Goal: Task Accomplishment & Management: Use online tool/utility

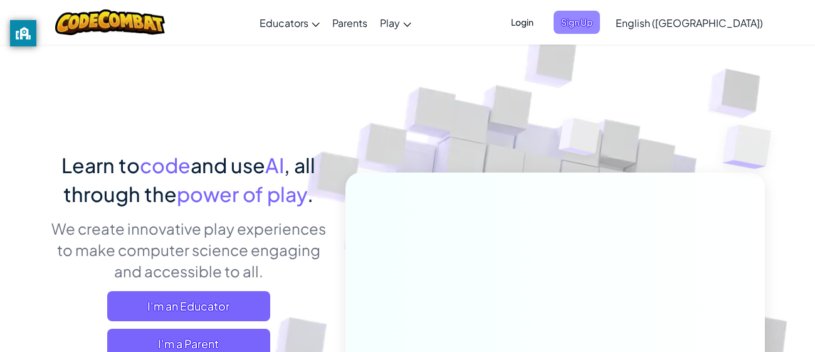
click at [600, 16] on span "Sign Up" at bounding box center [577, 22] width 46 height 23
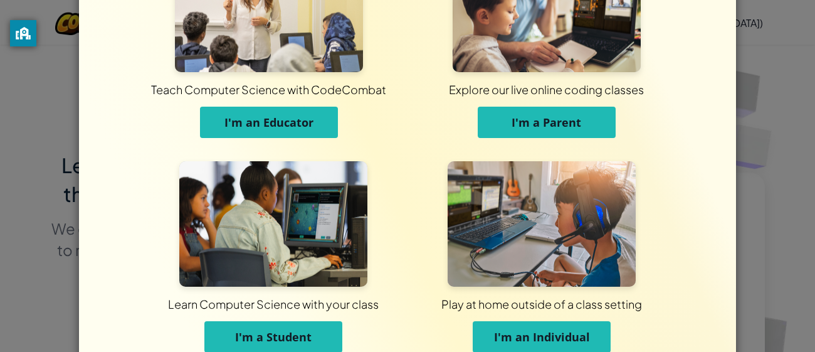
scroll to position [92, 0]
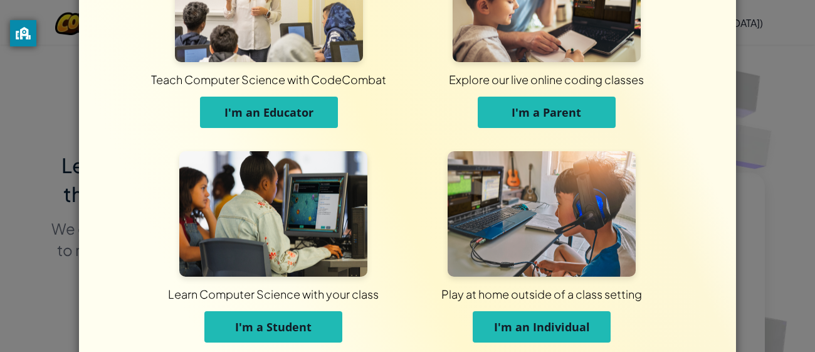
click at [243, 329] on span "I'm a Student" at bounding box center [273, 326] width 77 height 15
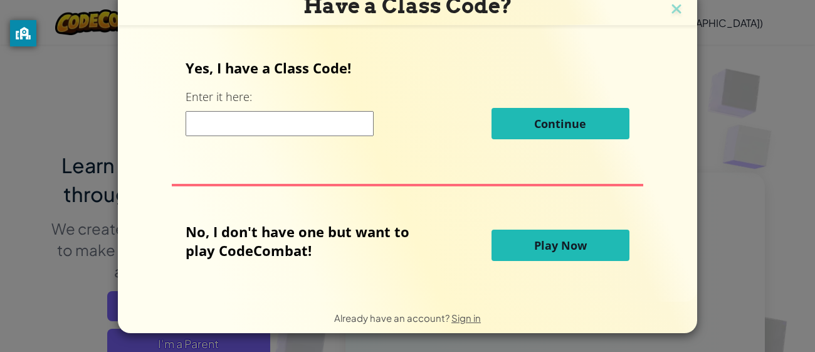
scroll to position [10, 0]
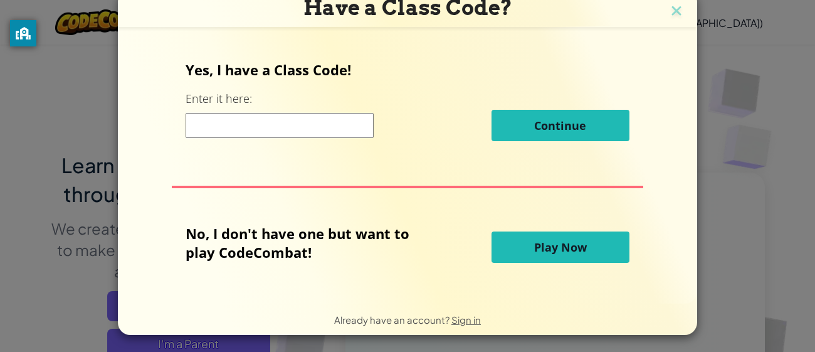
click at [272, 122] on input at bounding box center [280, 125] width 188 height 25
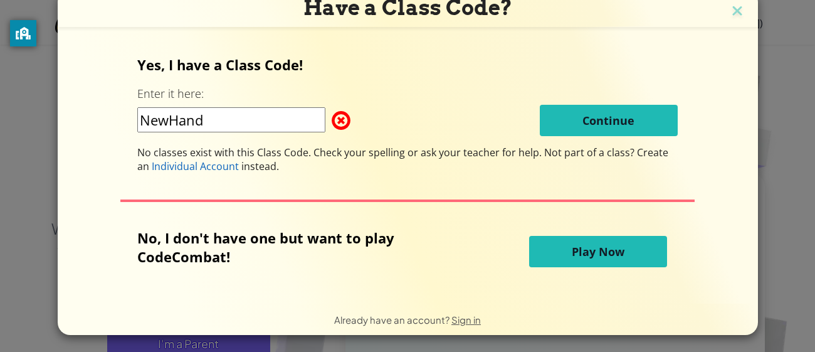
click at [470, 117] on div "NewHand Continue" at bounding box center [407, 120] width 541 height 31
click at [229, 118] on input "NewHand" at bounding box center [231, 119] width 188 height 25
type input "NewHandDish"
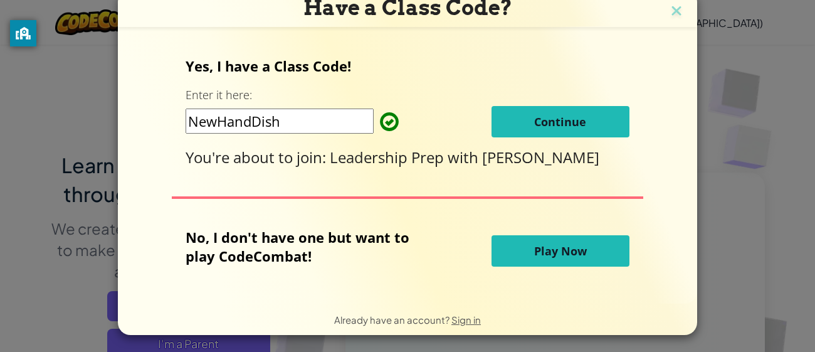
click at [289, 180] on div "Yes, I have a Class Code! Enter it here: NewHandDish Continue You're about to j…" at bounding box center [407, 165] width 555 height 246
click at [558, 137] on div "Yes, I have a Class Code! Enter it here: NewHandDish Continue You're about to j…" at bounding box center [407, 111] width 443 height 111
click at [556, 127] on span "Continue" at bounding box center [560, 121] width 52 height 15
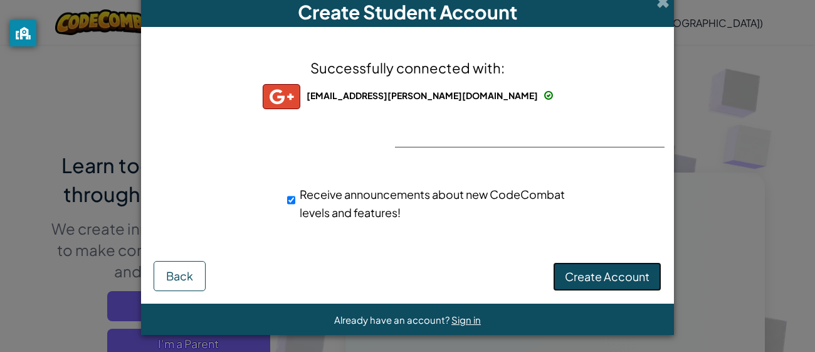
click at [581, 283] on span "Create Account" at bounding box center [607, 276] width 85 height 14
click at [604, 279] on button "Create Account" at bounding box center [607, 276] width 109 height 29
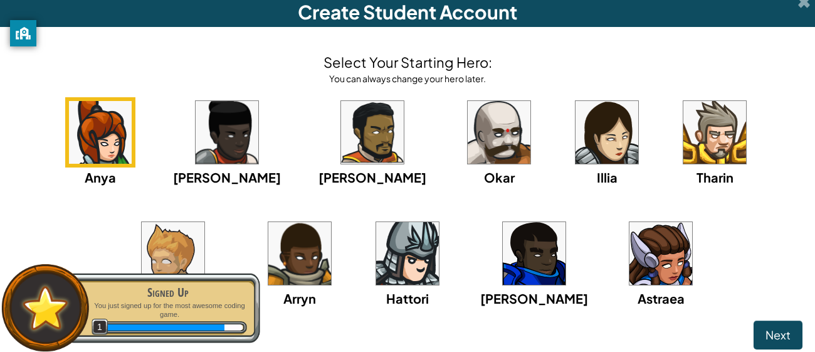
click at [268, 248] on img at bounding box center [299, 253] width 63 height 63
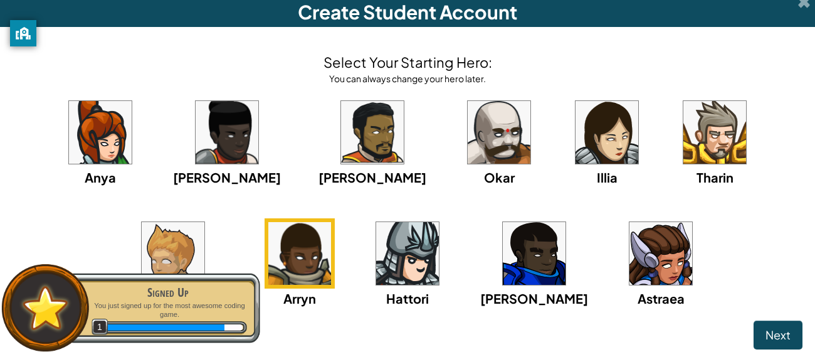
click at [268, 248] on img at bounding box center [299, 253] width 63 height 63
click at [111, 234] on div "Anya [PERSON_NAME] [PERSON_NAME] [PERSON_NAME] Arryn [PERSON_NAME]" at bounding box center [408, 218] width 790 height 242
drag, startPoint x: 139, startPoint y: 298, endPoint x: 48, endPoint y: 371, distance: 117.4
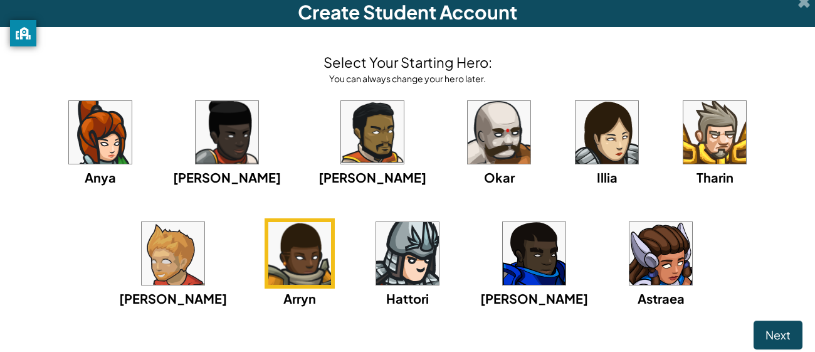
click at [630, 248] on img at bounding box center [661, 253] width 63 height 63
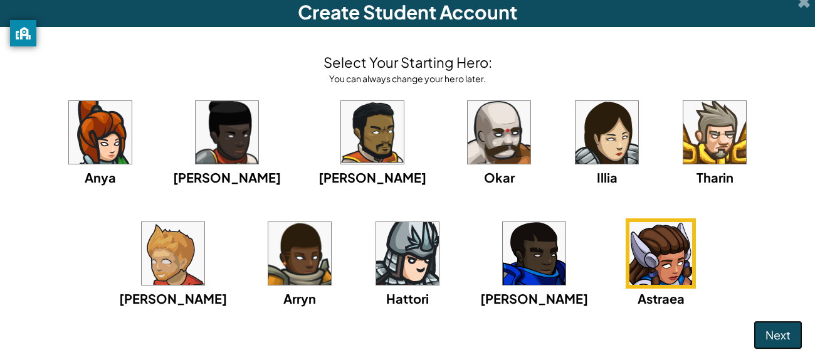
click at [787, 329] on span "Next" at bounding box center [778, 334] width 25 height 14
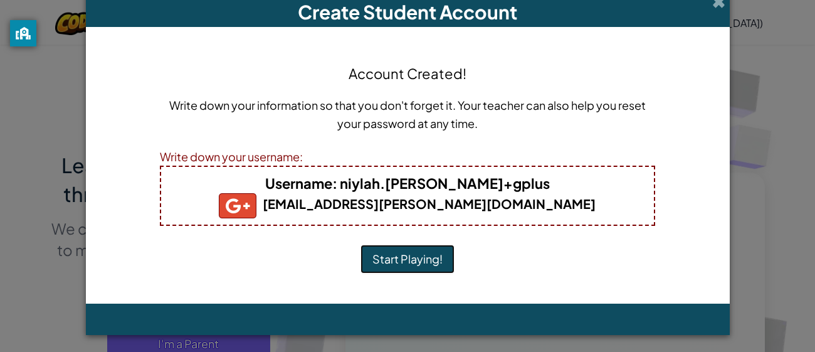
click at [380, 260] on button "Start Playing!" at bounding box center [408, 259] width 94 height 29
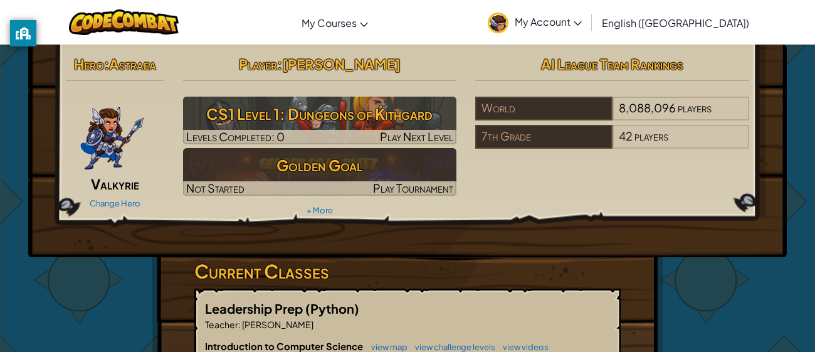
click at [546, 197] on div "Hero : Astraea Valkyrie Change Hero Player : [PERSON_NAME] CS1 Level 1: Dungeon…" at bounding box center [407, 135] width 703 height 169
click at [754, 219] on div "Hero : Astraea Valkyrie Change Hero Player : [PERSON_NAME] CS1 Level 1: Dungeon…" at bounding box center [407, 135] width 703 height 169
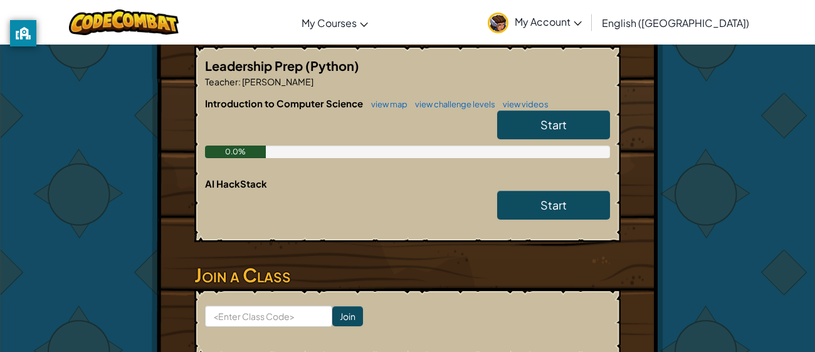
scroll to position [241, 0]
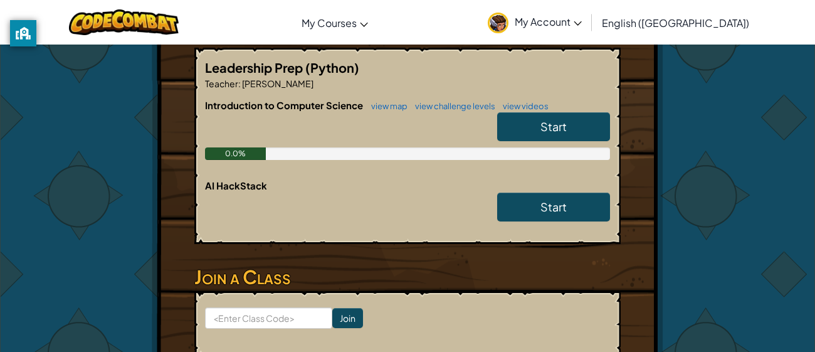
click at [541, 132] on span "Start" at bounding box center [554, 126] width 26 height 14
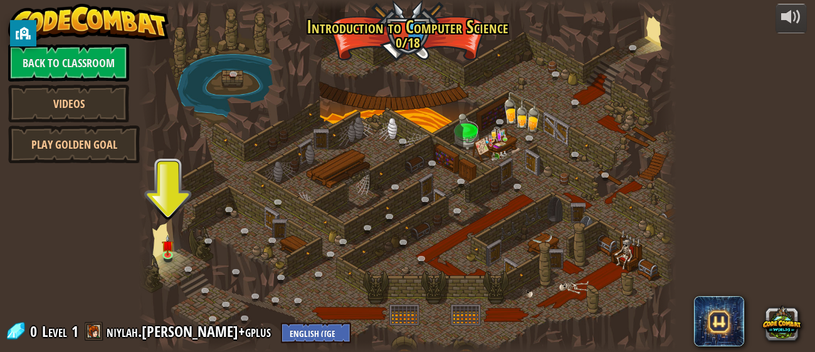
click at [160, 243] on div at bounding box center [408, 176] width 538 height 352
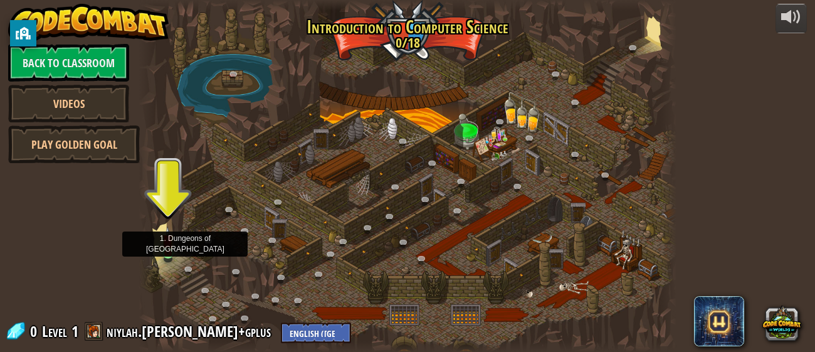
click at [168, 244] on img at bounding box center [168, 239] width 12 height 27
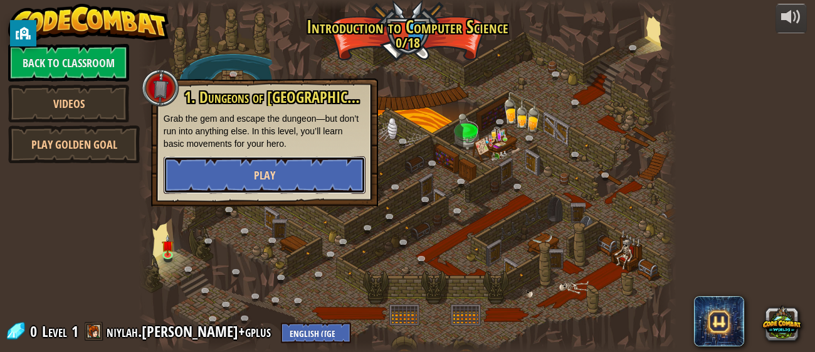
click at [226, 179] on button "Play" at bounding box center [265, 175] width 202 height 38
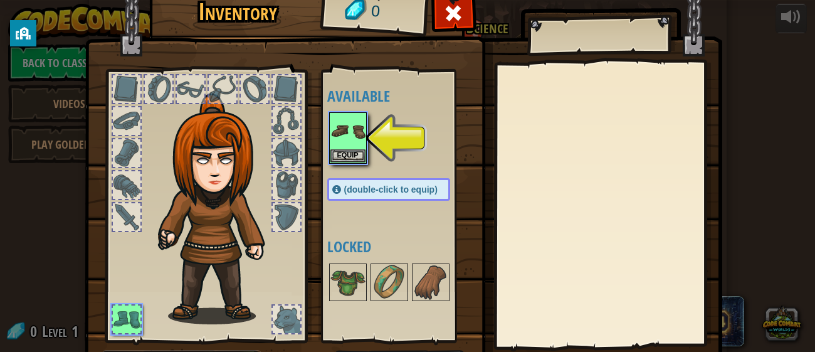
click at [1, 134] on div "Inventory 0 Available Equip (double-click to equip) Locked Equip Unequip Subscr…" at bounding box center [407, 176] width 815 height 352
click at [455, 9] on span at bounding box center [453, 13] width 20 height 20
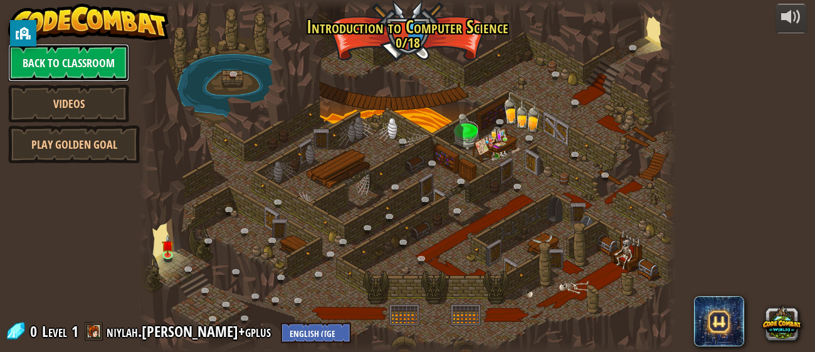
click at [56, 60] on link "Back to Classroom" at bounding box center [68, 63] width 121 height 38
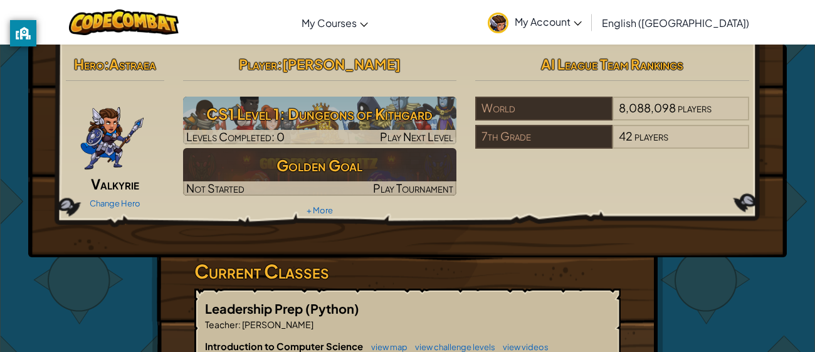
click at [100, 188] on span "Valkyrie" at bounding box center [115, 184] width 48 height 18
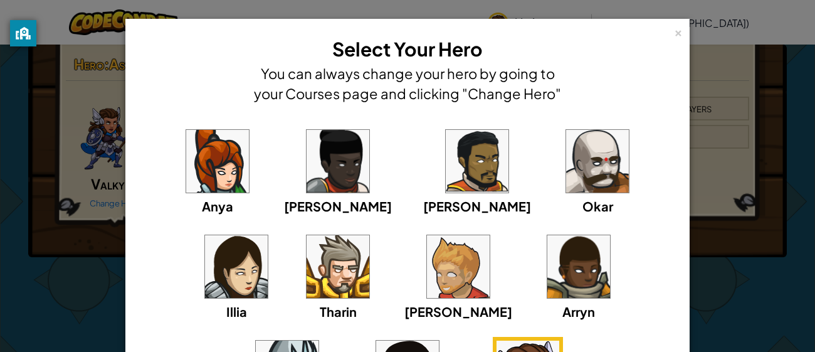
click at [334, 351] on div "Anya [PERSON_NAME] [PERSON_NAME] [PERSON_NAME] Arryn [PERSON_NAME]" at bounding box center [408, 284] width 526 height 316
click at [681, 28] on div "×" at bounding box center [678, 30] width 9 height 13
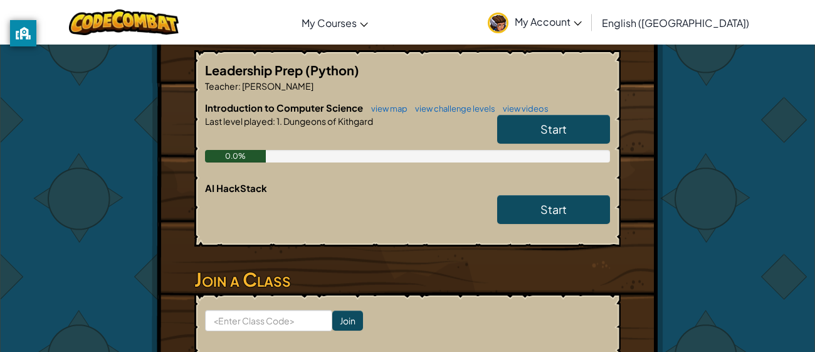
scroll to position [241, 0]
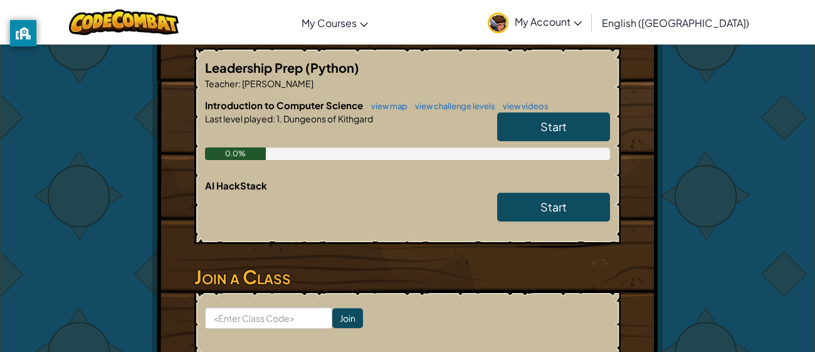
click at [529, 136] on link "Start" at bounding box center [553, 126] width 113 height 29
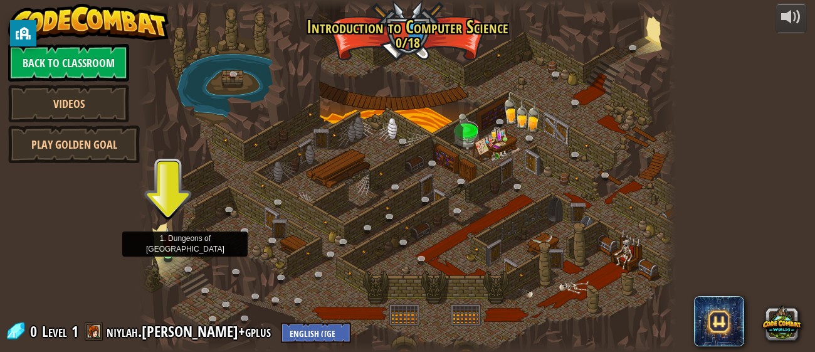
click at [166, 247] on img at bounding box center [168, 239] width 12 height 27
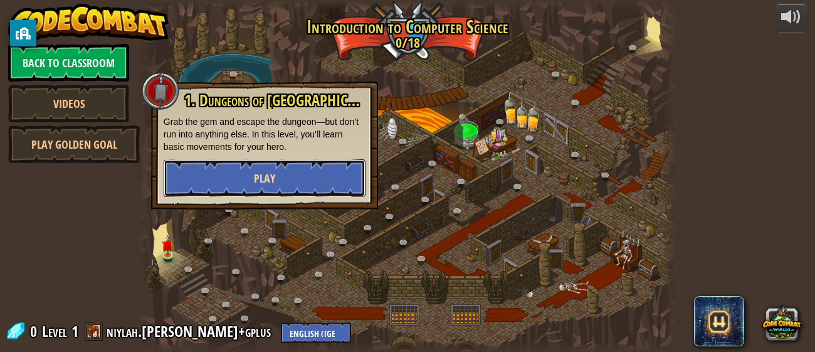
click at [242, 178] on button "Play" at bounding box center [265, 178] width 202 height 38
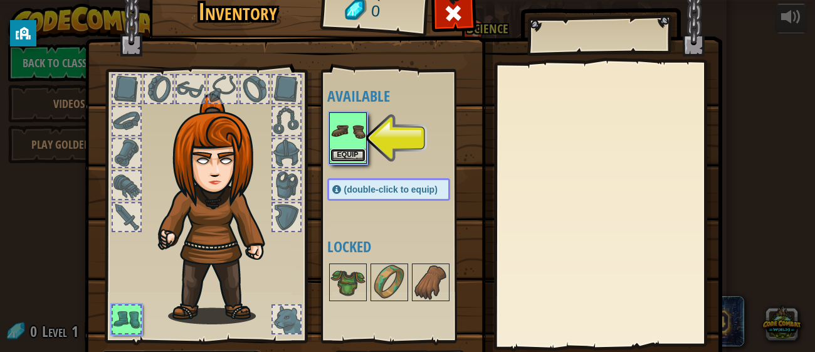
click at [357, 158] on button "Equip" at bounding box center [348, 155] width 35 height 13
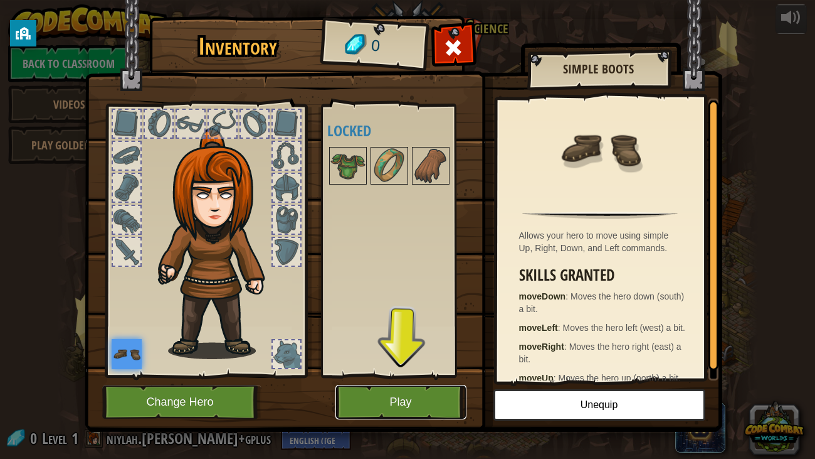
click at [436, 351] on button "Play" at bounding box center [401, 402] width 131 height 35
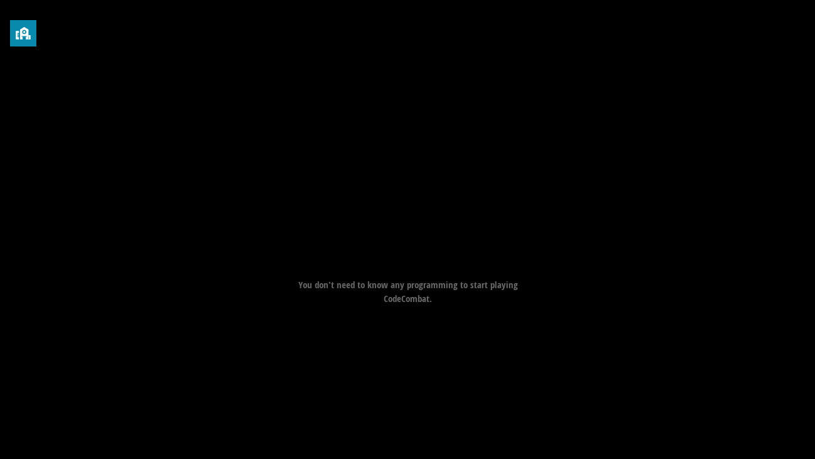
click at [436, 351] on div "Goals Avoid the spikes. Collect the gem. Start Level Error loading from server.…" at bounding box center [407, 229] width 815 height 459
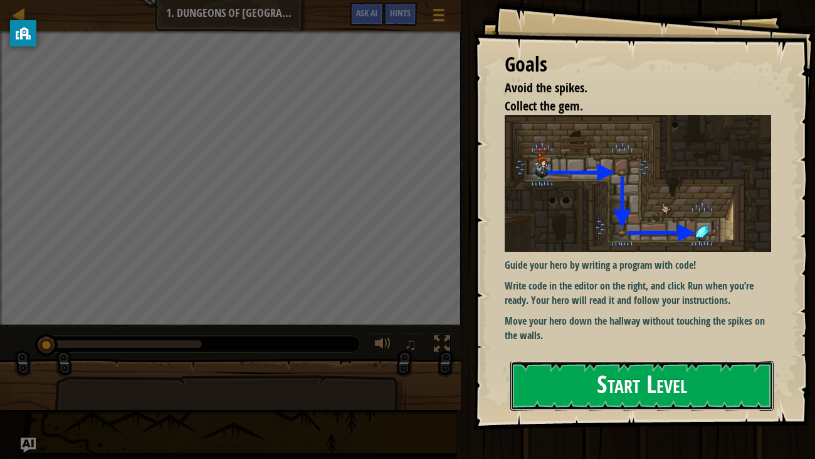
click at [639, 351] on button "Start Level" at bounding box center [643, 386] width 264 height 50
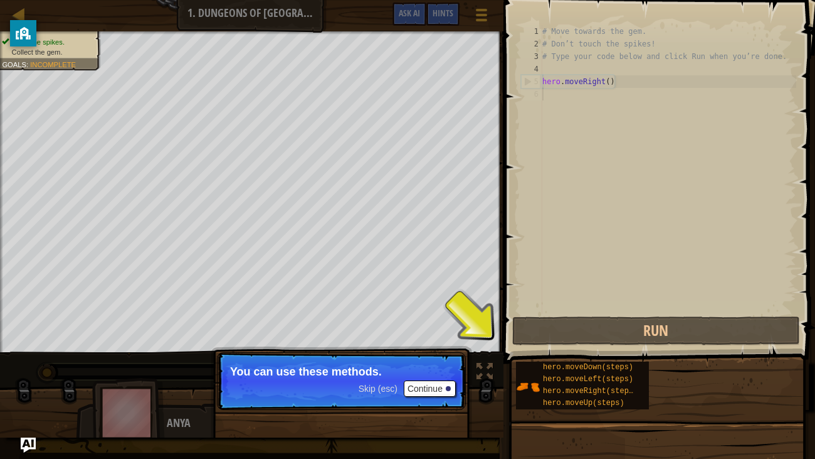
click at [425, 351] on p "Skip (esc) Continue You can use these methods." at bounding box center [341, 381] width 249 height 58
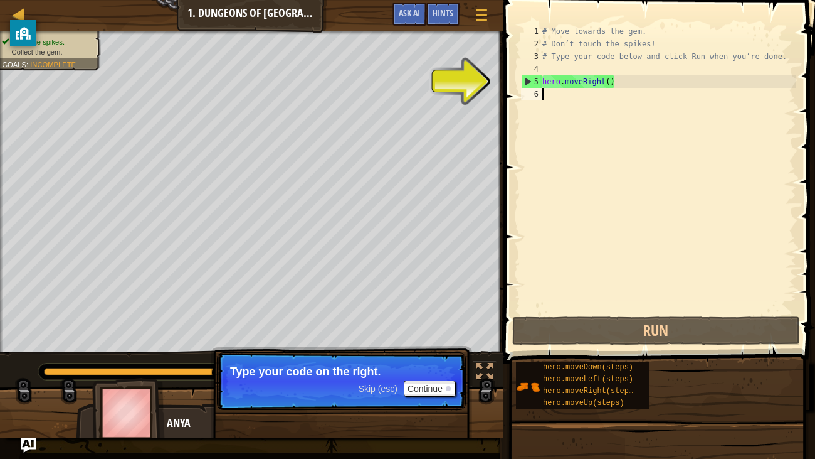
scroll to position [6, 0]
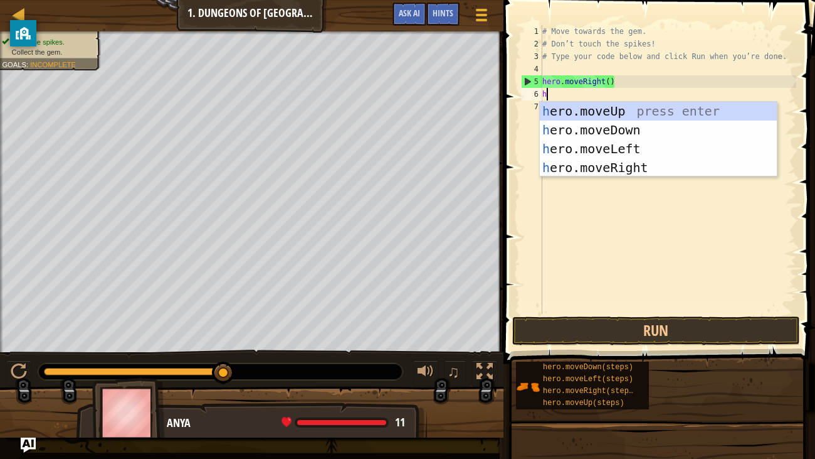
type textarea "ho"
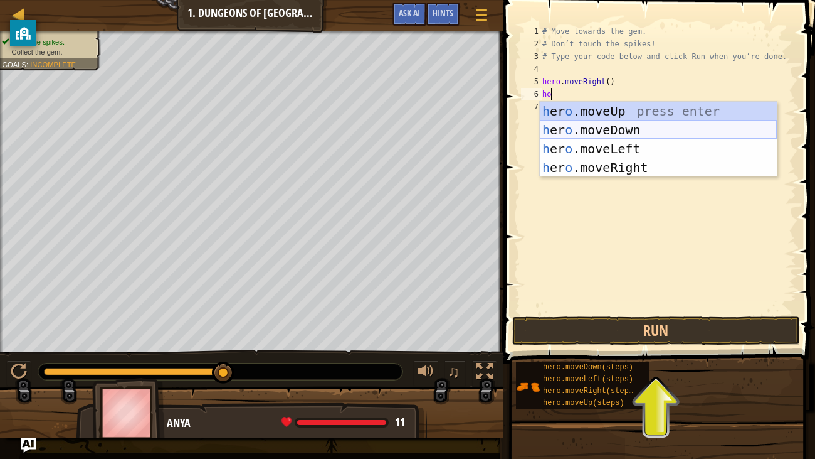
click at [635, 121] on div "h [PERSON_NAME]moveUp press enter h [PERSON_NAME]moveDown press enter h [PERSON…" at bounding box center [658, 158] width 237 height 113
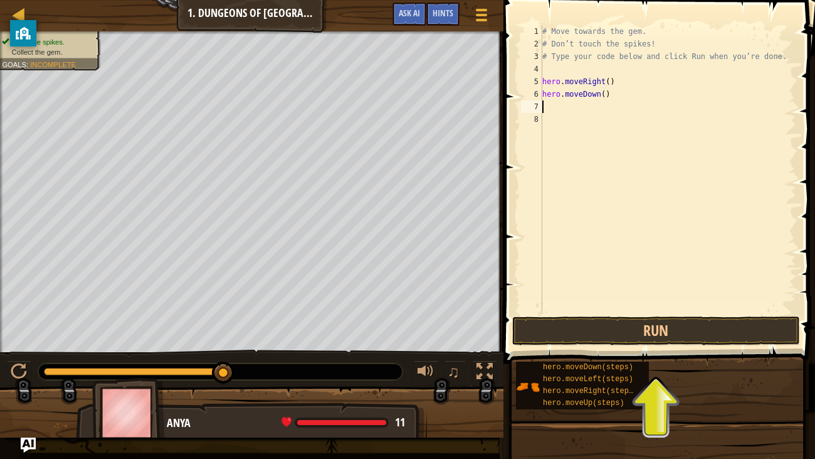
click at [606, 88] on div "# Move towards the gem. # Don’t touch the spikes! # Type your code below and cl…" at bounding box center [668, 182] width 257 height 314
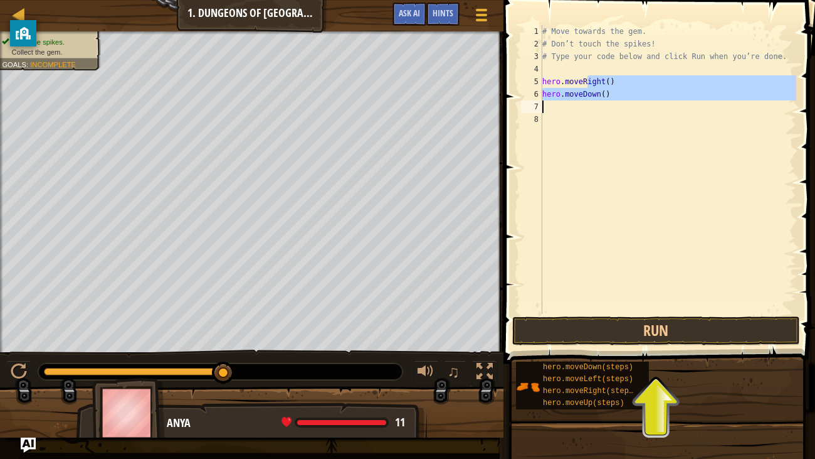
drag, startPoint x: 587, startPoint y: 83, endPoint x: 592, endPoint y: 97, distance: 15.1
click at [592, 97] on div "# Move towards the gem. # Don’t touch the spikes! # Type your code below and cl…" at bounding box center [668, 182] width 257 height 314
type textarea "hero.moveRight() hero.moveDown()"
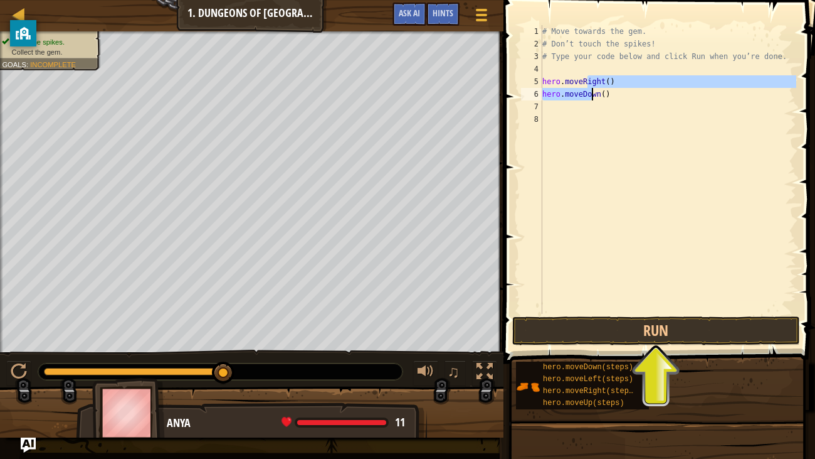
click at [608, 146] on div "# Move towards the gem. # Don’t touch the spikes! # Type your code below and cl…" at bounding box center [668, 182] width 257 height 314
drag, startPoint x: 543, startPoint y: 82, endPoint x: 615, endPoint y: 98, distance: 73.3
click at [615, 98] on div "# Move towards the gem. # Don’t touch the spikes! # Type your code below and cl…" at bounding box center [668, 182] width 257 height 314
type textarea "hero.moveRight() hero.moveDown()"
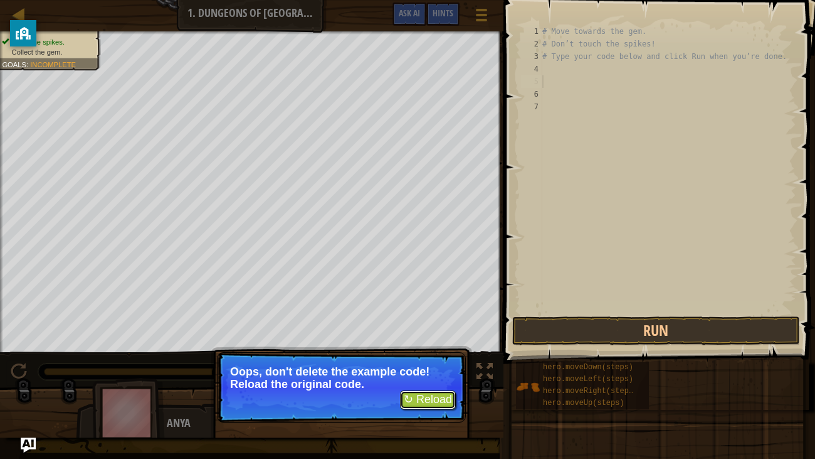
click at [443, 351] on button "↻ Reload" at bounding box center [428, 399] width 56 height 19
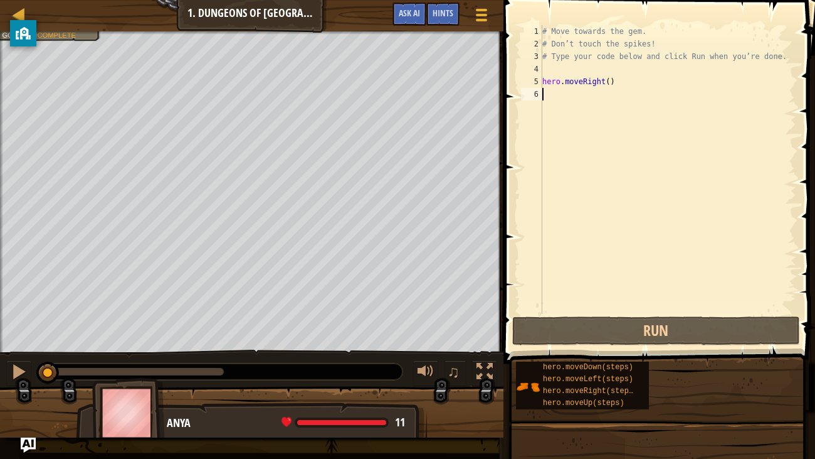
click at [554, 88] on div "# Move towards the gem. # Don’t touch the spikes! # Type your code below and cl…" at bounding box center [668, 182] width 257 height 314
click at [555, 90] on div "# Move towards the gem. # Don’t touch the spikes! # Type your code below and cl…" at bounding box center [668, 182] width 257 height 314
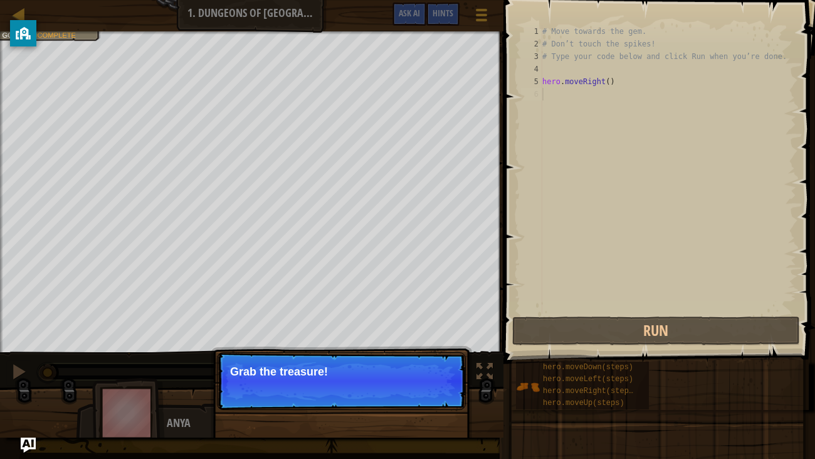
click at [388, 351] on div "Skip (esc) Continue Grab the treasure!" at bounding box center [342, 445] width 262 height 186
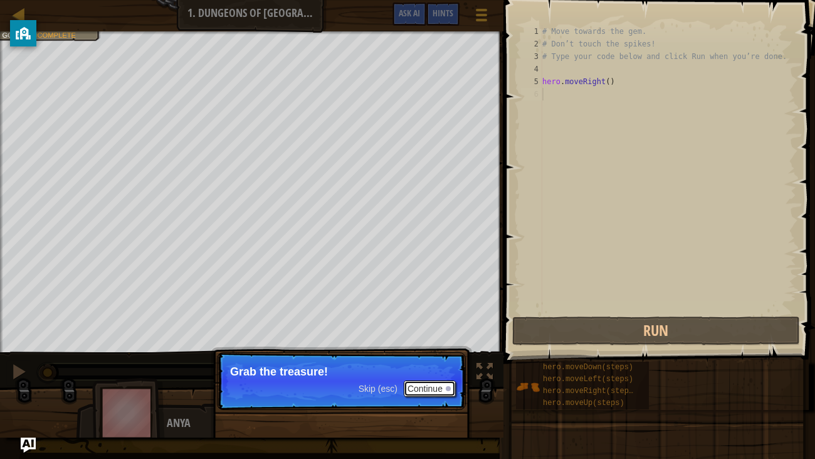
click at [434, 351] on button "Continue" at bounding box center [430, 388] width 52 height 16
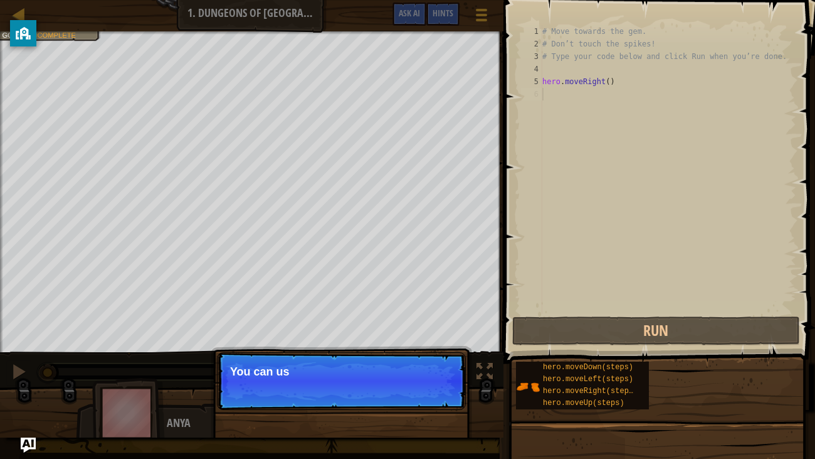
click at [434, 351] on p "Skip (esc) Continue You can us" at bounding box center [341, 381] width 249 height 58
click at [434, 351] on p "Skip (esc) Continue You can use these" at bounding box center [341, 381] width 249 height 58
click at [434, 351] on button "Continue" at bounding box center [430, 388] width 52 height 16
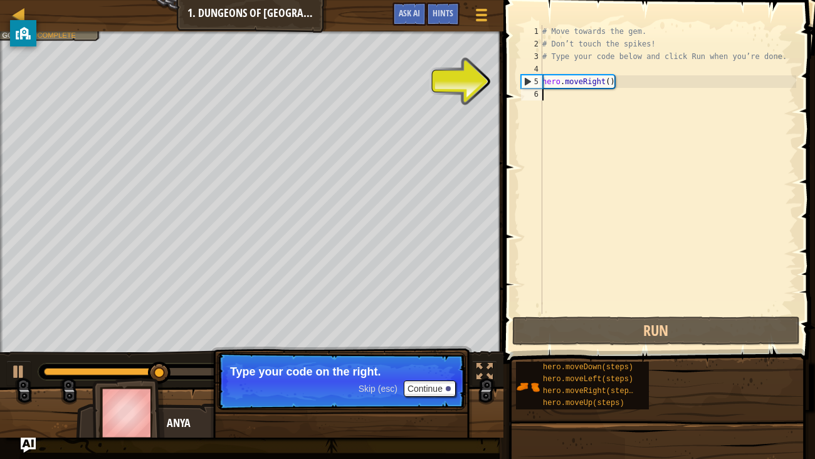
click at [554, 92] on div "# Move towards the gem. # Don’t touch the spikes! # Type your code below and cl…" at bounding box center [668, 182] width 257 height 314
click at [550, 92] on div "# Move towards the gem. # Don’t touch the spikes! # Type your code below and cl…" at bounding box center [668, 182] width 257 height 314
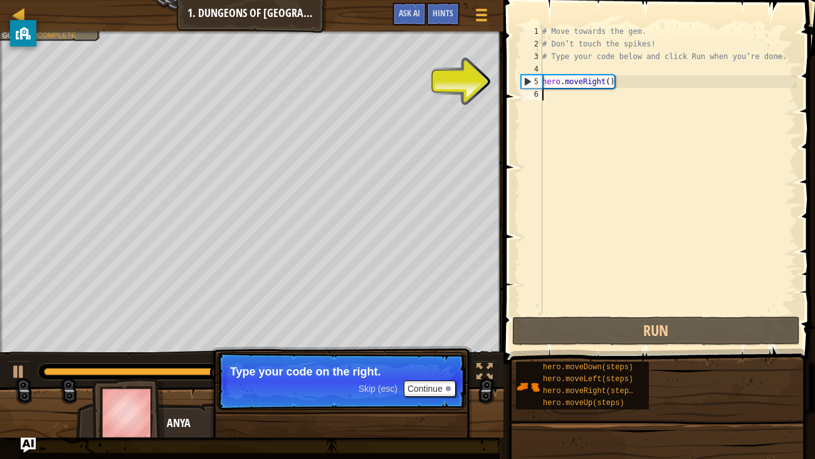
click at [550, 92] on div "# Move towards the gem. # Don’t touch the spikes! # Type your code below and cl…" at bounding box center [668, 182] width 257 height 314
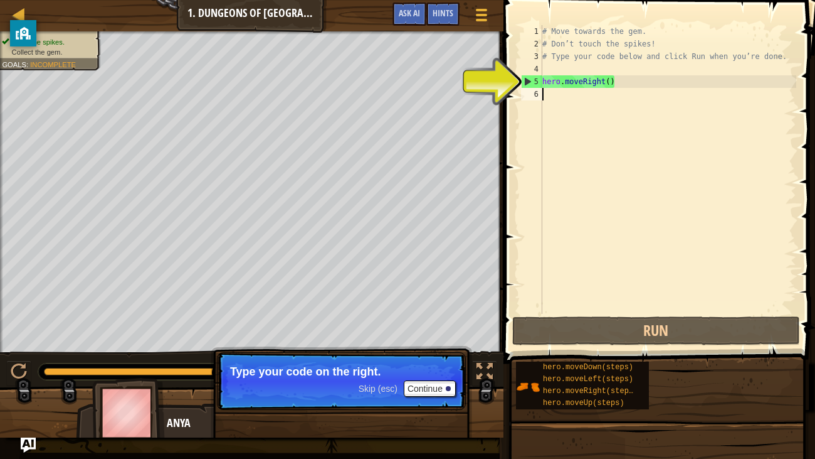
click at [550, 92] on div "# Move towards the gem. # Don’t touch the spikes! # Type your code below and cl…" at bounding box center [668, 182] width 257 height 314
click at [548, 96] on div "# Move towards the gem. # Don’t touch the spikes! # Type your code below and cl…" at bounding box center [668, 182] width 257 height 314
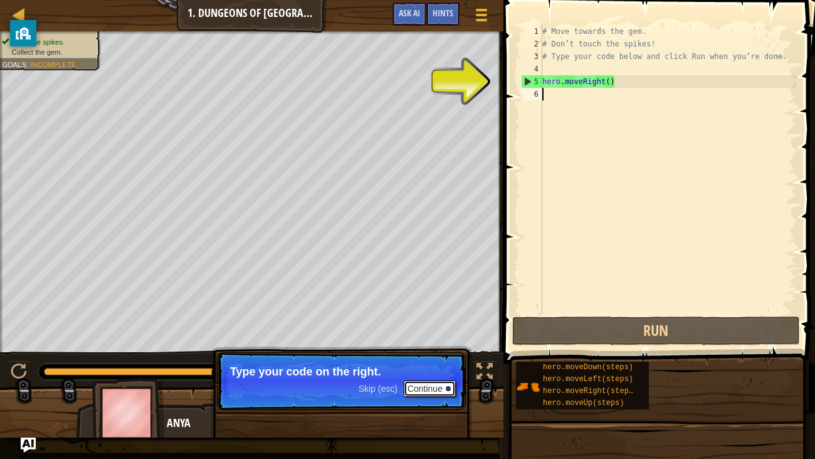
click at [439, 351] on button "Continue" at bounding box center [430, 388] width 52 height 16
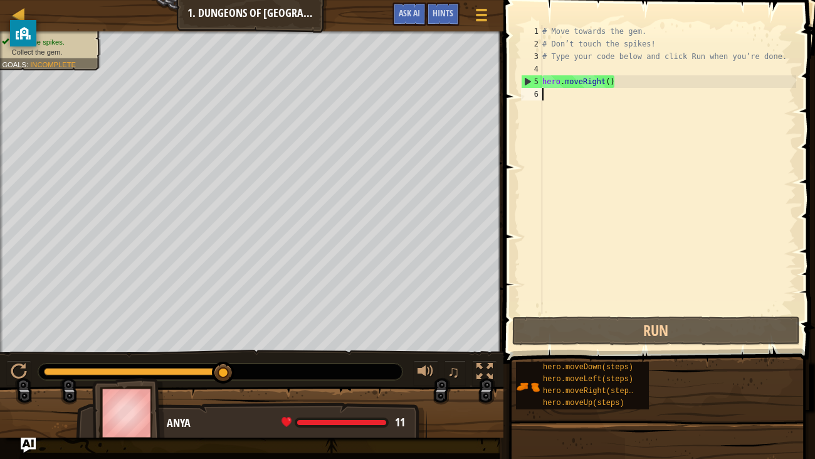
click at [549, 97] on div "# Move towards the gem. # Don’t touch the spikes! # Type your code below and cl…" at bounding box center [668, 182] width 257 height 314
click at [545, 97] on div "# Move towards the gem. # Don’t touch the spikes! # Type your code below and cl…" at bounding box center [668, 182] width 257 height 314
type textarea "h"
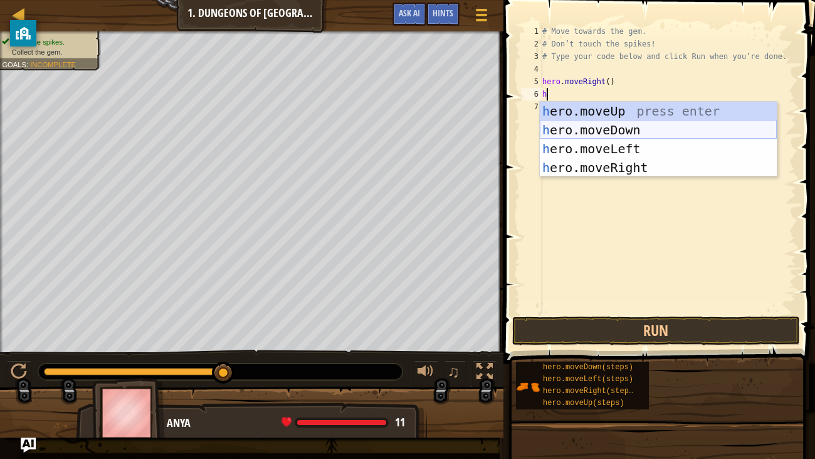
click at [598, 125] on div "h ero.moveUp press enter h ero.moveDown press enter h ero.moveLeft press enter …" at bounding box center [658, 158] width 237 height 113
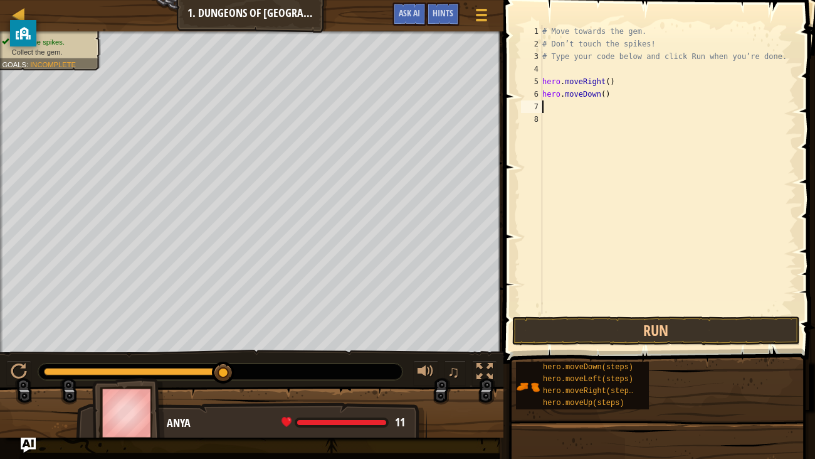
click at [607, 93] on div "# Move towards the gem. # Don’t touch the spikes! # Type your code below and cl…" at bounding box center [668, 182] width 257 height 314
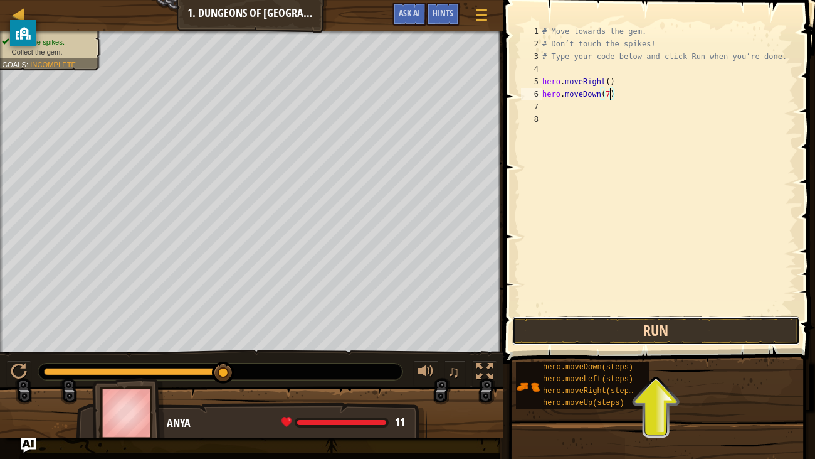
click at [670, 325] on button "Run" at bounding box center [656, 330] width 288 height 29
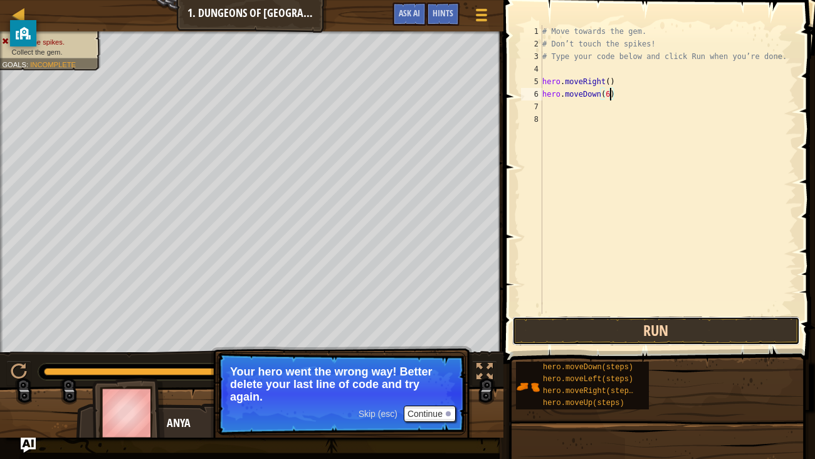
click at [669, 316] on button "Run" at bounding box center [656, 330] width 288 height 29
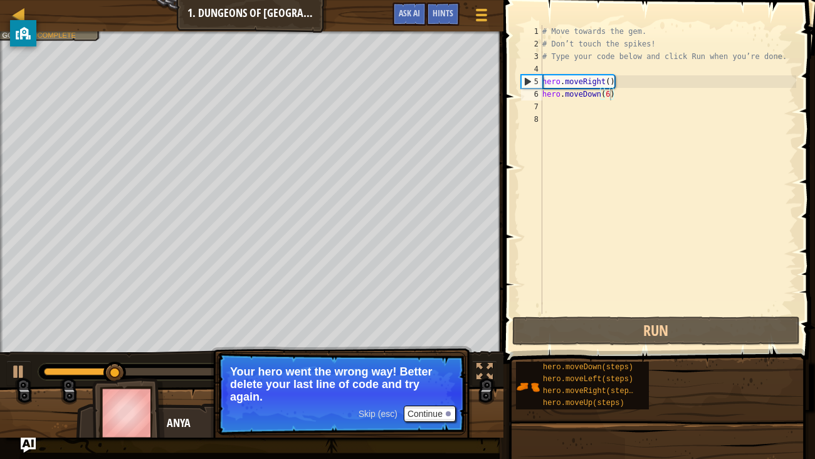
click at [425, 351] on p "Skip (esc) Continue Your hero went the wrong way! Better delete your last line …" at bounding box center [341, 393] width 249 height 83
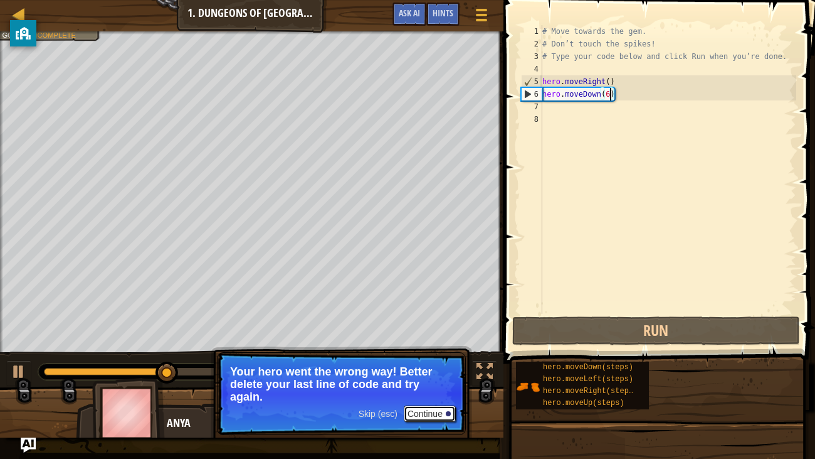
click at [425, 351] on button "Continue" at bounding box center [430, 413] width 52 height 16
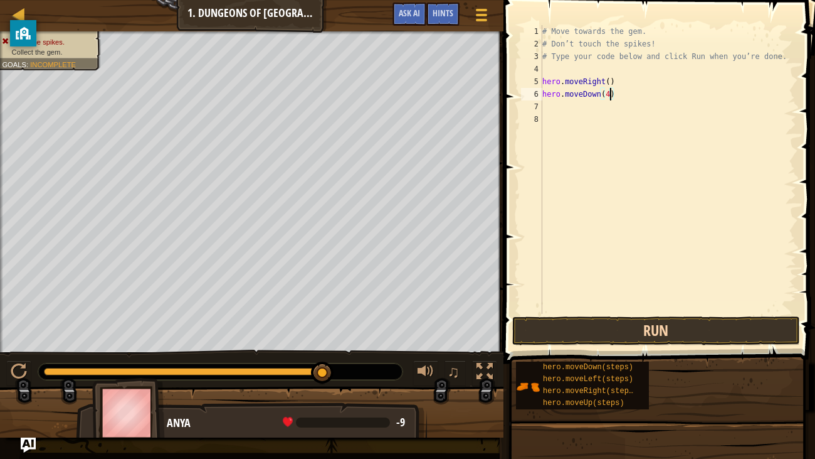
type textarea "hero.moveDown(4)"
click at [687, 323] on button "Run" at bounding box center [656, 330] width 288 height 29
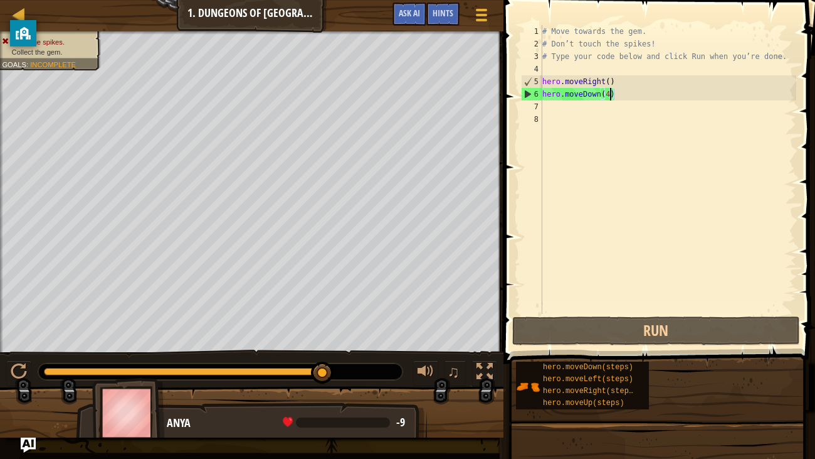
click at [624, 281] on div "# Move towards the gem. # Don’t touch the spikes! # Type your code below and cl…" at bounding box center [668, 182] width 257 height 314
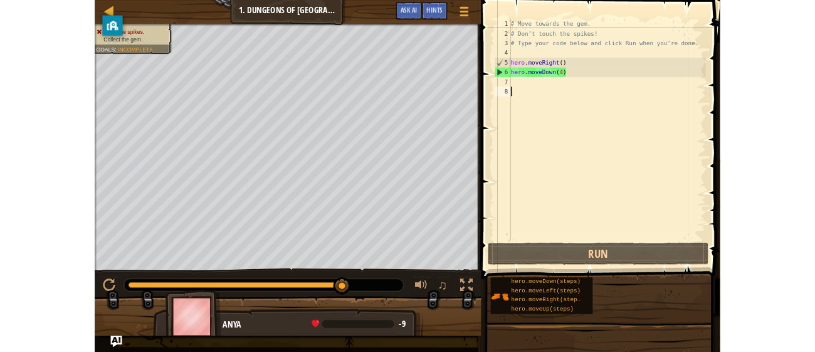
scroll to position [6, 0]
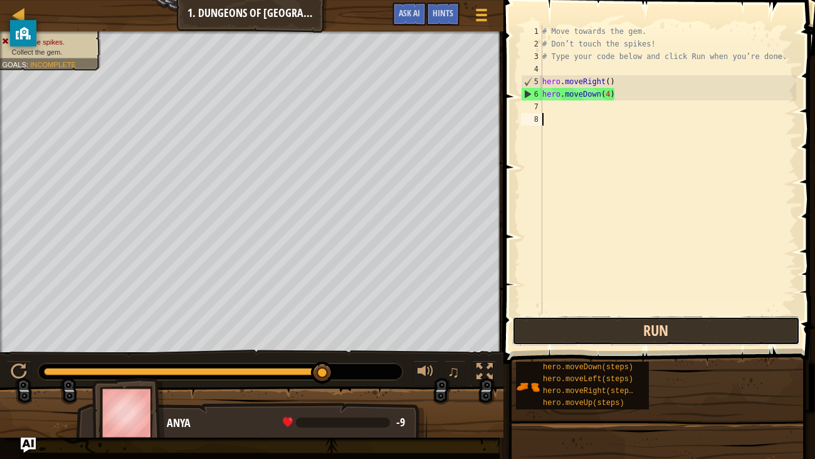
click at [573, 334] on button "Run" at bounding box center [656, 330] width 288 height 29
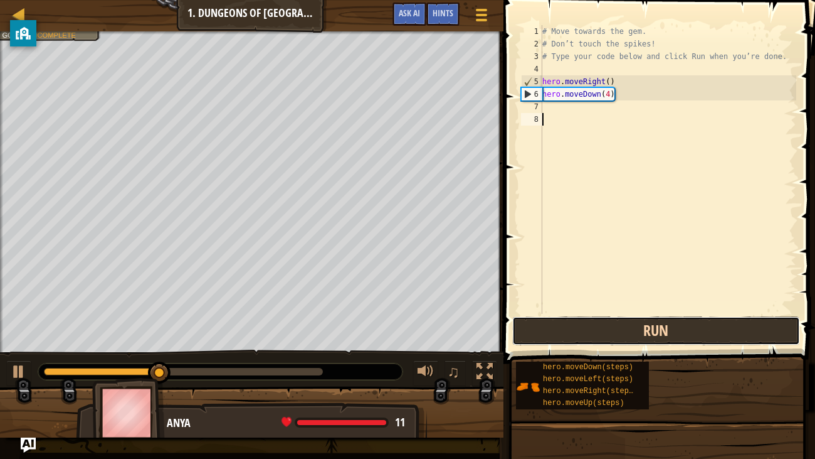
click at [573, 334] on button "Run" at bounding box center [656, 330] width 288 height 29
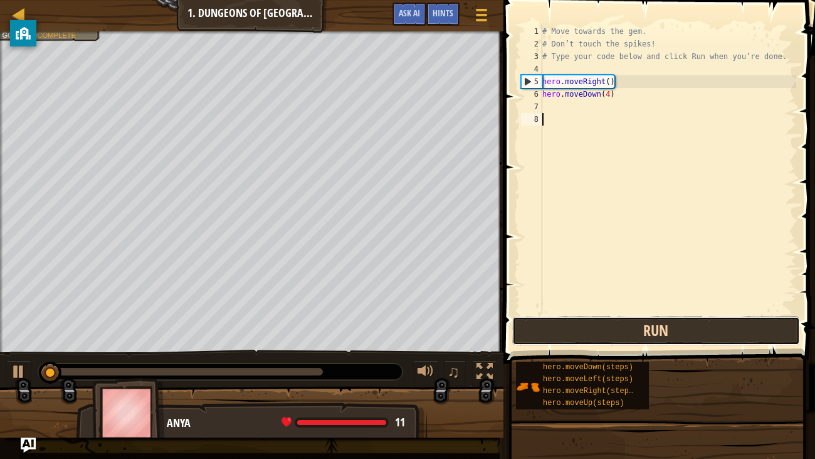
click at [573, 334] on button "Run" at bounding box center [656, 330] width 288 height 29
click at [576, 337] on button "Running" at bounding box center [656, 330] width 288 height 29
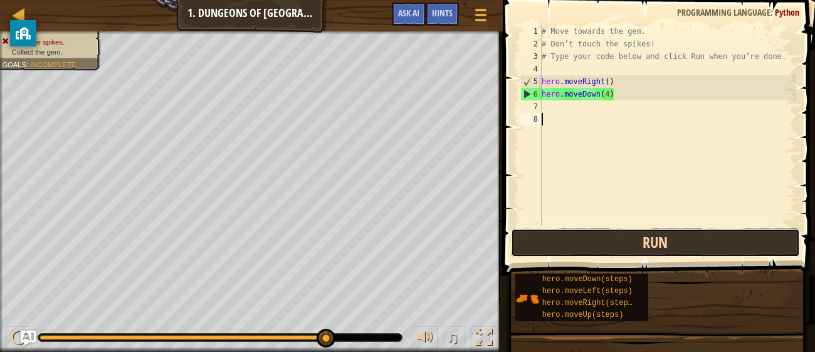
click at [646, 241] on button "Run" at bounding box center [655, 242] width 289 height 29
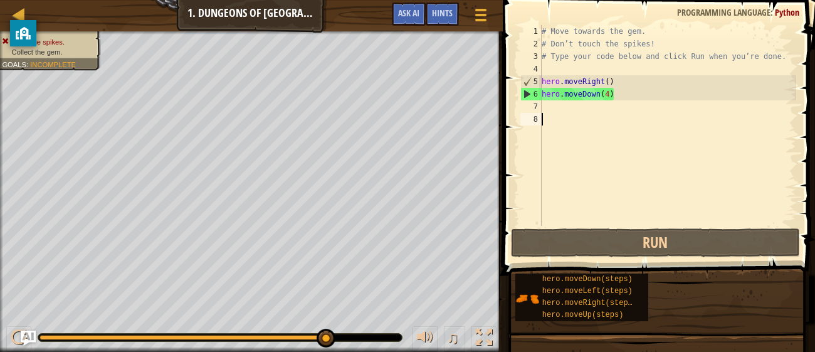
click at [612, 93] on div "# Move towards the gem. # Don’t touch the spikes! # Type your code below and cl…" at bounding box center [667, 138] width 257 height 226
click at [608, 93] on div "# Move towards the gem. # Don’t touch the spikes! # Type your code below and cl…" at bounding box center [667, 138] width 257 height 226
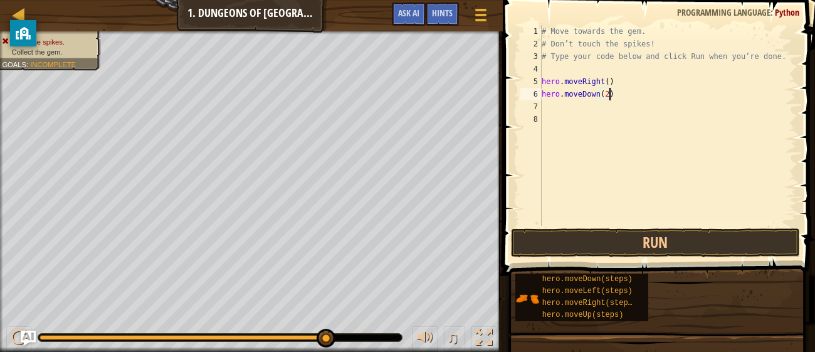
scroll to position [6, 5]
click at [636, 242] on button "Run" at bounding box center [655, 242] width 289 height 29
click at [607, 82] on div "# Move towards the gem. # Don’t touch the spikes! # Type your code below and cl…" at bounding box center [667, 138] width 257 height 226
type textarea "hero.moveRight(1)"
click at [666, 255] on button "Run" at bounding box center [655, 242] width 289 height 29
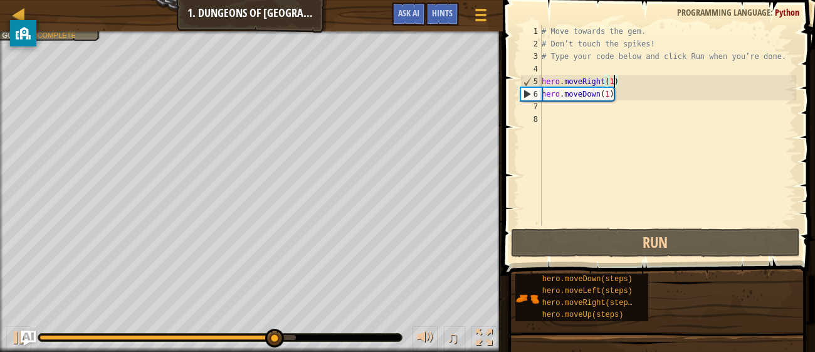
click at [544, 106] on div "# Move towards the gem. # Don’t touch the spikes! # Type your code below and cl…" at bounding box center [667, 138] width 257 height 226
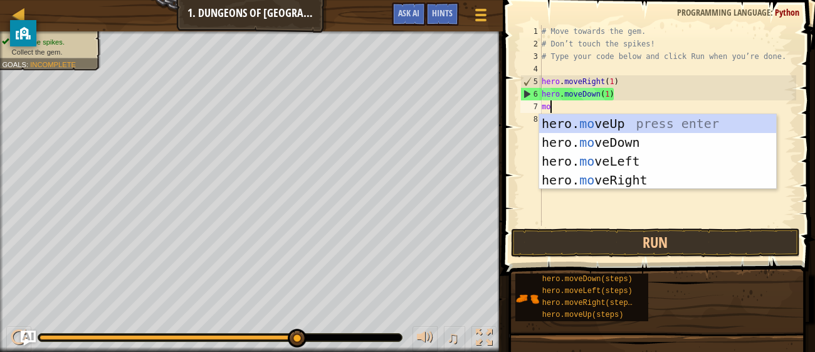
scroll to position [6, 0]
type textarea "move"
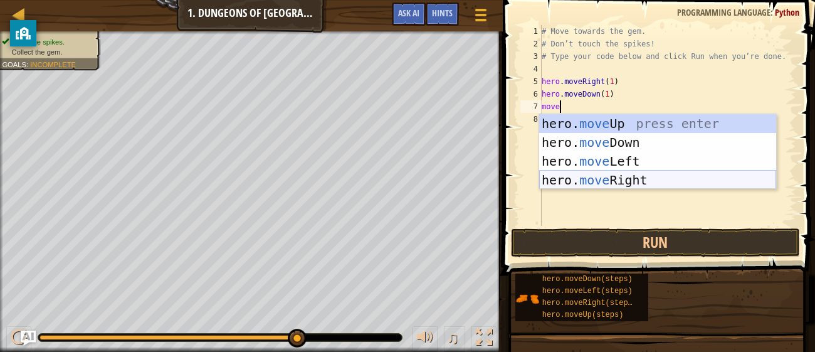
click at [632, 180] on div "hero. move Up press enter hero. move Down press enter hero. move Left press ent…" at bounding box center [657, 170] width 237 height 113
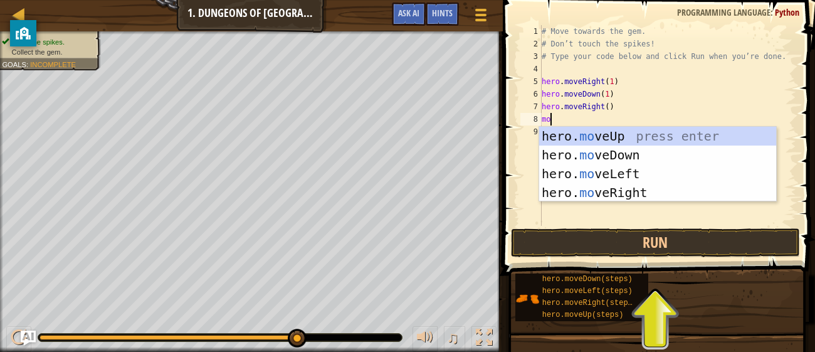
type textarea "move"
click at [605, 132] on div "hero. move Up press enter hero. move Down press enter hero. move Left press ent…" at bounding box center [657, 183] width 237 height 113
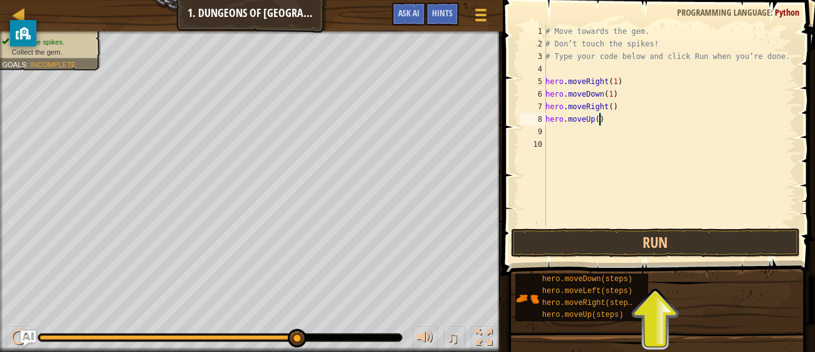
click at [601, 122] on div "# Move towards the gem. # Don’t touch the spikes! # Type your code below and cl…" at bounding box center [669, 138] width 253 height 226
click at [615, 103] on div "# Move towards the gem. # Don’t touch the spikes! # Type your code below and cl…" at bounding box center [669, 138] width 253 height 226
click at [626, 248] on button "Run" at bounding box center [655, 242] width 289 height 29
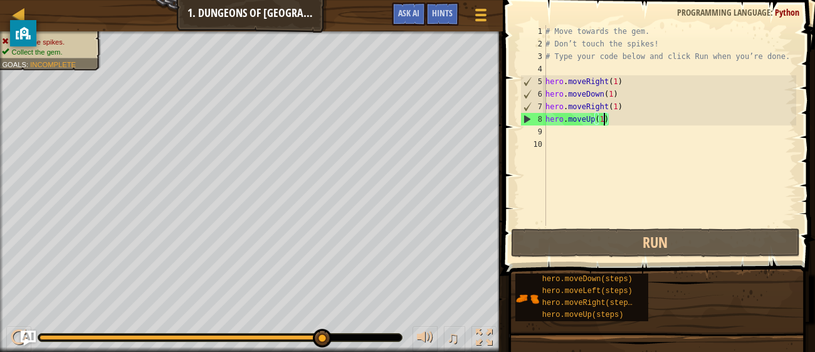
click at [605, 121] on div "# Move towards the gem. # Don’t touch the spikes! # Type your code below and cl…" at bounding box center [669, 138] width 253 height 226
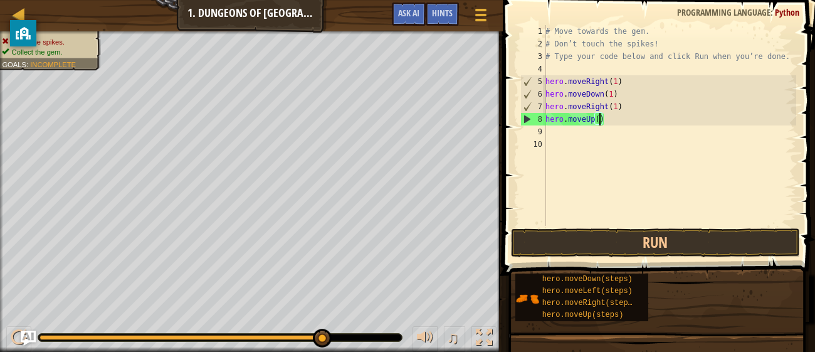
scroll to position [6, 4]
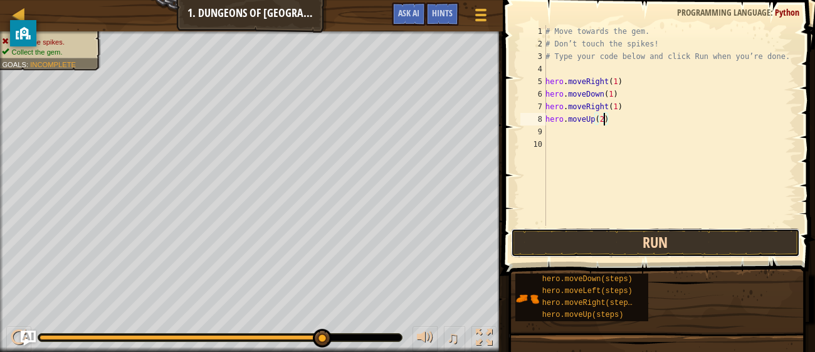
click at [629, 238] on button "Run" at bounding box center [655, 242] width 289 height 29
type textarea "hero.moveUp(1)"
click at [548, 132] on div "# Move towards the gem. # Don’t touch the spikes! # Type your code below and cl…" at bounding box center [669, 138] width 253 height 226
click at [593, 120] on div "# Move towards the gem. # Don’t touch the spikes! # Type your code below and cl…" at bounding box center [669, 138] width 253 height 226
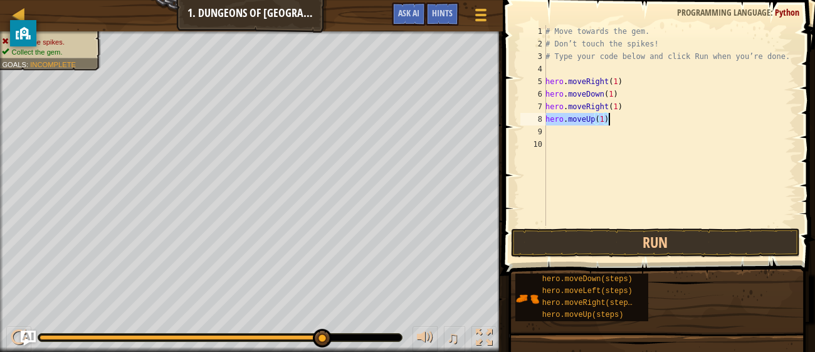
drag, startPoint x: 546, startPoint y: 118, endPoint x: 633, endPoint y: 125, distance: 86.9
click at [633, 125] on div "# Move towards the gem. # Don’t touch the spikes! # Type your code below and cl…" at bounding box center [669, 138] width 253 height 226
type textarea "hero.moveUp(1)"
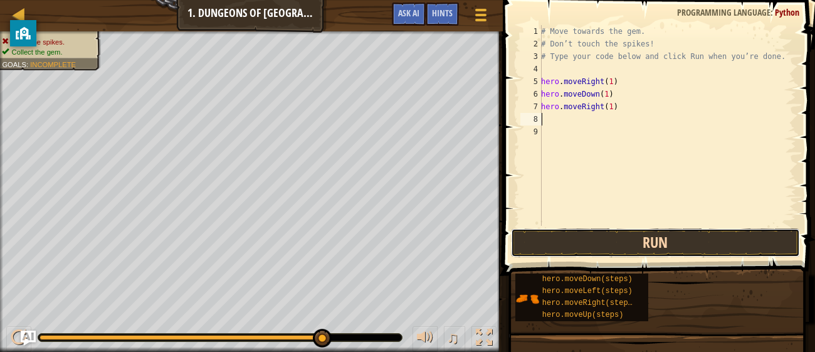
click at [626, 253] on button "Run" at bounding box center [655, 242] width 289 height 29
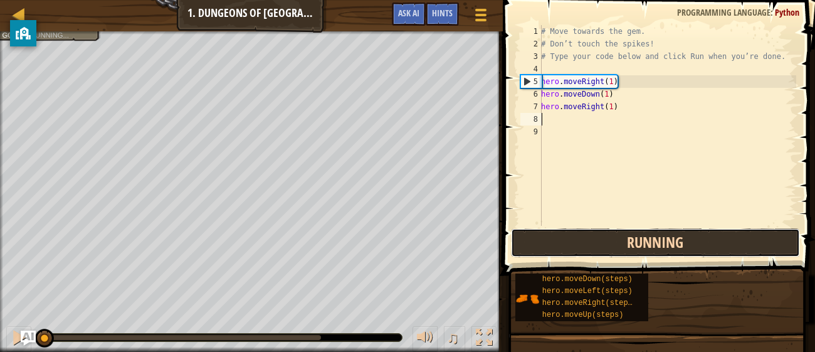
click at [620, 247] on button "Running" at bounding box center [655, 242] width 289 height 29
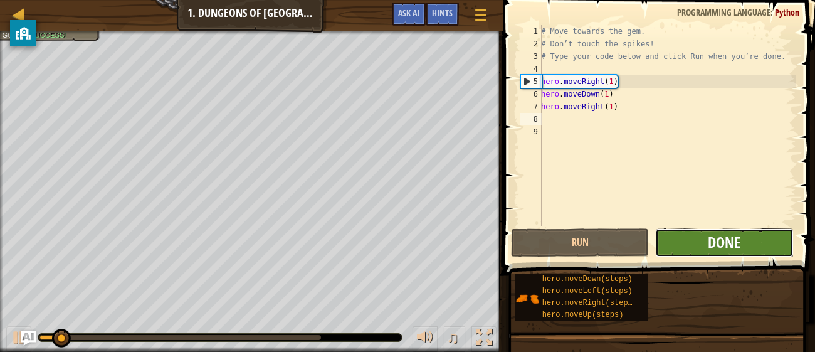
click at [723, 238] on span "Done" at bounding box center [724, 242] width 33 height 20
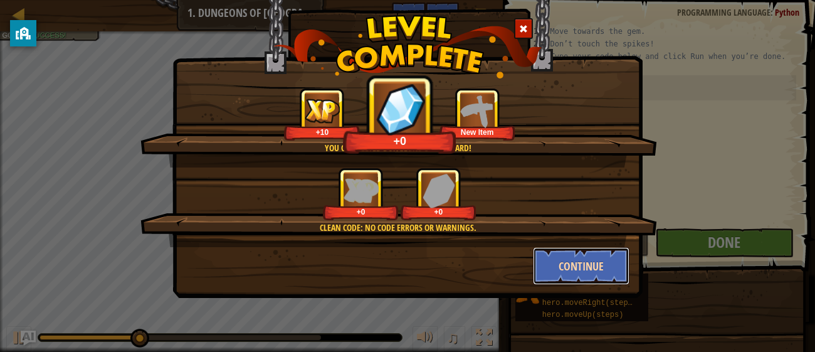
click at [573, 265] on button "Continue" at bounding box center [581, 266] width 97 height 38
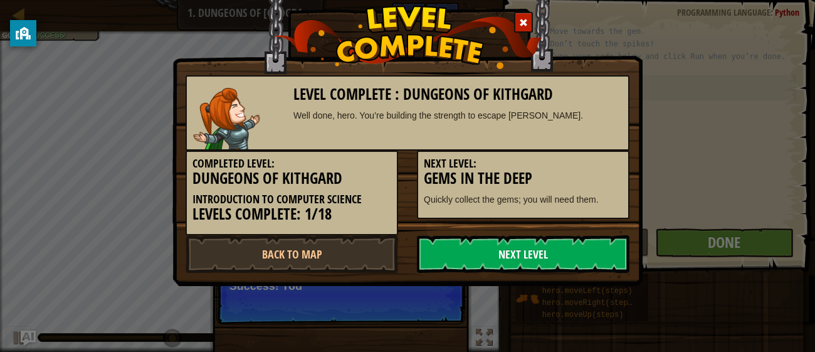
click at [565, 262] on link "Next Level" at bounding box center [523, 254] width 213 height 38
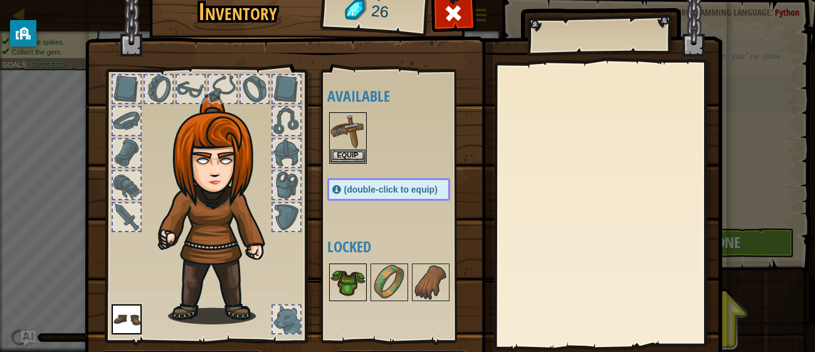
click at [337, 279] on img at bounding box center [348, 282] width 35 height 35
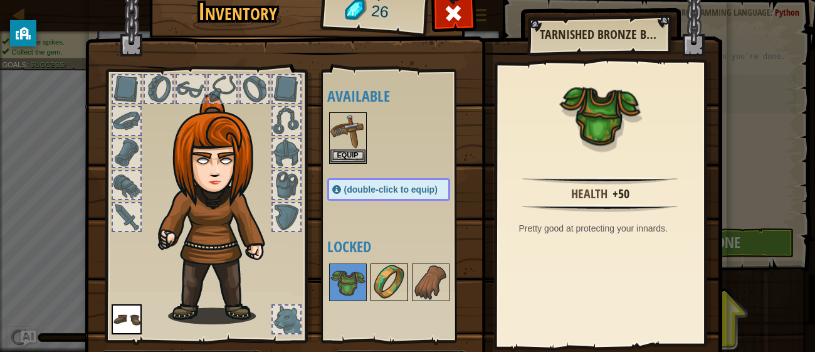
click at [407, 284] on div at bounding box center [390, 282] width 38 height 38
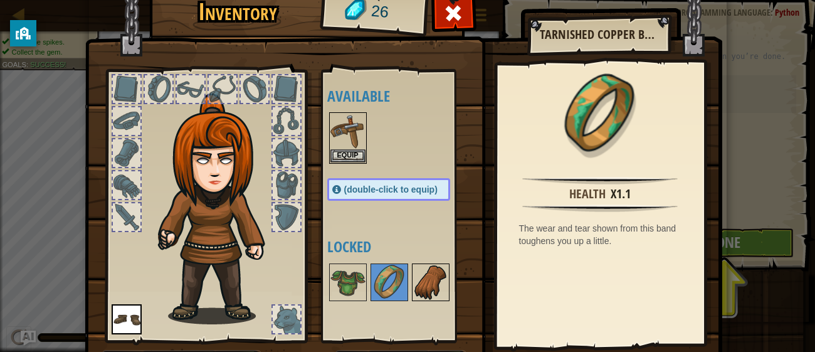
click at [423, 284] on img at bounding box center [430, 282] width 35 height 35
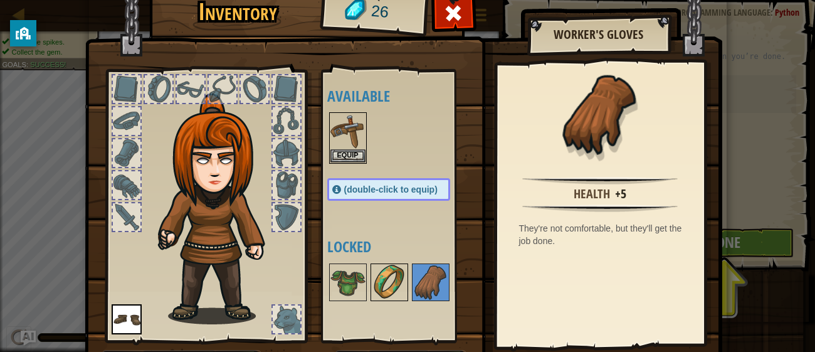
click at [401, 283] on img at bounding box center [389, 282] width 35 height 35
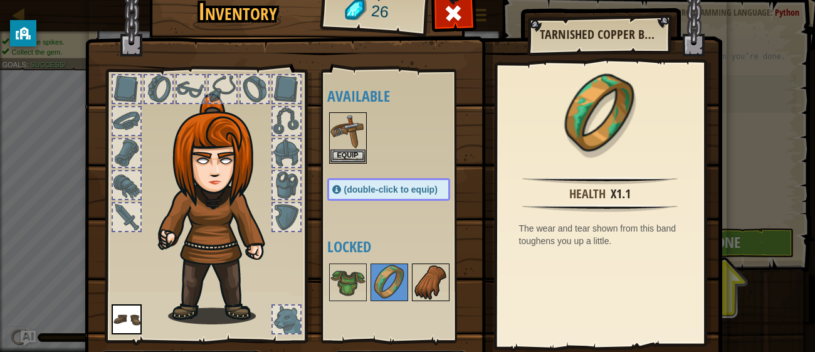
click at [417, 282] on img at bounding box center [430, 282] width 35 height 35
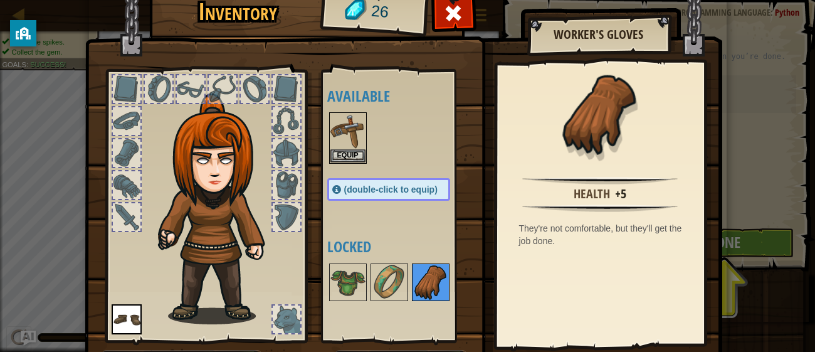
click at [417, 282] on img at bounding box center [430, 282] width 35 height 35
click at [419, 285] on img at bounding box center [430, 282] width 35 height 35
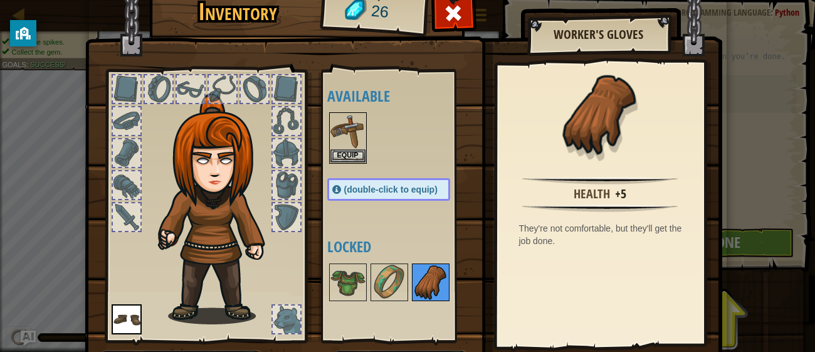
click at [419, 285] on img at bounding box center [430, 282] width 35 height 35
click at [331, 285] on img at bounding box center [348, 282] width 35 height 35
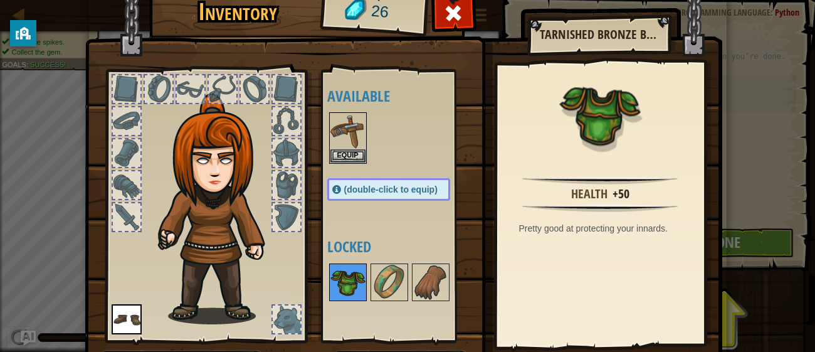
click at [331, 285] on img at bounding box center [348, 282] width 35 height 35
click at [411, 185] on span "(double-click to equip)" at bounding box center [390, 189] width 93 height 10
click at [395, 187] on span "(double-click to equip)" at bounding box center [390, 189] width 93 height 10
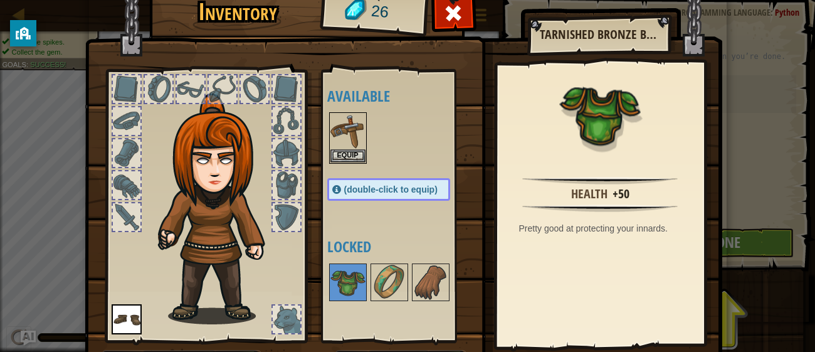
click at [395, 187] on span "(double-click to equip)" at bounding box center [390, 189] width 93 height 10
click at [339, 271] on img at bounding box center [348, 282] width 35 height 35
click at [532, 284] on div "Health +50 Pretty good at protecting your innards." at bounding box center [600, 205] width 206 height 282
click at [781, 137] on div "Inventory 26 Available Equip Equip (double-click to equip) Locked Tarnished Bro…" at bounding box center [407, 176] width 815 height 352
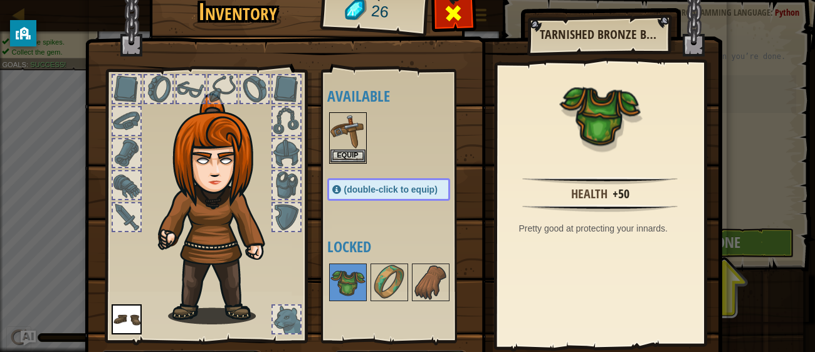
click at [457, 11] on span at bounding box center [453, 13] width 20 height 20
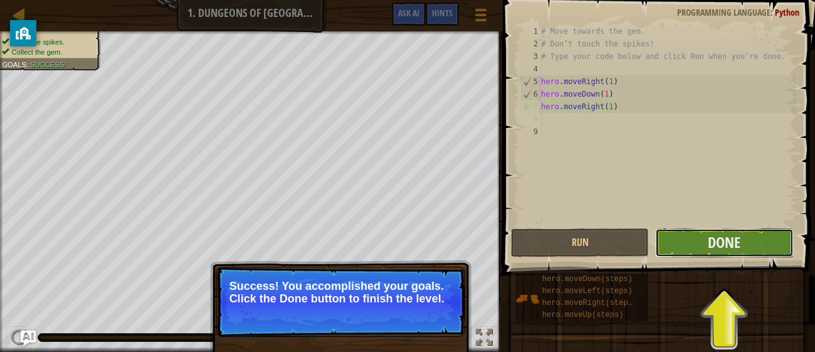
click at [743, 249] on button "Done" at bounding box center [725, 242] width 138 height 29
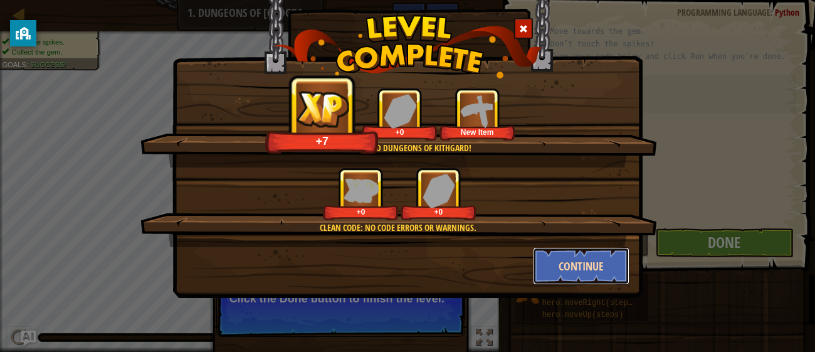
click at [549, 266] on button "Continue" at bounding box center [581, 266] width 97 height 38
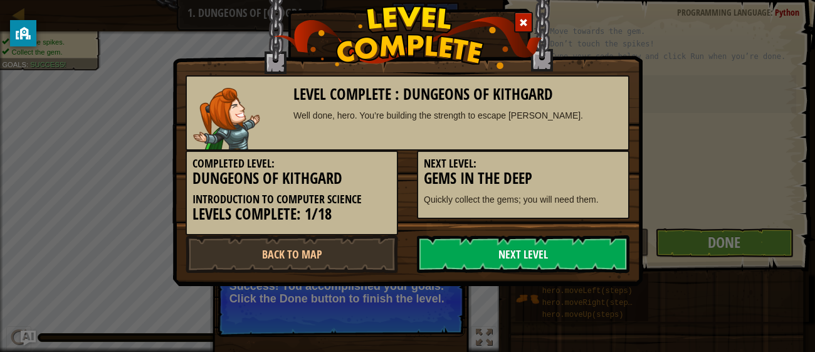
click at [549, 265] on link "Next Level" at bounding box center [523, 254] width 213 height 38
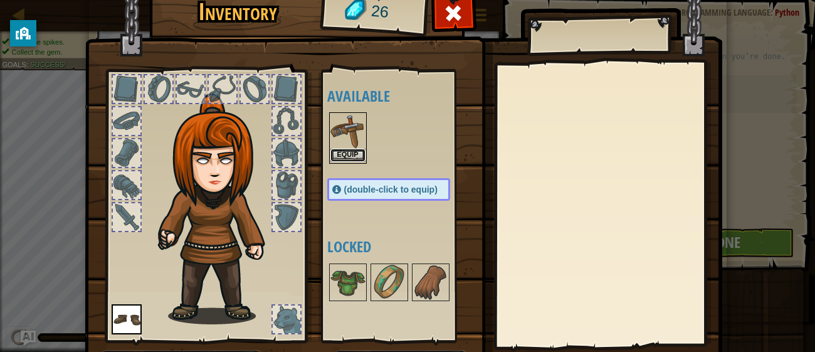
click at [342, 149] on button "Equip" at bounding box center [348, 155] width 35 height 13
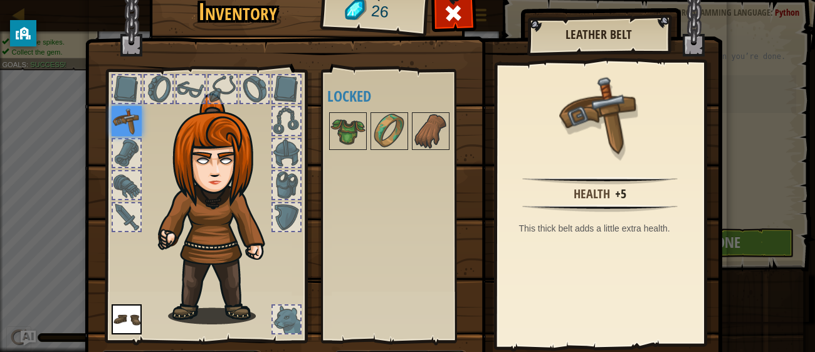
click at [814, 178] on div "Inventory 26 Available Equip Equip (double-click to equip) Locked Leather Belt …" at bounding box center [407, 176] width 815 height 352
click at [449, 8] on span at bounding box center [453, 13] width 20 height 20
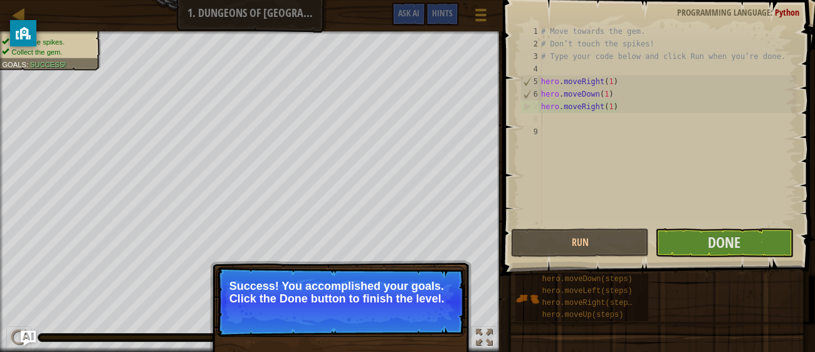
click at [401, 284] on p "Success! You accomplished your goals. Click the Done button to finish the level." at bounding box center [341, 292] width 223 height 25
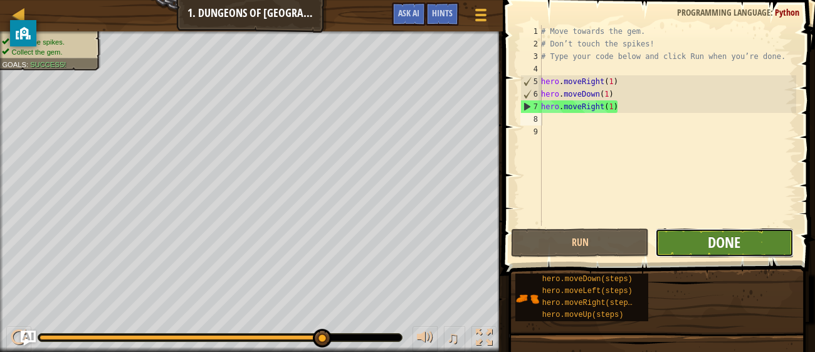
click at [710, 240] on span "Done" at bounding box center [724, 242] width 33 height 20
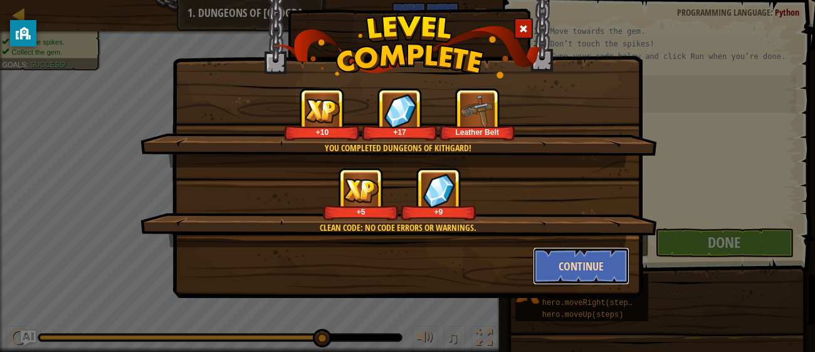
click at [561, 279] on button "Continue" at bounding box center [581, 266] width 97 height 38
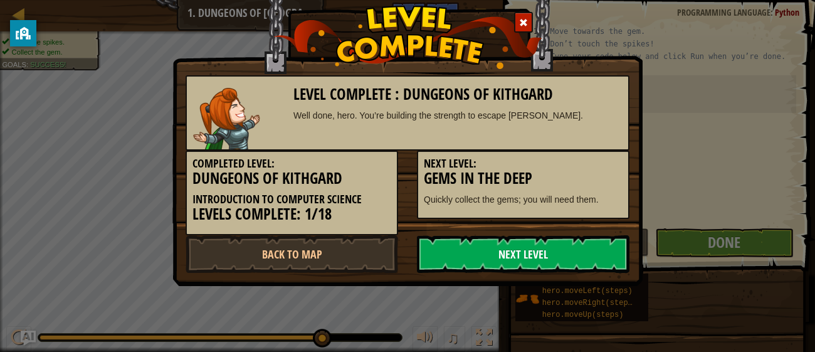
click at [571, 248] on link "Next Level" at bounding box center [523, 254] width 213 height 38
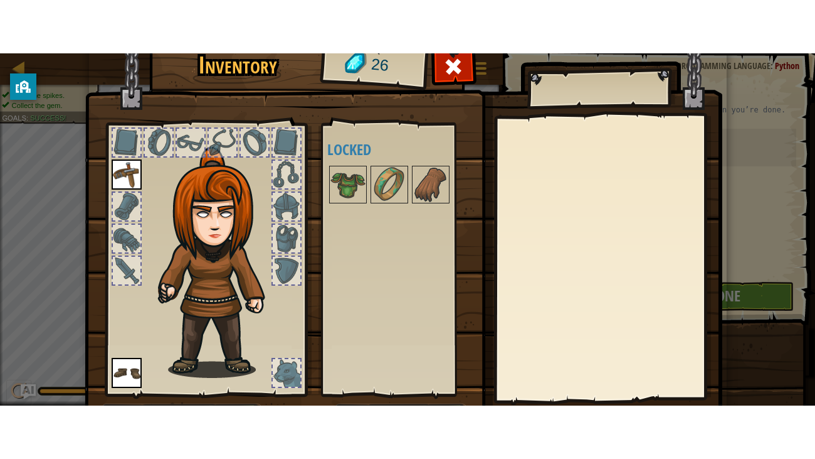
scroll to position [80, 0]
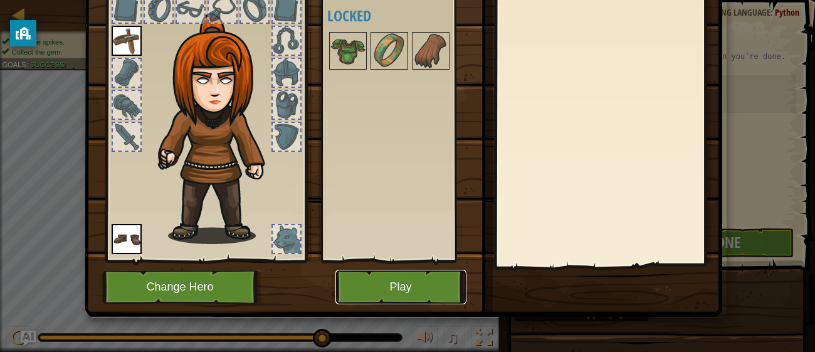
click at [428, 272] on button "Play" at bounding box center [401, 287] width 131 height 35
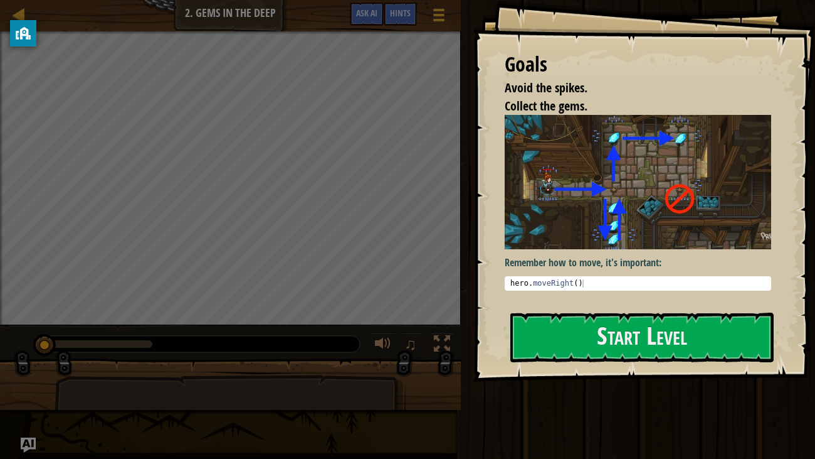
click at [559, 299] on div "Remember how to move, it's important: 1 hero . moveRight ( ) הההההההההההההההההה…" at bounding box center [638, 207] width 267 height 185
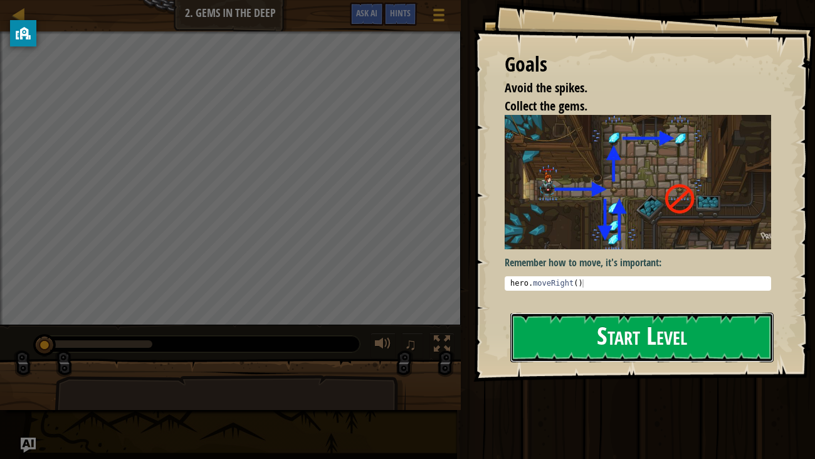
click at [623, 337] on button "Start Level" at bounding box center [643, 337] width 264 height 50
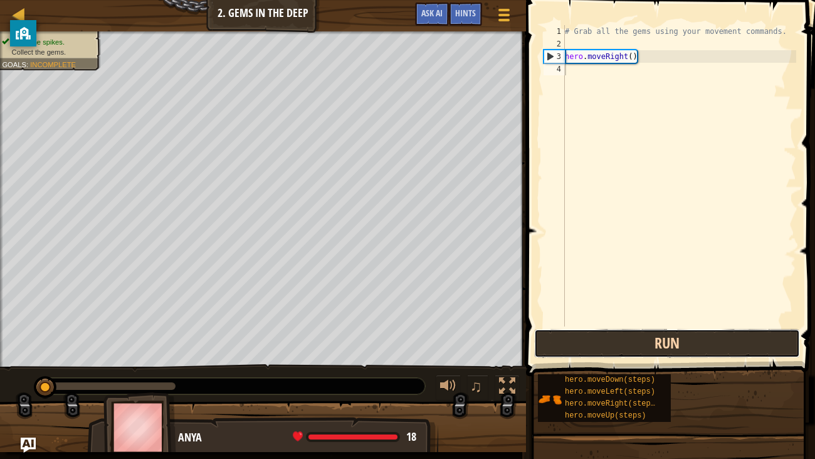
click at [631, 338] on button "Run" at bounding box center [667, 343] width 266 height 29
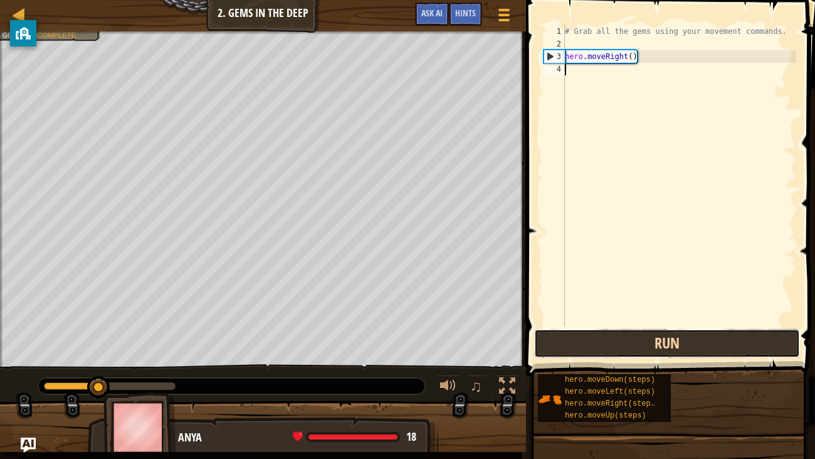
click at [631, 338] on button "Run" at bounding box center [667, 343] width 266 height 29
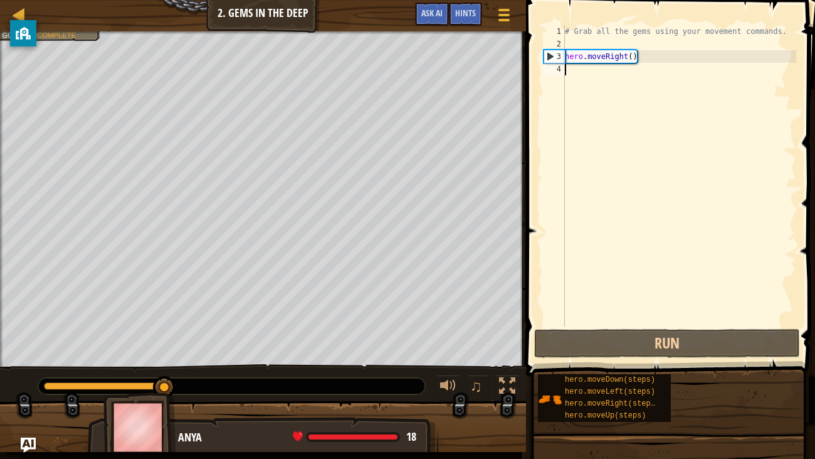
click at [559, 72] on div "4" at bounding box center [554, 69] width 21 height 13
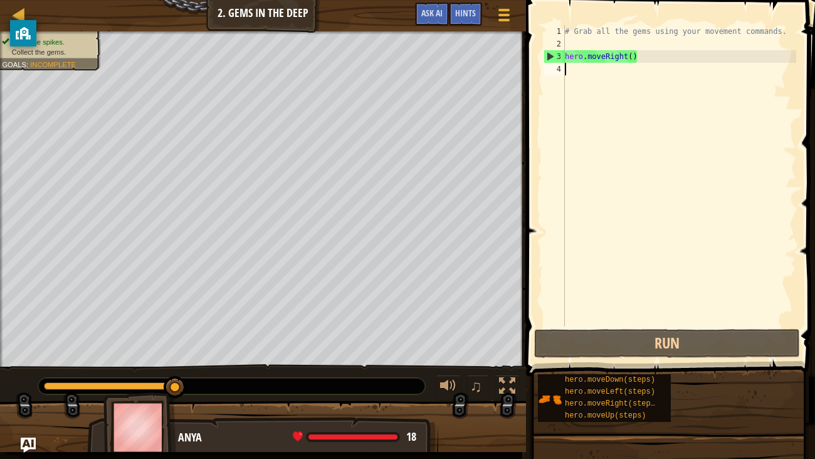
click at [568, 66] on div "# Grab all the gems using your movement commands. hero . moveRight ( )" at bounding box center [680, 188] width 234 height 326
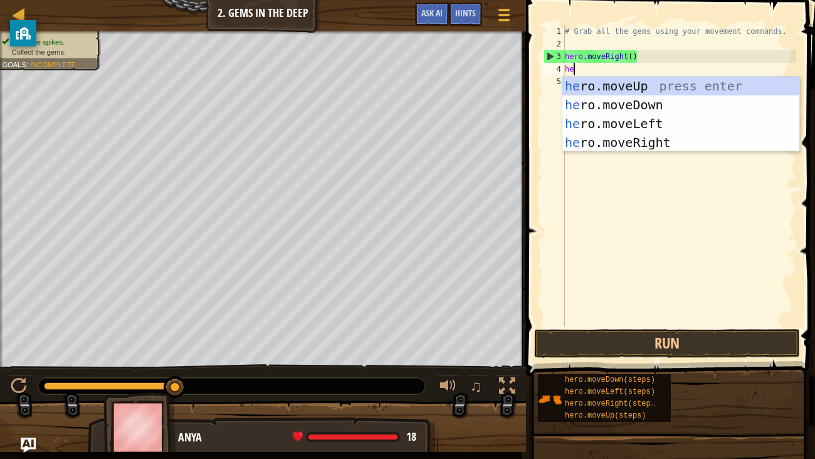
type textarea "her"
click at [628, 102] on div "her o.moveUp press enter her o.moveDown press enter her o.moveLeft press enter …" at bounding box center [681, 133] width 237 height 113
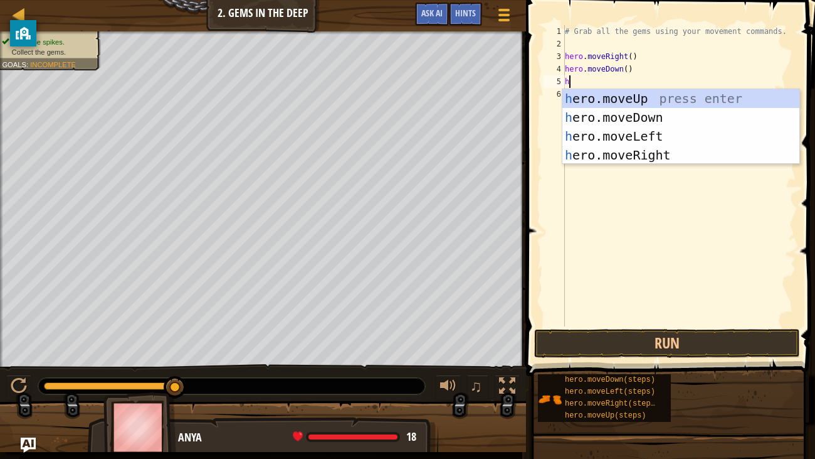
type textarea "her"
click at [603, 99] on div "her o.moveUp press enter her o.moveDown press enter her o.moveLeft press enter …" at bounding box center [681, 145] width 237 height 113
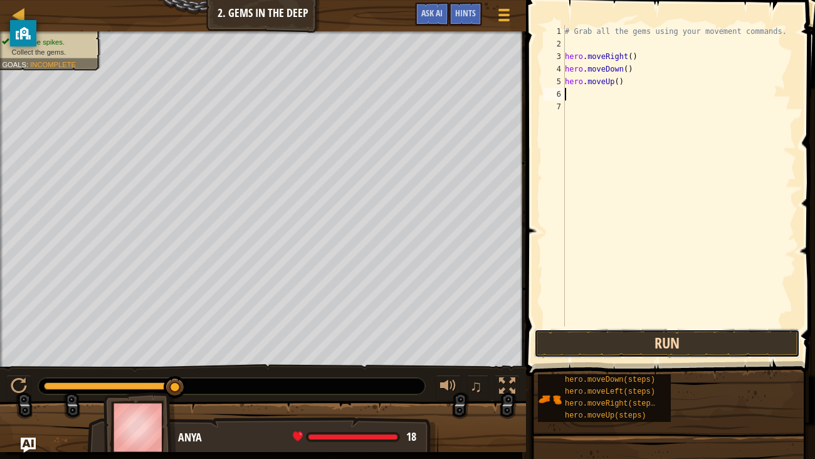
click at [709, 350] on button "Run" at bounding box center [667, 343] width 266 height 29
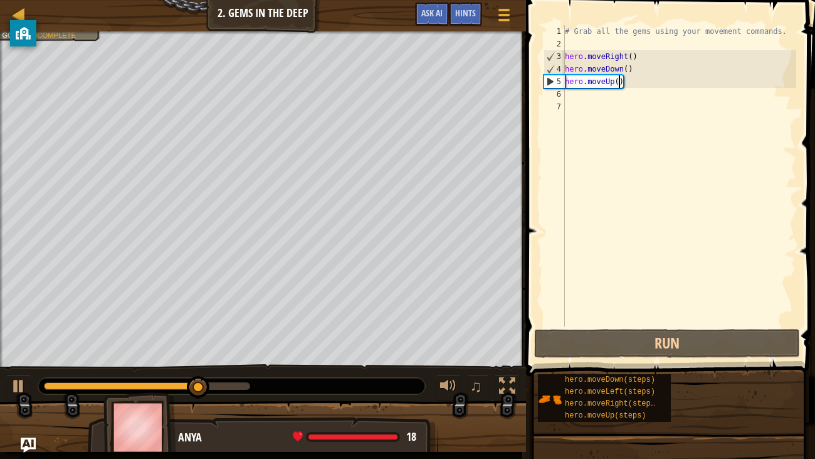
click at [619, 78] on div "# Grab all the gems using your movement commands. hero . moveRight ( ) hero . m…" at bounding box center [680, 188] width 234 height 326
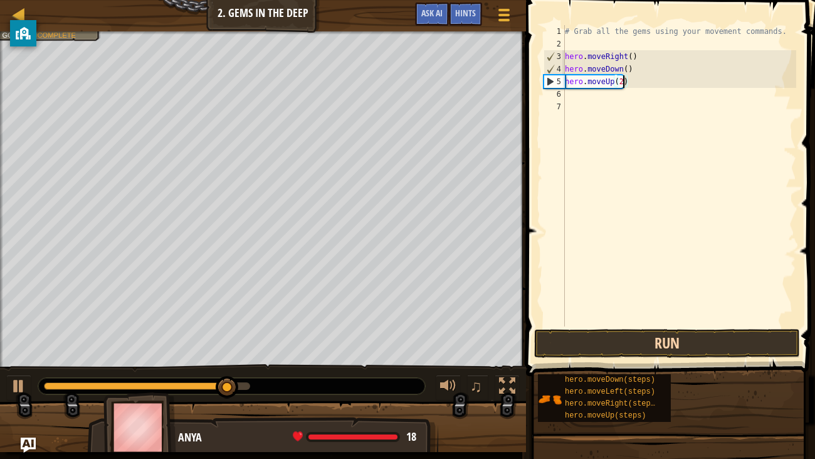
type textarea "hero.moveUp(2)"
click at [649, 348] on button "Run" at bounding box center [667, 343] width 266 height 29
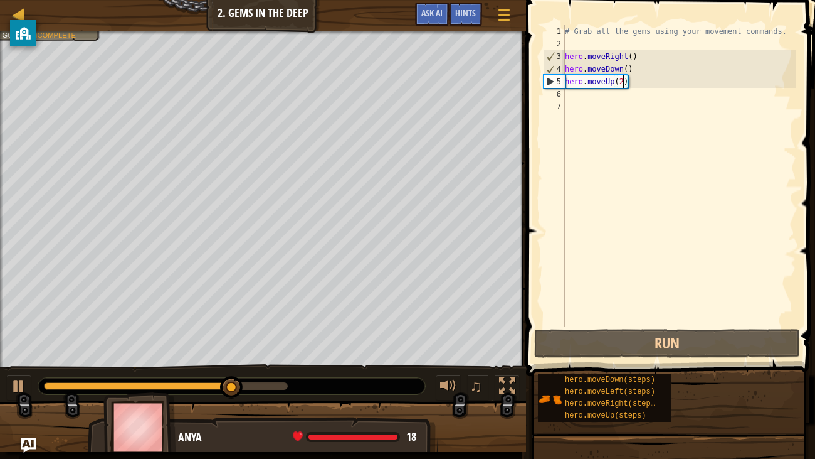
click at [575, 97] on div "# Grab all the gems using your movement commands. hero . moveRight ( ) hero . m…" at bounding box center [680, 188] width 234 height 326
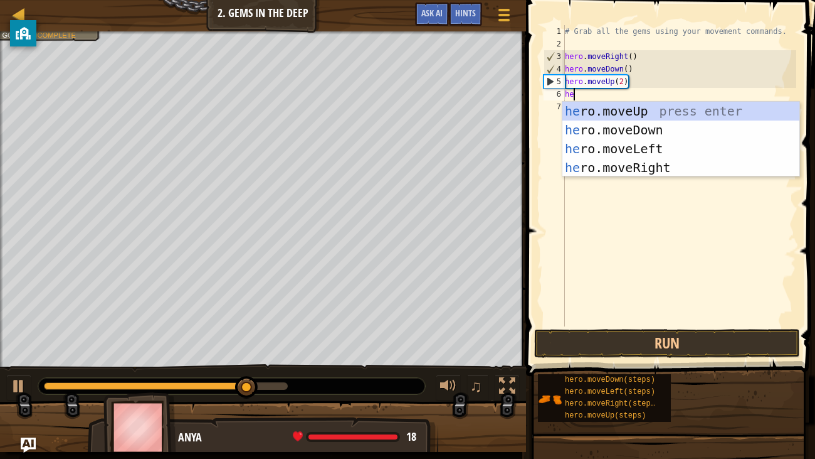
type textarea "her"
click at [634, 169] on div "her o.moveUp press enter her o.moveDown press enter her o.moveLeft press enter …" at bounding box center [681, 158] width 237 height 113
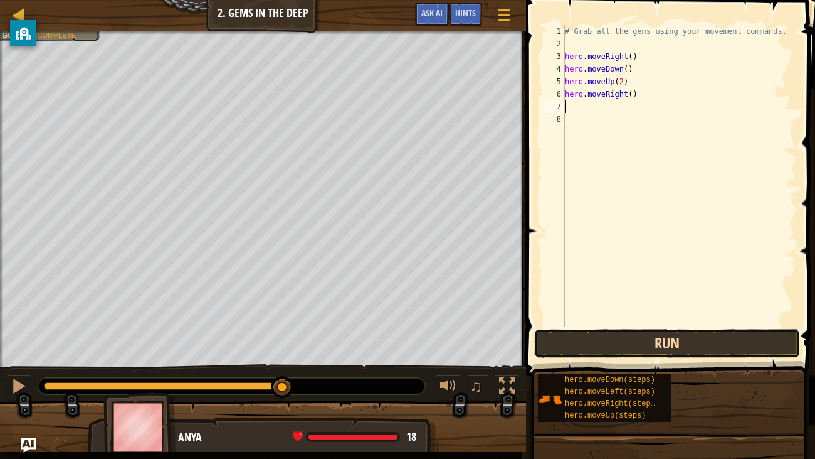
click at [672, 345] on button "Run" at bounding box center [667, 343] width 266 height 29
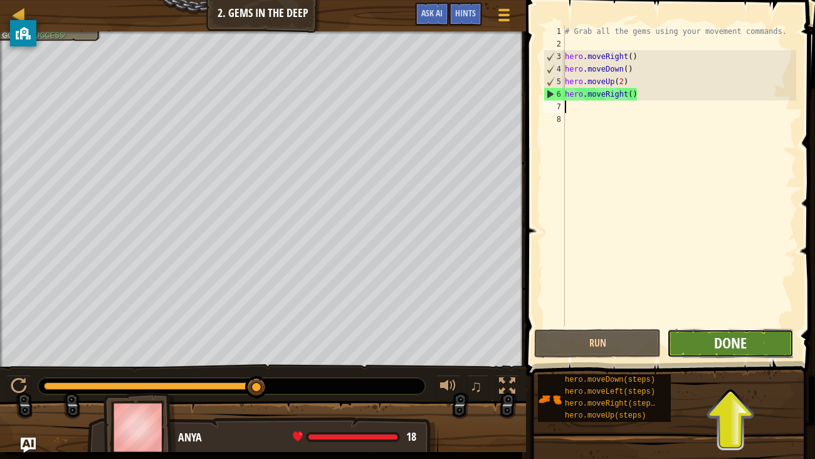
click at [745, 347] on span "Done" at bounding box center [730, 342] width 33 height 20
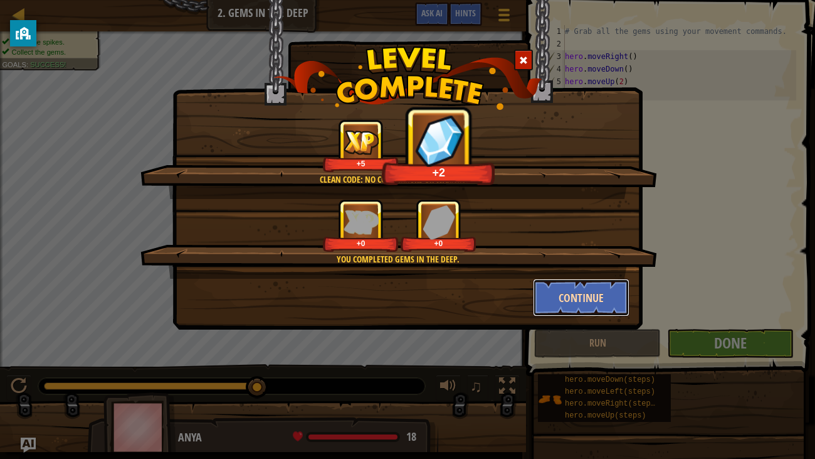
click at [603, 310] on button "Continue" at bounding box center [581, 298] width 97 height 38
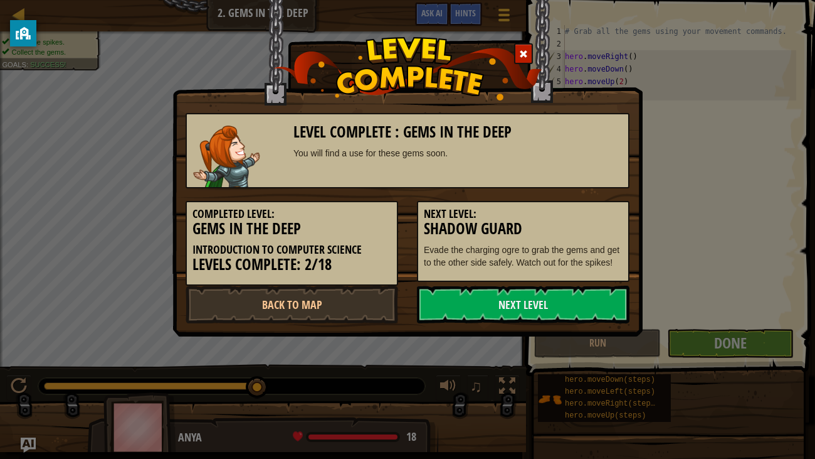
click at [603, 310] on link "Next Level" at bounding box center [523, 304] width 213 height 38
click at [569, 299] on link "Next Level" at bounding box center [523, 304] width 213 height 38
click at [570, 299] on link "Next Level" at bounding box center [523, 304] width 213 height 38
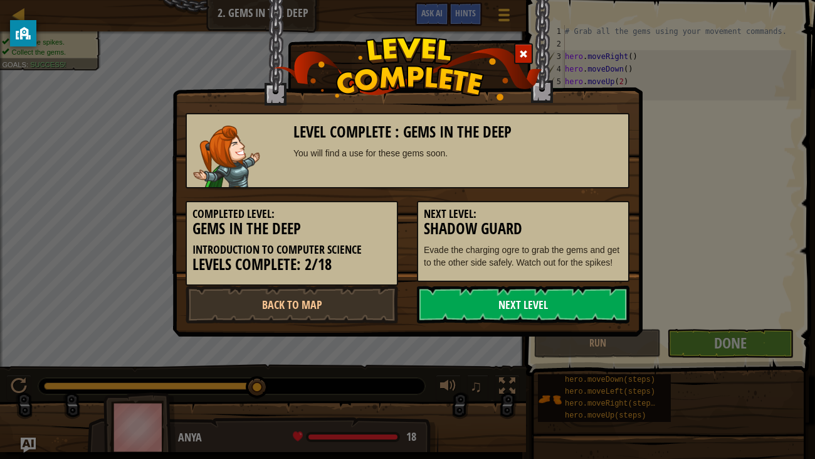
click at [570, 299] on link "Next Level" at bounding box center [523, 304] width 213 height 38
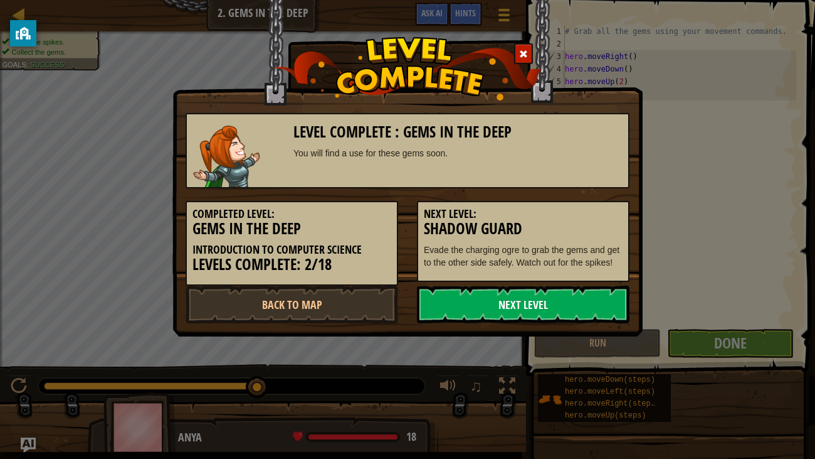
click at [474, 304] on link "Next Level" at bounding box center [523, 304] width 213 height 38
click at [470, 311] on link "Next Level" at bounding box center [523, 304] width 213 height 38
click at [455, 312] on link "Next Level" at bounding box center [523, 304] width 213 height 38
click at [451, 304] on link "Next Level" at bounding box center [523, 304] width 213 height 38
click at [486, 285] on link "Next Level" at bounding box center [523, 304] width 213 height 38
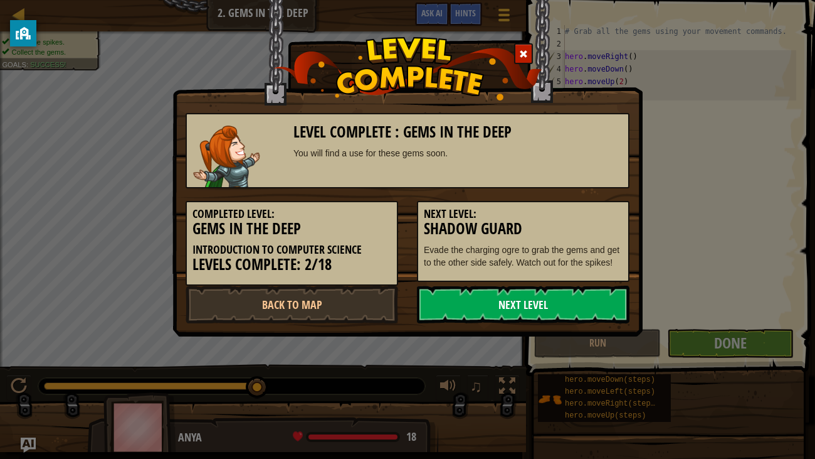
click at [499, 295] on link "Next Level" at bounding box center [523, 304] width 213 height 38
click at [497, 314] on link "Next Level" at bounding box center [523, 304] width 213 height 38
click at [495, 317] on link "Next Level" at bounding box center [523, 304] width 213 height 38
click at [498, 302] on link "Next Level" at bounding box center [523, 304] width 213 height 38
click at [484, 322] on link "Next Level" at bounding box center [523, 304] width 213 height 38
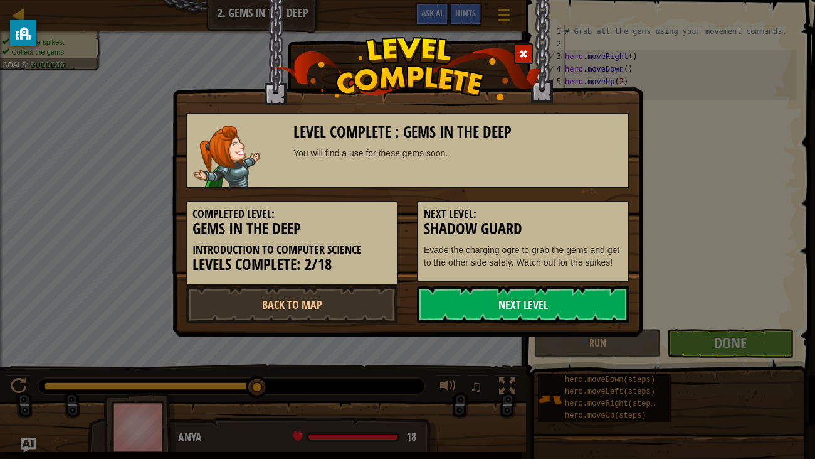
click at [484, 330] on div "Level Complete : Gems in the Deep You will find a use for these gems soon. Comp…" at bounding box center [408, 168] width 470 height 336
click at [484, 321] on link "Next Level" at bounding box center [523, 304] width 213 height 38
click at [492, 321] on link "Next Level" at bounding box center [523, 304] width 213 height 38
click at [507, 319] on link "Next Level" at bounding box center [523, 304] width 213 height 38
click at [502, 297] on link "Next Level" at bounding box center [523, 304] width 213 height 38
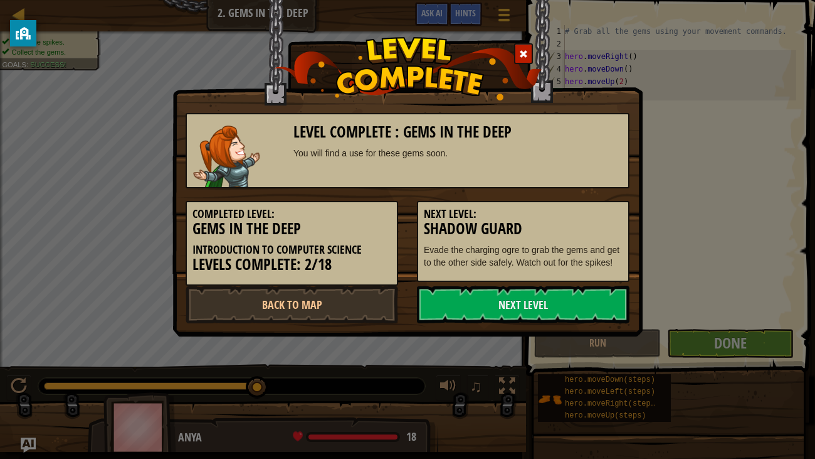
click at [523, 337] on div "Level Complete : Gems in the Deep You will find a use for these gems soon. Comp…" at bounding box center [407, 229] width 815 height 459
click at [522, 321] on link "Next Level" at bounding box center [523, 304] width 213 height 38
click at [511, 311] on link "Next Level" at bounding box center [523, 304] width 213 height 38
click at [487, 306] on link "Next Level" at bounding box center [523, 304] width 213 height 38
click at [494, 311] on link "Next Level" at bounding box center [523, 304] width 213 height 38
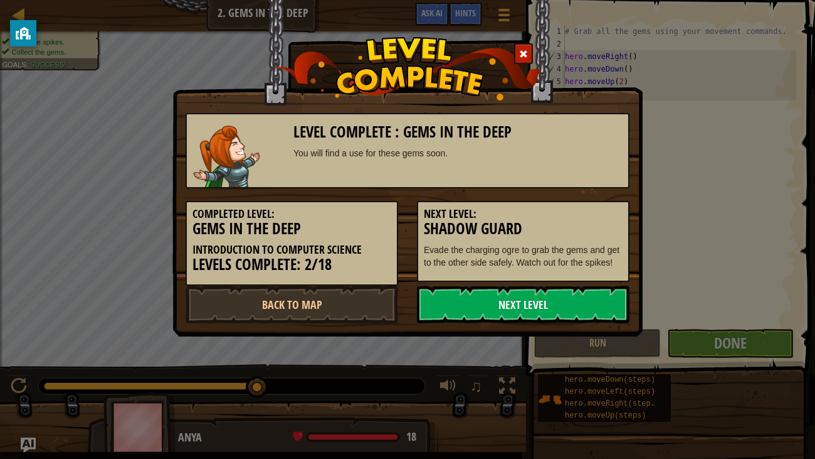
click at [501, 299] on link "Next Level" at bounding box center [523, 304] width 213 height 38
click at [543, 305] on link "Next Level" at bounding box center [523, 304] width 213 height 38
click at [531, 316] on link "Next Level" at bounding box center [523, 304] width 213 height 38
click at [524, 319] on link "Next Level" at bounding box center [523, 304] width 213 height 38
click at [521, 319] on link "Next Level" at bounding box center [523, 304] width 213 height 38
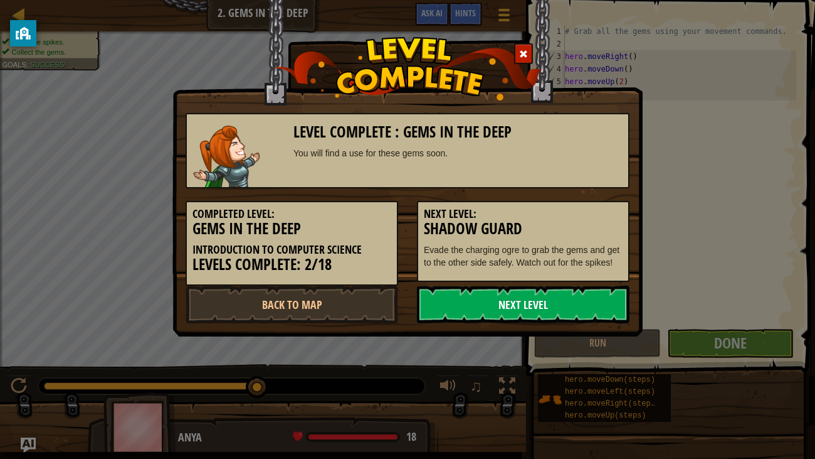
click at [527, 309] on link "Next Level" at bounding box center [523, 304] width 213 height 38
click at [529, 306] on link "Next Level" at bounding box center [523, 304] width 213 height 38
click at [530, 301] on link "Next Level" at bounding box center [523, 304] width 213 height 38
click at [541, 299] on link "Next Level" at bounding box center [523, 304] width 213 height 38
click at [541, 301] on link "Next Level" at bounding box center [523, 304] width 213 height 38
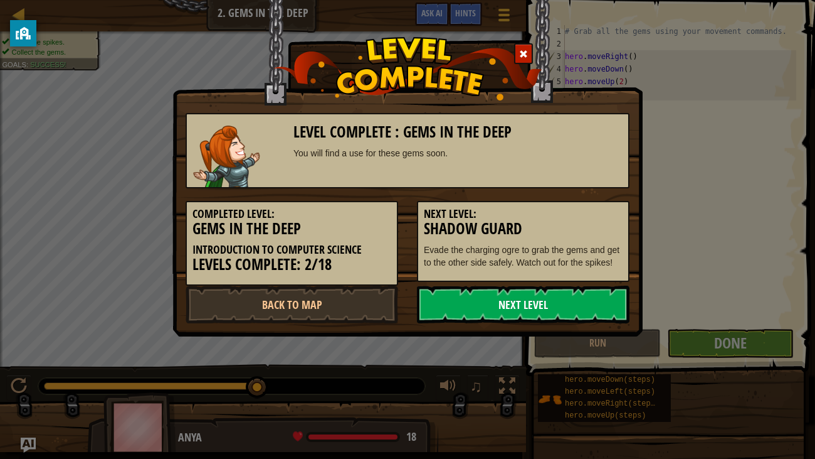
click at [539, 307] on link "Next Level" at bounding box center [523, 304] width 213 height 38
click at [541, 303] on link "Next Level" at bounding box center [523, 304] width 213 height 38
click at [553, 295] on link "Next Level" at bounding box center [523, 304] width 213 height 38
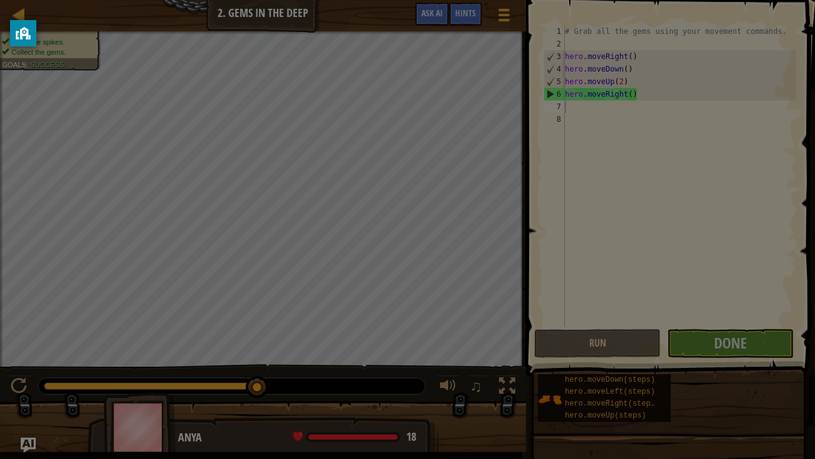
click at [0, 0] on img at bounding box center [0, 0] width 0 height 0
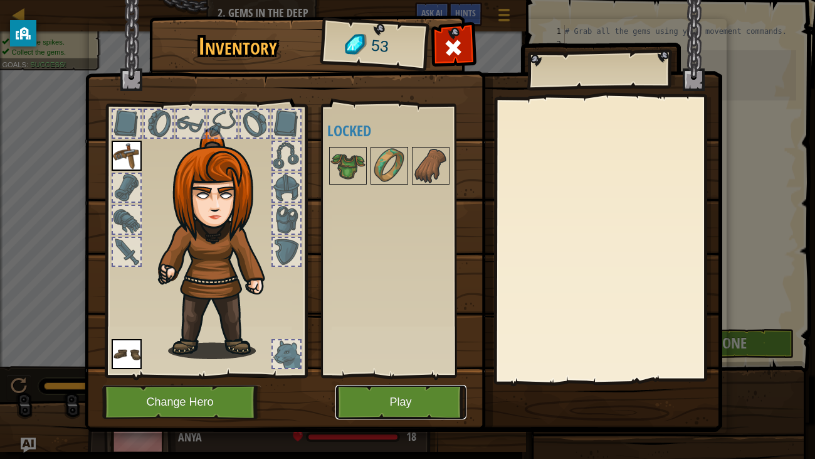
click at [398, 351] on button "Play" at bounding box center [401, 402] width 131 height 35
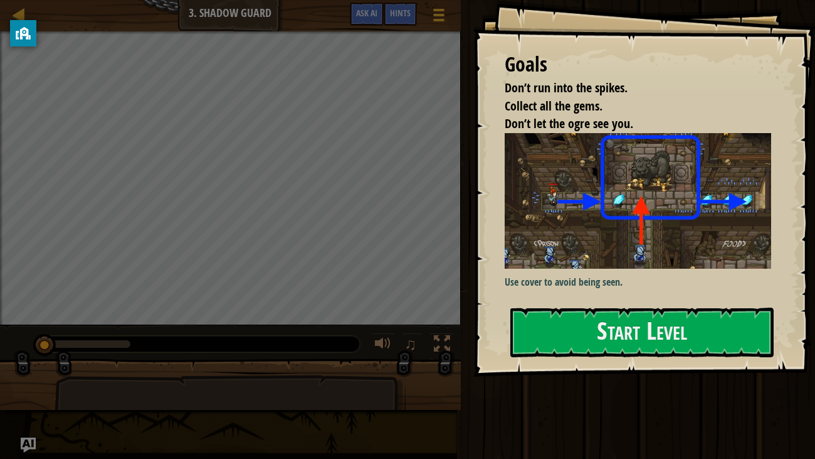
click at [664, 351] on div at bounding box center [643, 383] width 264 height 28
click at [727, 332] on button "Start Level" at bounding box center [643, 332] width 264 height 50
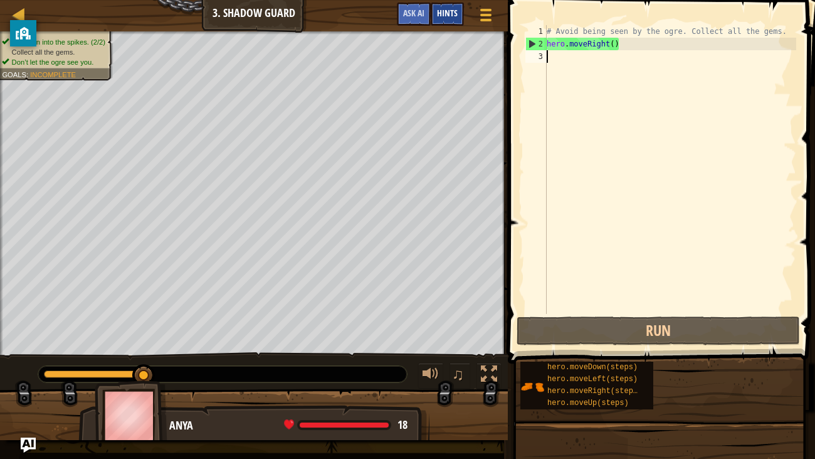
click at [456, 10] on span "Hints" at bounding box center [447, 13] width 21 height 12
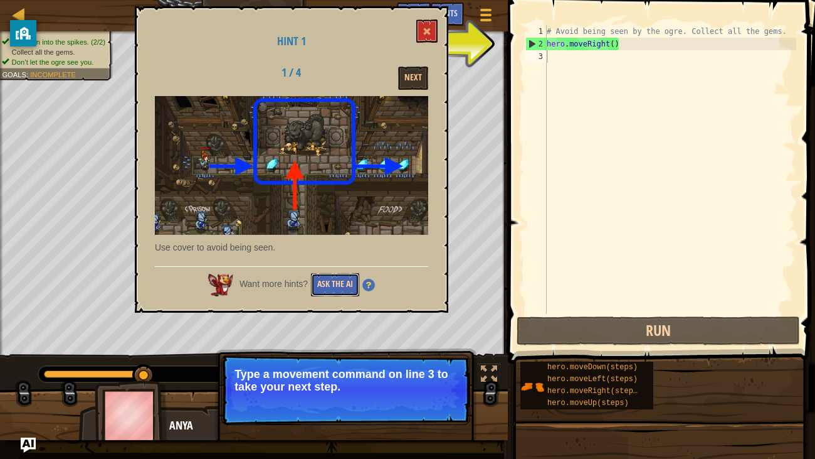
click at [347, 293] on button "Ask the AI" at bounding box center [335, 284] width 48 height 23
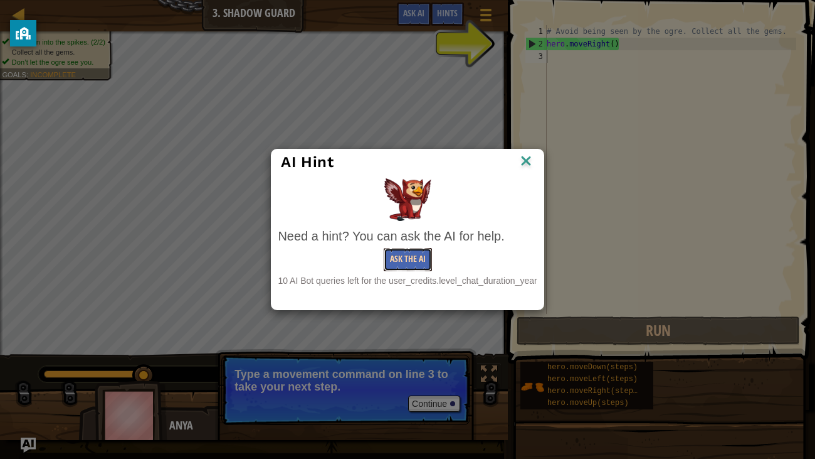
click at [410, 263] on button "Ask the AI" at bounding box center [408, 259] width 48 height 23
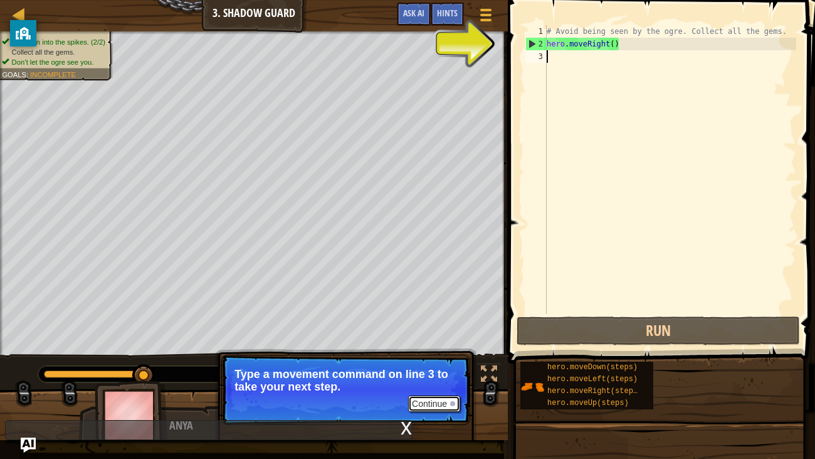
click at [429, 351] on button "Continue" at bounding box center [434, 403] width 52 height 16
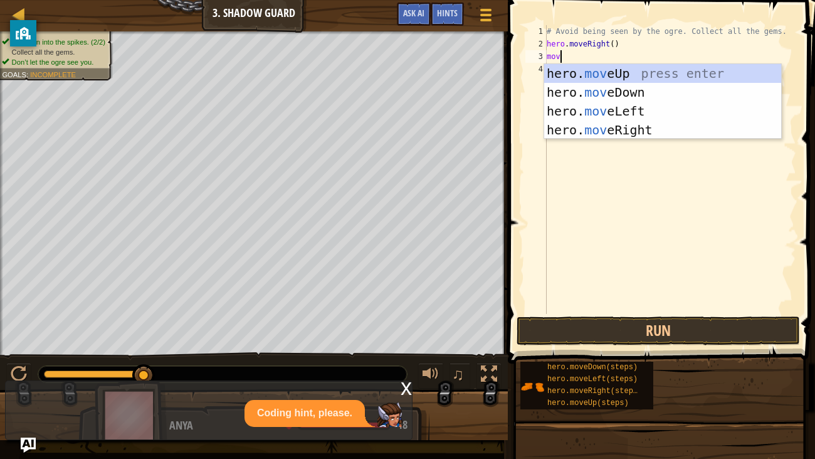
scroll to position [6, 0]
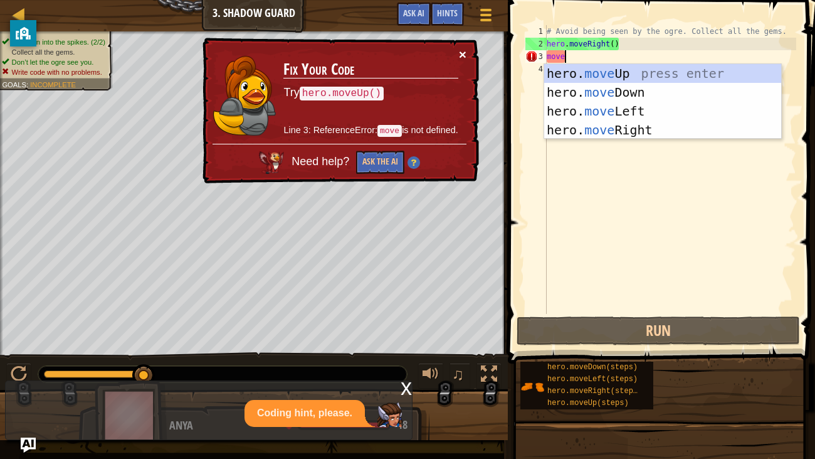
click at [464, 48] on button "×" at bounding box center [463, 54] width 8 height 13
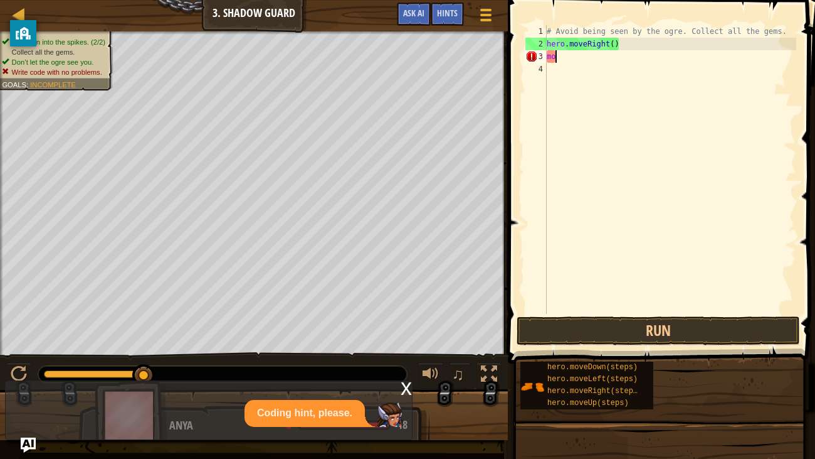
type textarea "m"
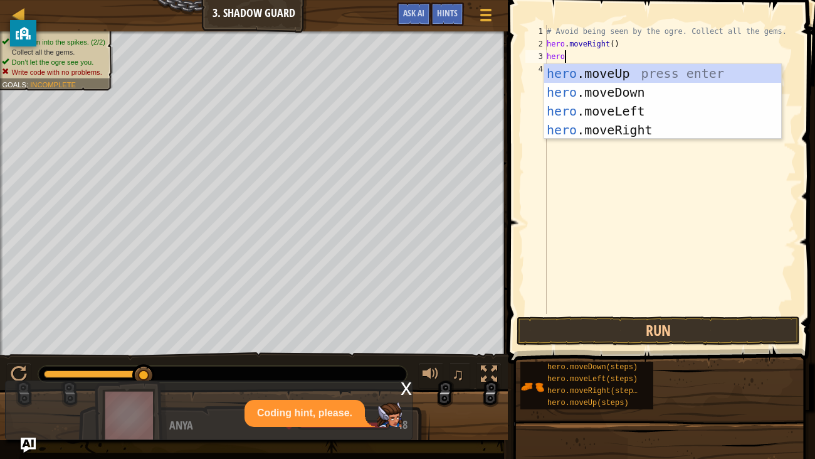
click at [614, 41] on div "# Avoid being seen by the ogre. Collect all the gems. hero . moveRight ( ) hero" at bounding box center [670, 182] width 252 height 314
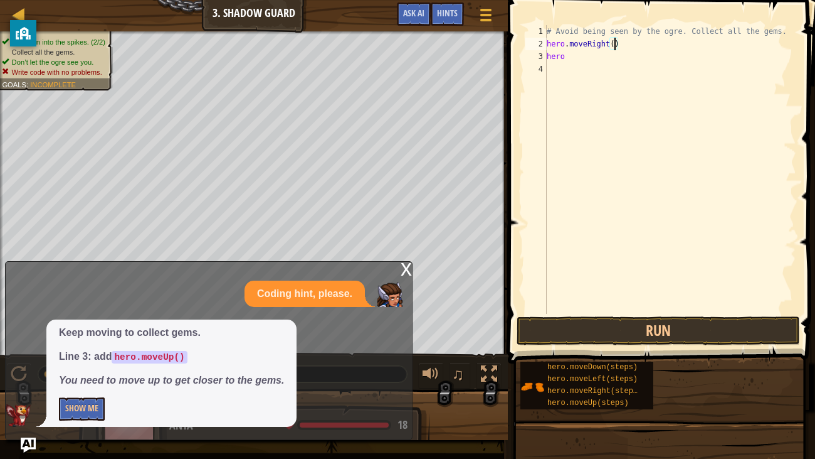
scroll to position [6, 5]
click at [678, 326] on button "Run" at bounding box center [659, 330] width 284 height 29
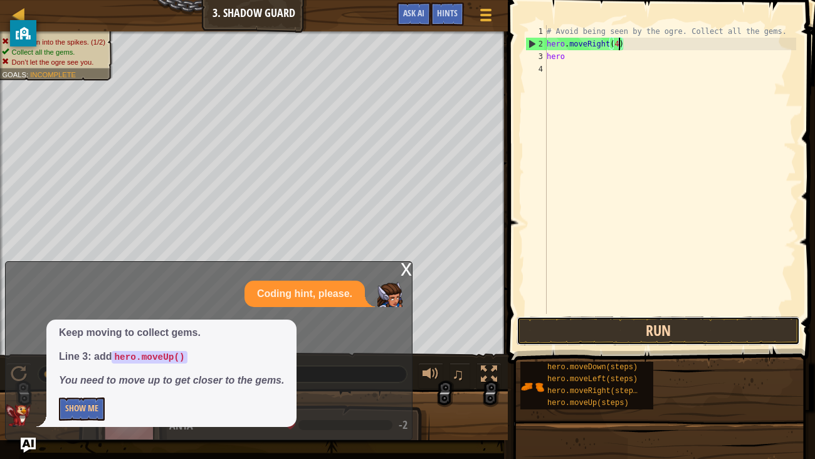
click at [652, 327] on button "Run" at bounding box center [659, 330] width 284 height 29
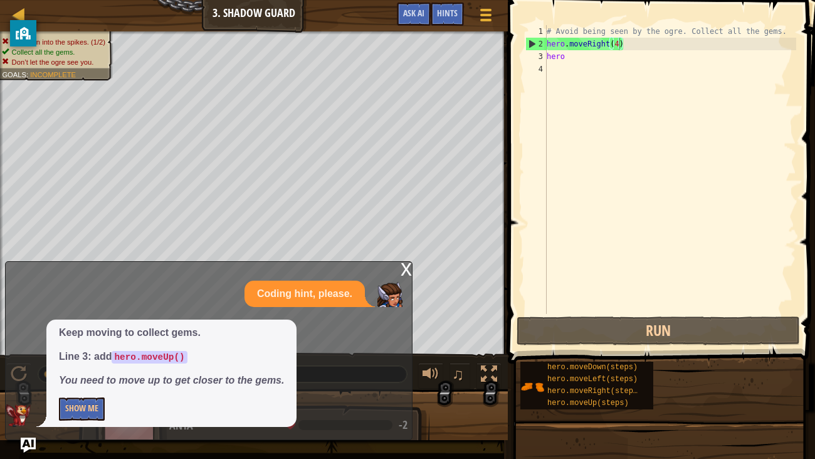
click at [395, 277] on div "x Coding hint, please. Keep moving to collect gems. Line 3: add hero.moveUp() Y…" at bounding box center [209, 350] width 408 height 179
click at [620, 39] on div "# Avoid being seen by the ogre. Collect all the gems. hero . moveRight ( 4 ) he…" at bounding box center [670, 182] width 252 height 314
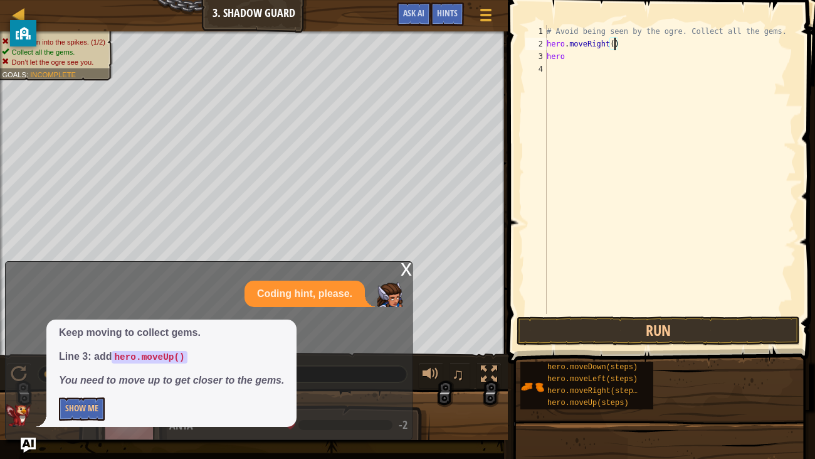
click at [139, 351] on code "hero.moveUp()" at bounding box center [149, 357] width 75 height 13
click at [569, 60] on div "# Avoid being seen by the ogre. Collect all the gems. hero . moveRight ( ) hero" at bounding box center [670, 182] width 252 height 314
type textarea "herom"
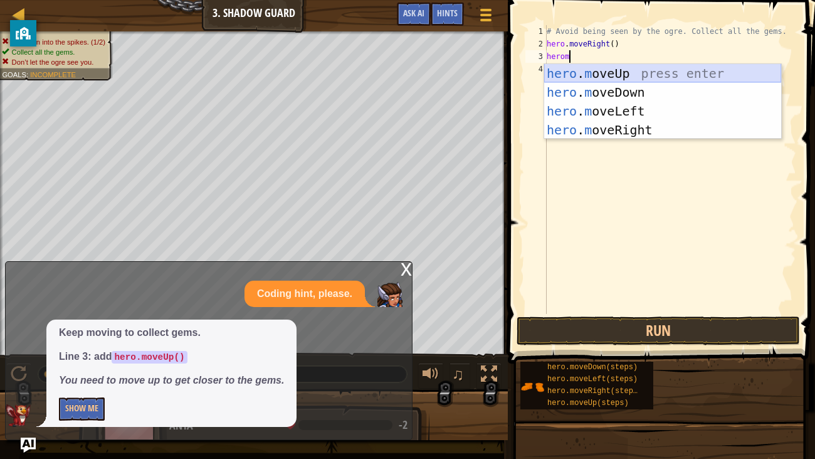
click at [618, 71] on div "hero . m oveUp press enter hero . m oveDown press enter hero . m oveLeft press …" at bounding box center [662, 120] width 237 height 113
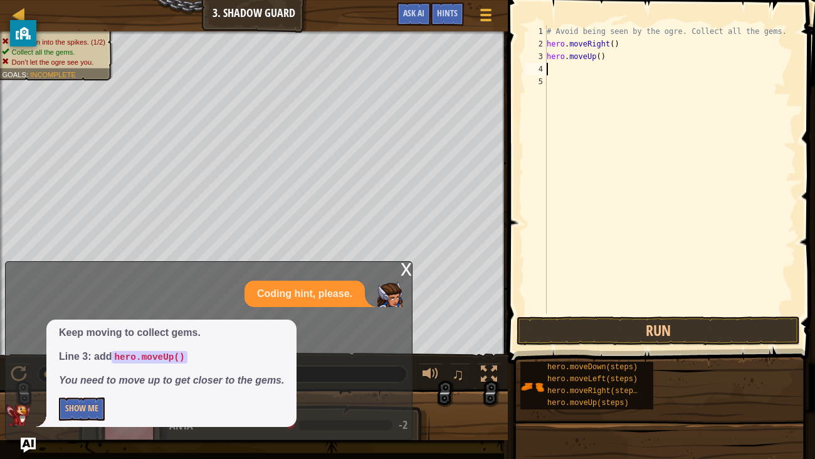
scroll to position [6, 0]
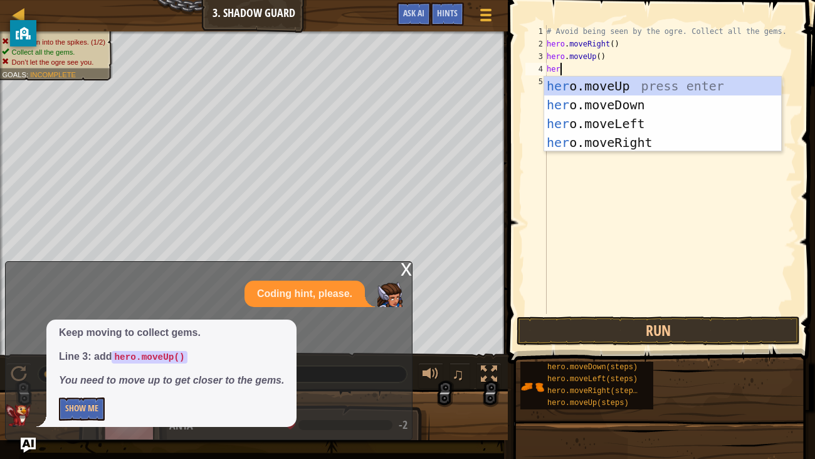
type textarea "hero"
click at [697, 138] on div "hero .moveUp press enter hero .moveDown press enter hero .moveLeft press enter …" at bounding box center [662, 133] width 237 height 113
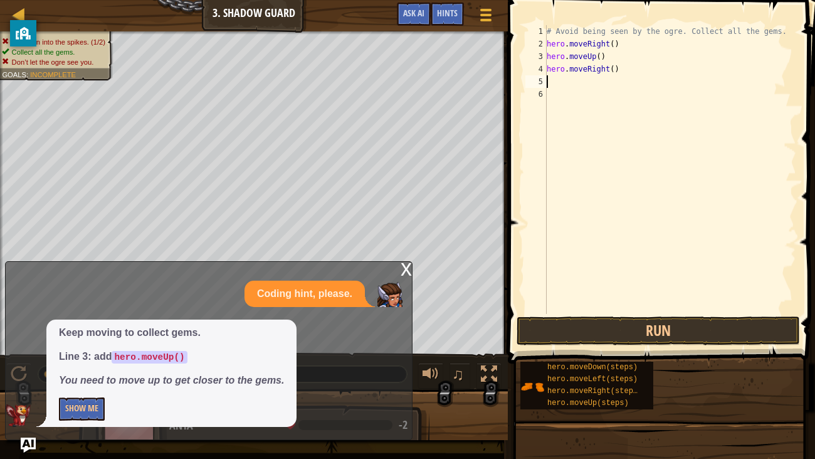
click at [697, 138] on div "# Avoid being seen by the ogre. Collect all the gems. hero . moveRight ( ) hero…" at bounding box center [670, 182] width 252 height 314
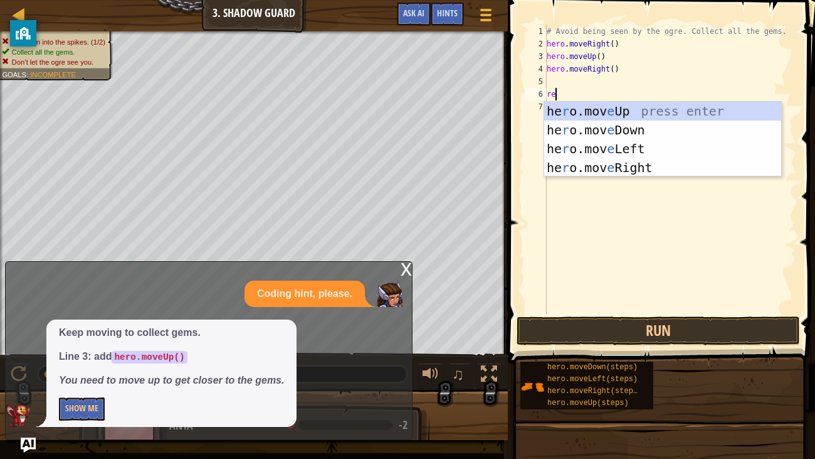
type textarea "r"
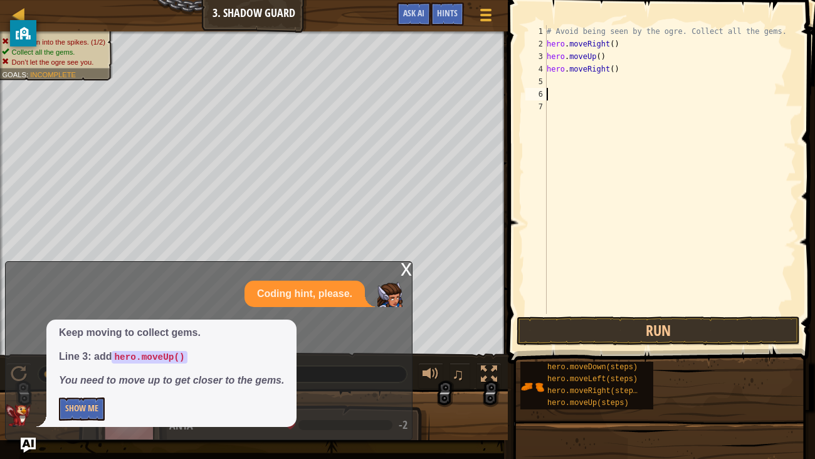
type textarea "j"
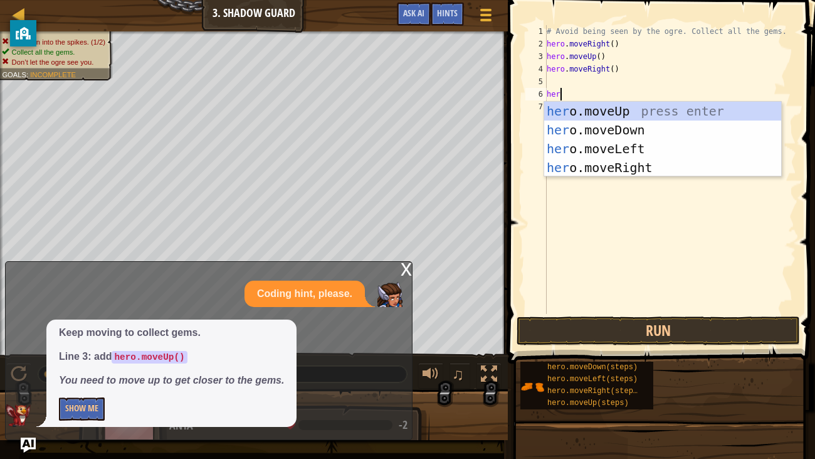
type textarea "hero"
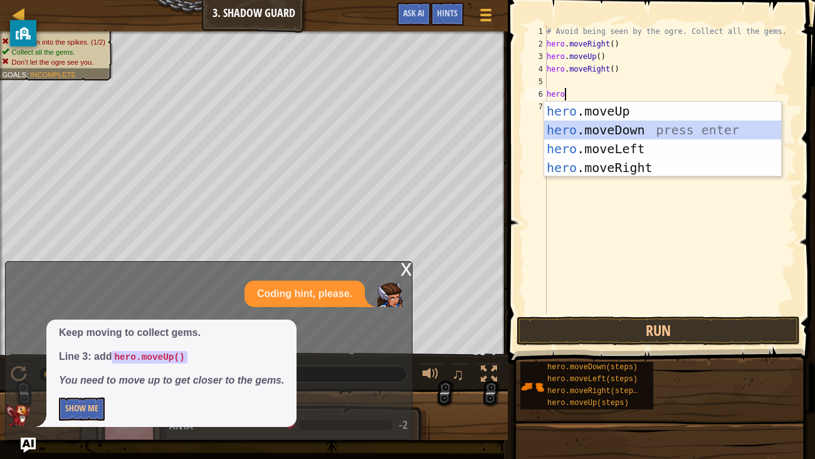
click at [675, 128] on div "hero .moveUp press enter hero .moveDown press enter hero .moveLeft press enter …" at bounding box center [662, 158] width 237 height 113
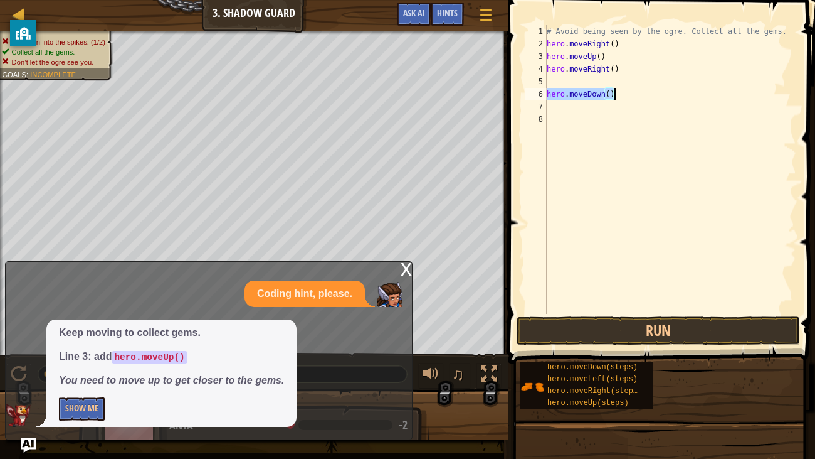
drag, startPoint x: 547, startPoint y: 90, endPoint x: 627, endPoint y: 93, distance: 80.4
click at [627, 93] on div "# Avoid being seen by the ogre. Collect all the gems. hero . moveRight ( ) hero…" at bounding box center [670, 182] width 252 height 314
type textarea "hero.moveDown()"
click at [553, 83] on div "# Avoid being seen by the ogre. Collect all the gems. hero . moveRight ( ) hero…" at bounding box center [670, 182] width 252 height 314
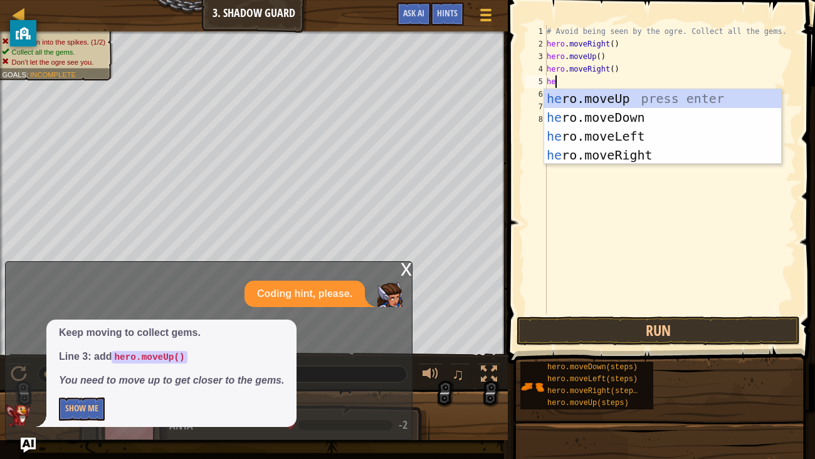
type textarea "her"
click at [660, 120] on div "her o.moveUp press enter her o.moveDown press enter her o.moveLeft press enter …" at bounding box center [662, 145] width 237 height 113
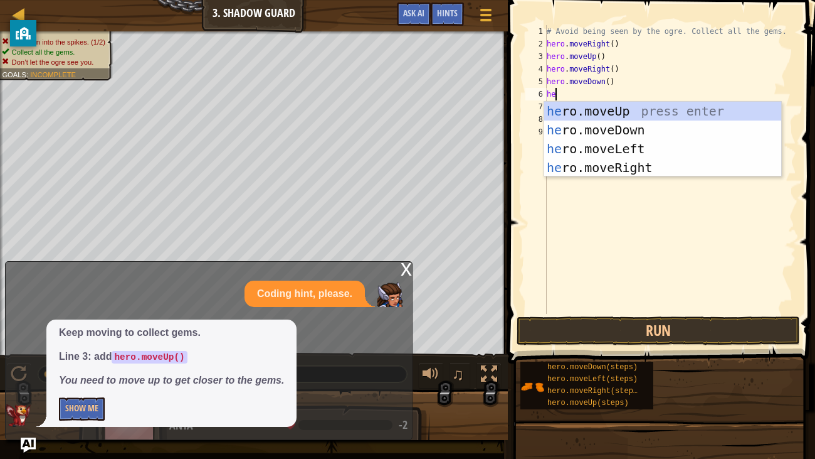
type textarea "hero"
click at [597, 162] on div "hero .moveUp press enter hero .moveDown press enter hero .moveLeft press enter …" at bounding box center [662, 158] width 237 height 113
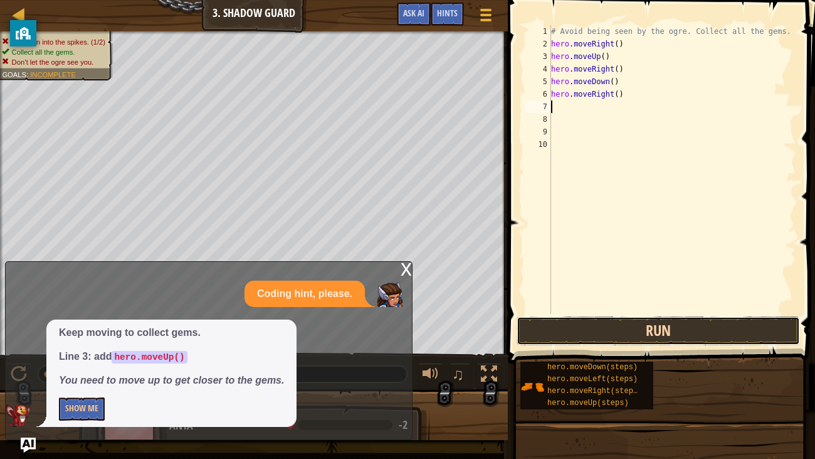
click at [635, 337] on button "Run" at bounding box center [659, 330] width 284 height 29
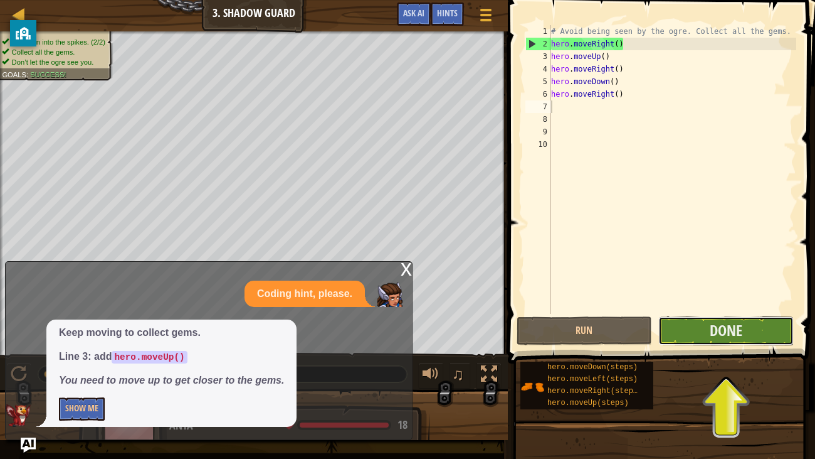
click at [747, 328] on button "Done" at bounding box center [726, 330] width 135 height 29
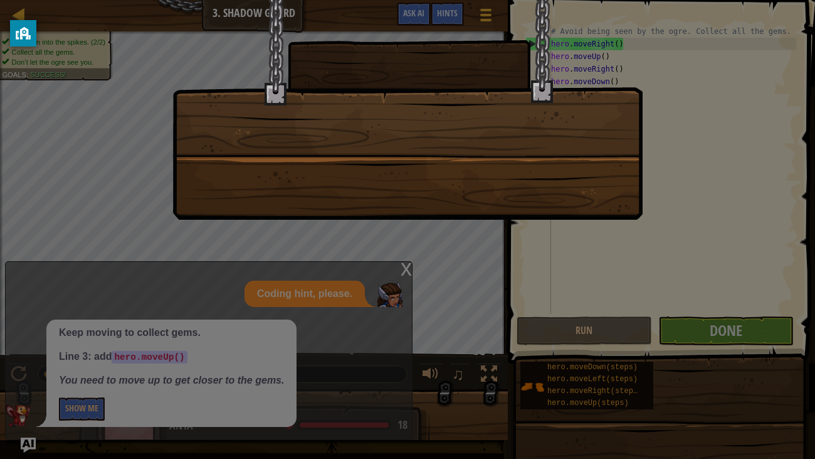
click at [637, 208] on div at bounding box center [408, 110] width 470 height 220
click at [388, 166] on div at bounding box center [408, 110] width 470 height 220
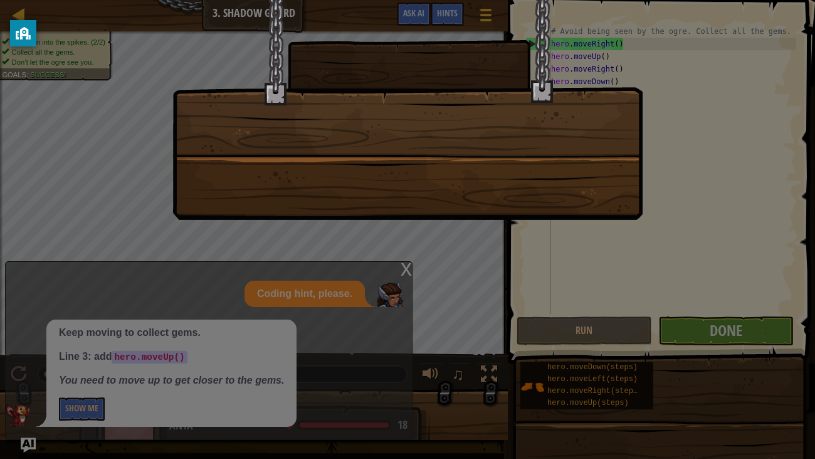
click at [388, 166] on div at bounding box center [408, 110] width 470 height 220
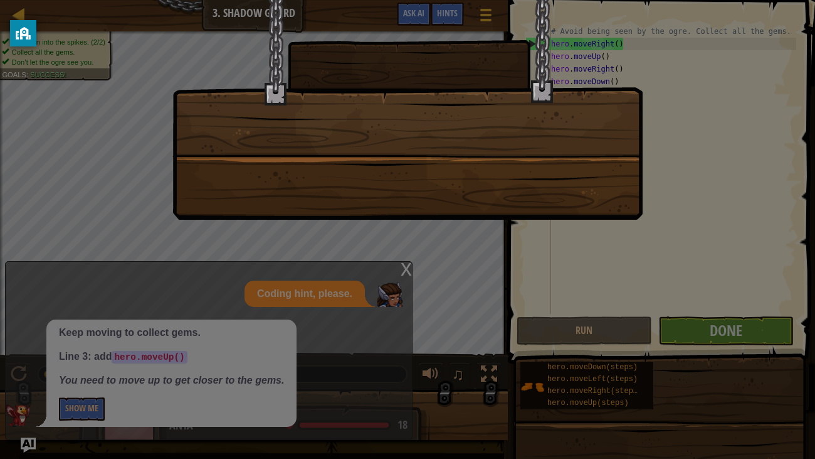
click at [388, 166] on div at bounding box center [408, 110] width 470 height 220
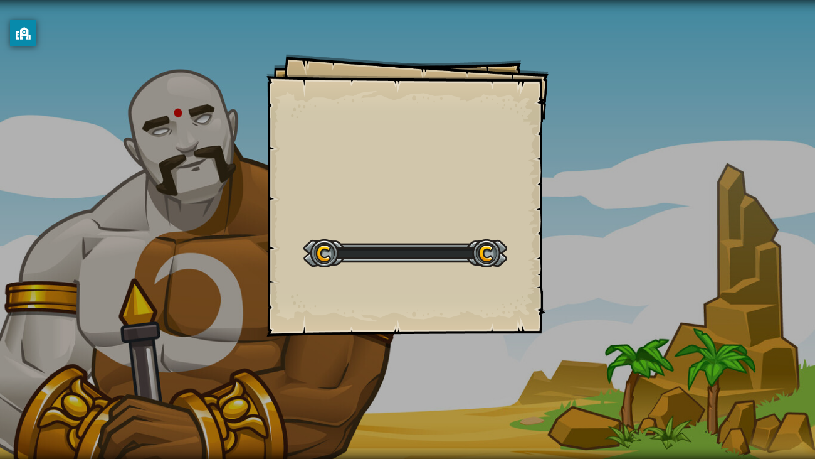
click at [388, 166] on div "Goals Start Level Error loading from server. Try refreshing the page. You'll ne…" at bounding box center [408, 195] width 282 height 282
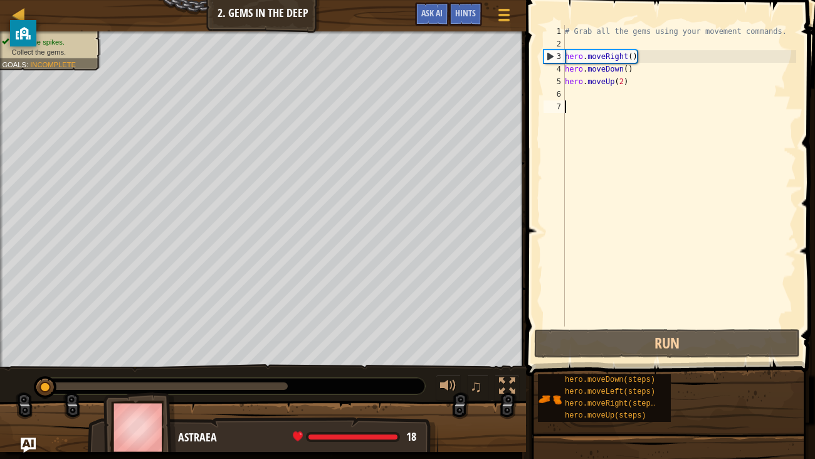
click at [570, 93] on div "# Grab all the gems using your movement commands. hero . moveRight ( ) hero . m…" at bounding box center [680, 188] width 234 height 326
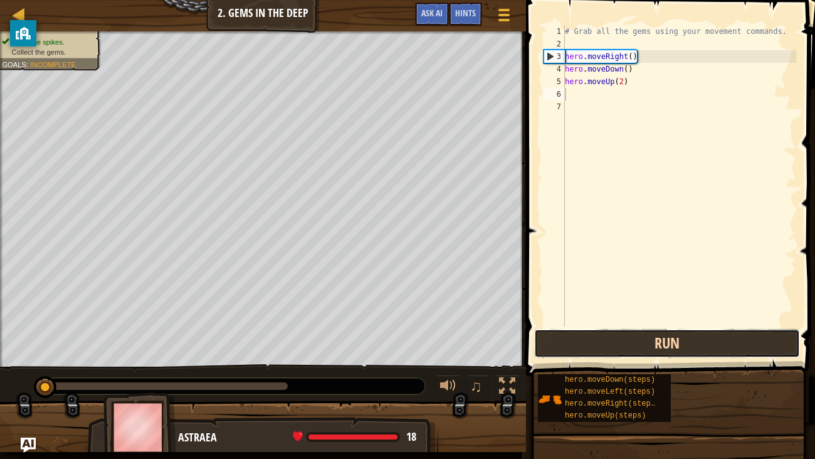
click at [658, 338] on button "Run" at bounding box center [667, 343] width 266 height 29
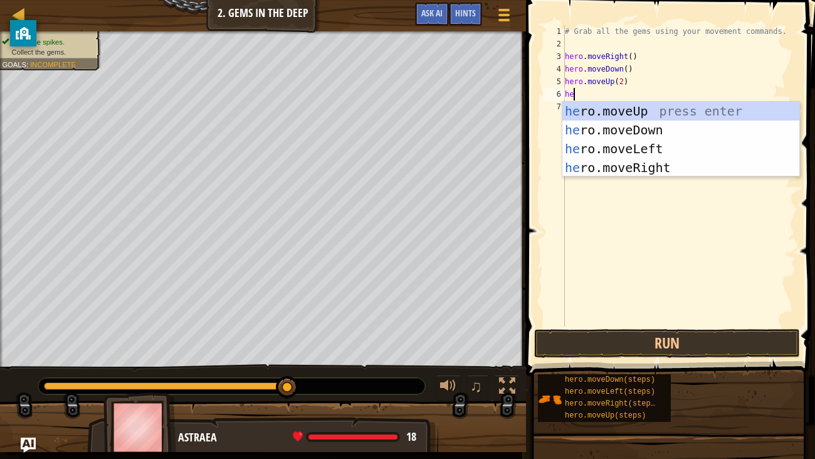
scroll to position [6, 0]
type textarea "hero"
click at [601, 162] on div "hero .moveUp press enter hero .moveDown press enter hero .moveLeft press enter …" at bounding box center [681, 158] width 237 height 113
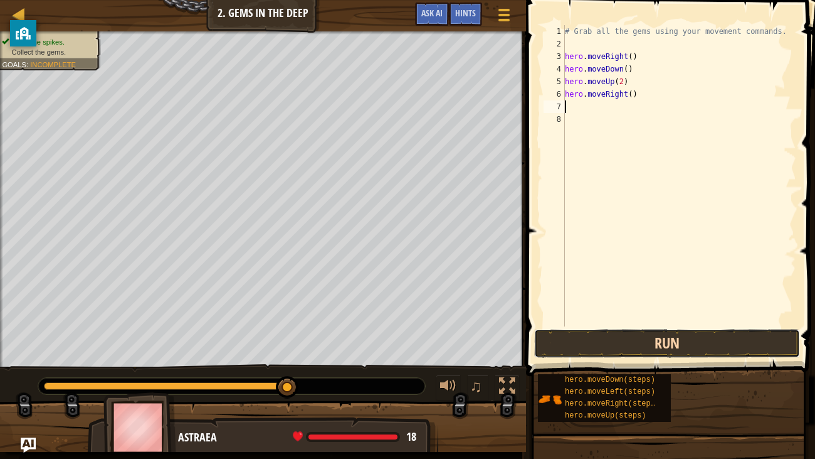
click at [662, 336] on button "Run" at bounding box center [667, 343] width 266 height 29
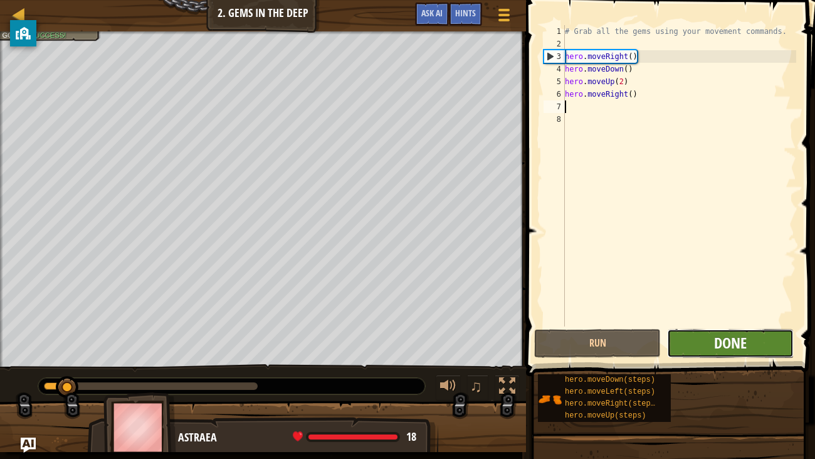
click at [734, 346] on span "Done" at bounding box center [730, 342] width 33 height 20
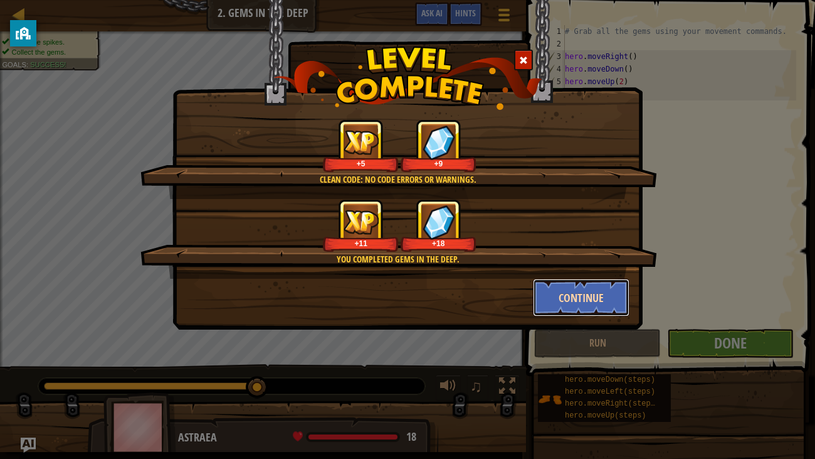
click at [592, 302] on button "Continue" at bounding box center [581, 298] width 97 height 38
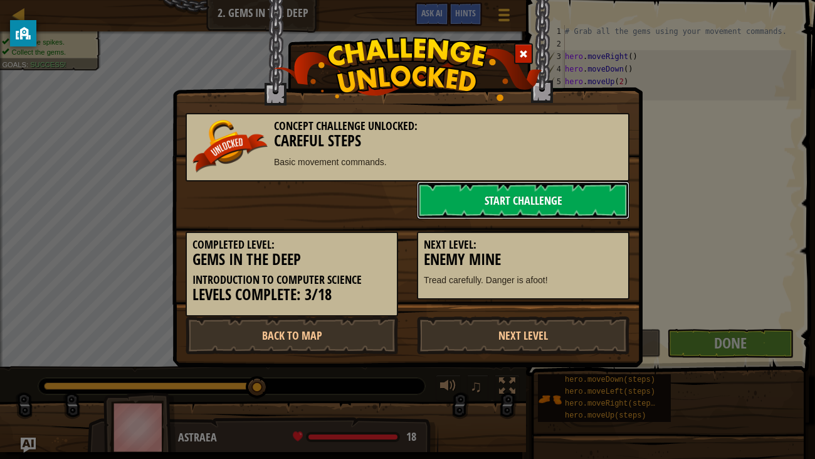
click at [525, 196] on link "Start Challenge" at bounding box center [523, 200] width 213 height 38
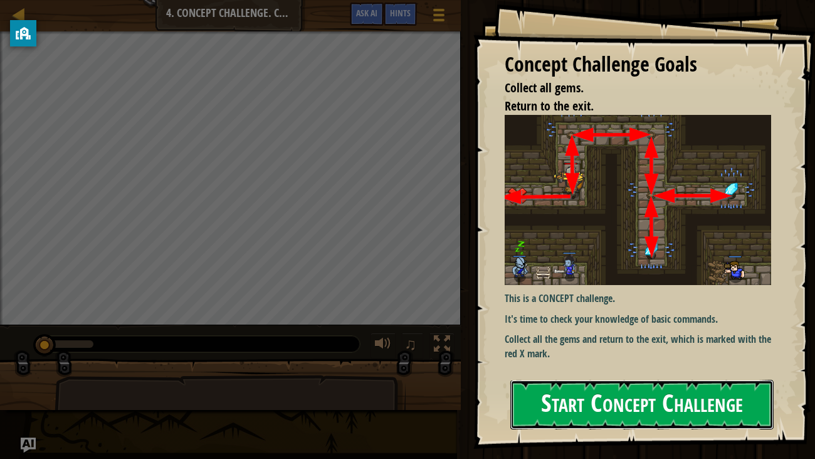
click at [559, 351] on button "Start Concept Challenge" at bounding box center [643, 405] width 264 height 50
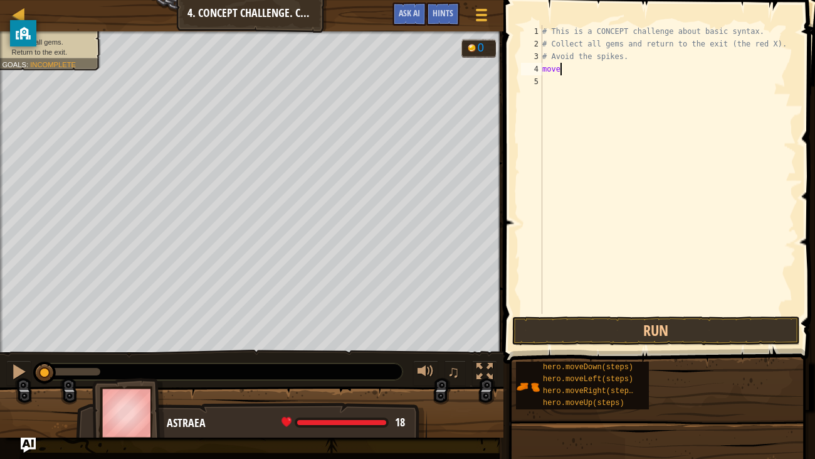
scroll to position [6, 0]
type textarea "move"
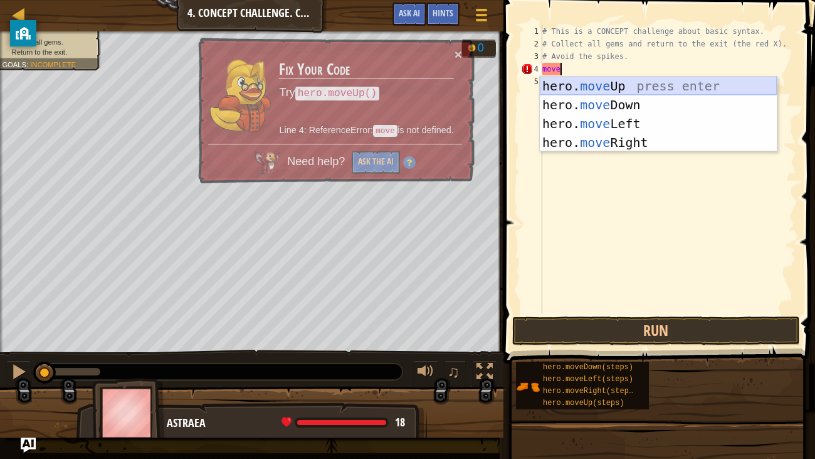
click at [649, 88] on div "hero. move Up press enter hero. move Down press enter hero. move Left press ent…" at bounding box center [658, 133] width 237 height 113
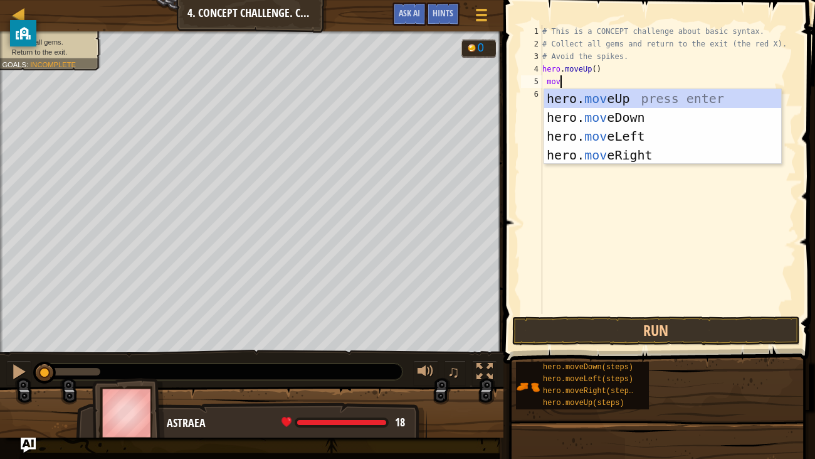
scroll to position [6, 1]
type textarea "m"
type textarea "hero"
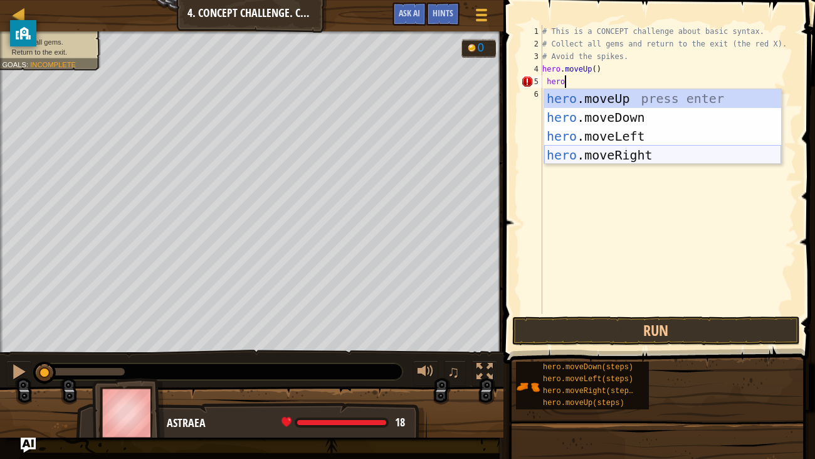
click at [664, 151] on div "hero .moveUp press enter hero .moveDown press enter hero .moveLeft press enter …" at bounding box center [662, 145] width 237 height 113
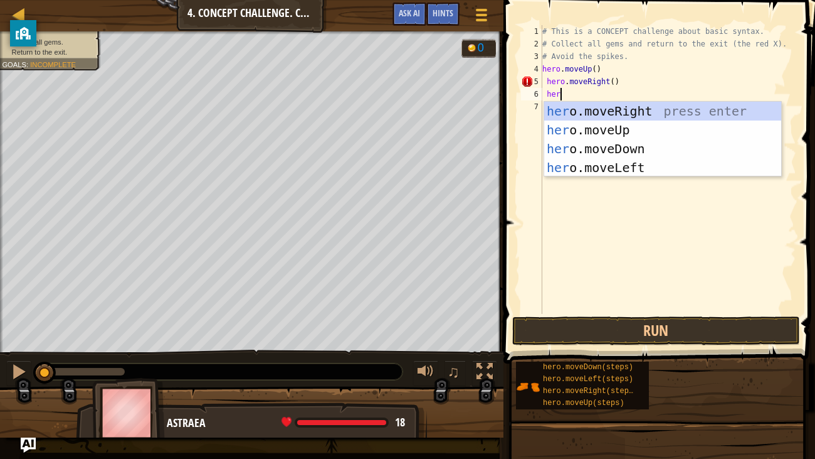
type textarea "hero"
click at [589, 130] on div "hero .moveUp press enter hero .moveDown press enter hero .moveLeft press enter …" at bounding box center [662, 158] width 237 height 113
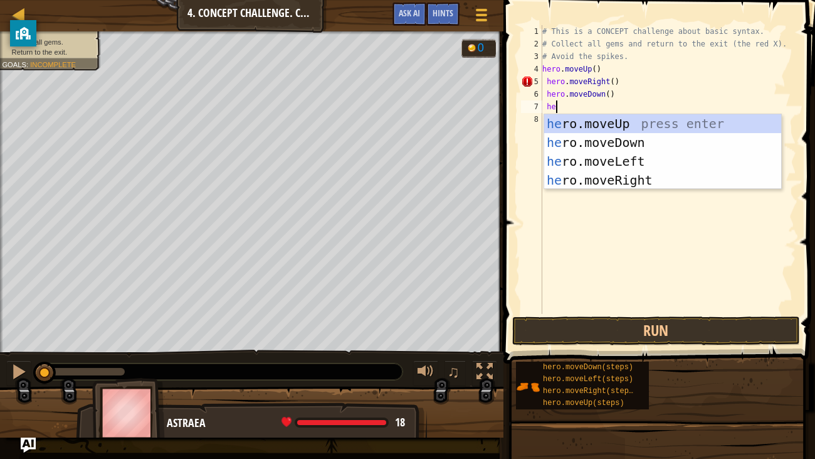
type textarea "hero"
click at [649, 176] on div "hero .moveUp press enter hero .moveDown press enter hero .moveLeft press enter …" at bounding box center [662, 170] width 237 height 113
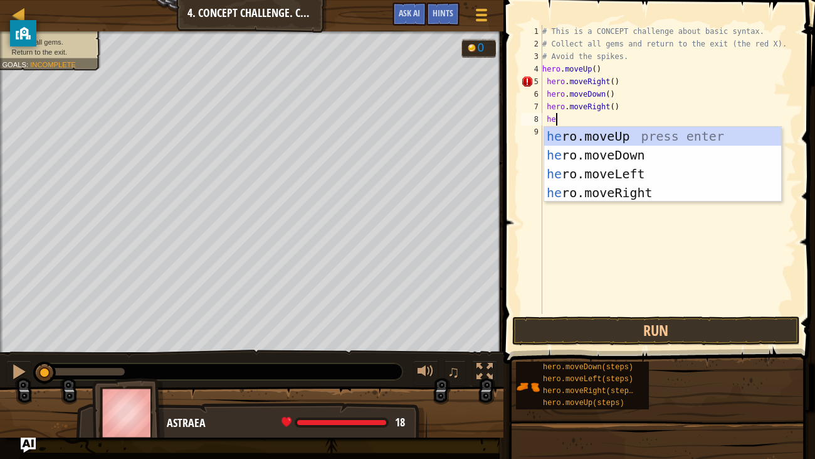
scroll to position [6, 0]
type textarea "hero"
click at [630, 174] on div "hero .moveUp press enter hero .moveDown press enter hero .moveLeft press enter …" at bounding box center [662, 183] width 237 height 113
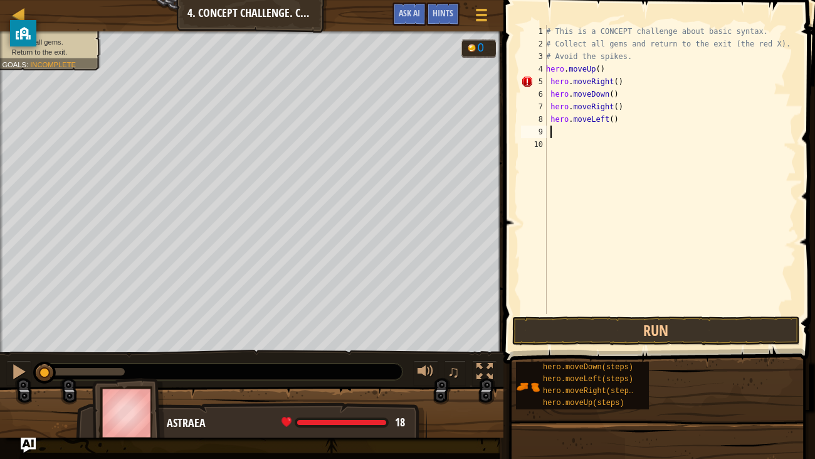
scroll to position [6, 0]
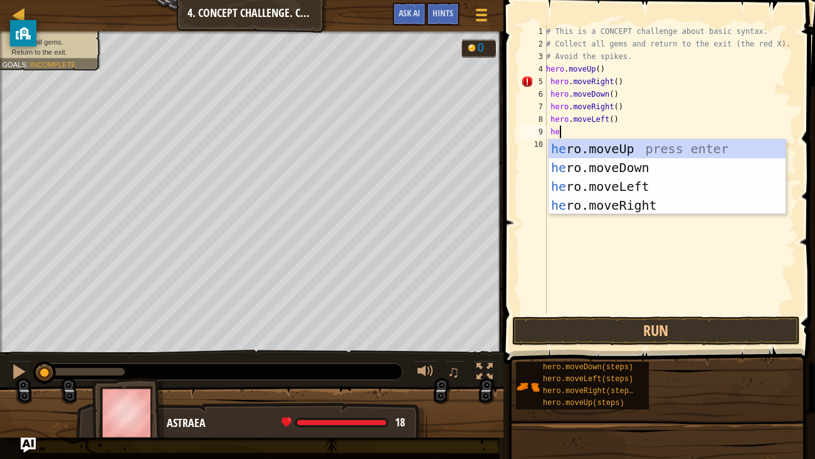
type textarea "hero"
click at [629, 169] on div "hero .moveUp press enter hero .moveDown press enter hero .moveLeft press enter …" at bounding box center [667, 195] width 237 height 113
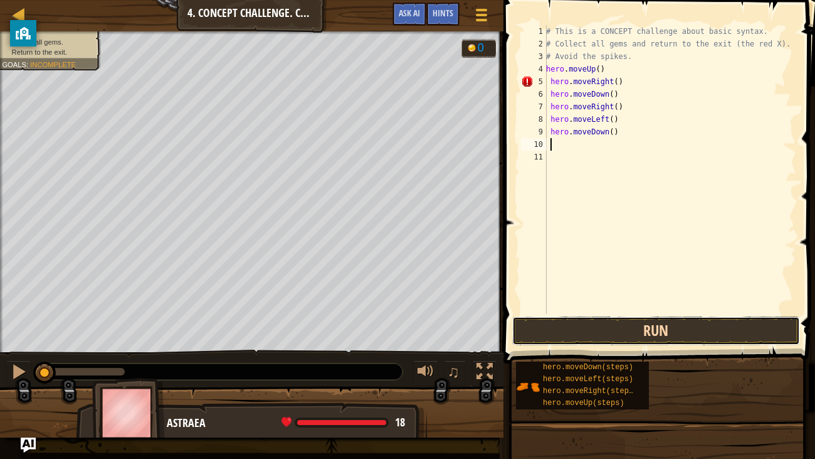
click at [611, 326] on button "Run" at bounding box center [656, 330] width 288 height 29
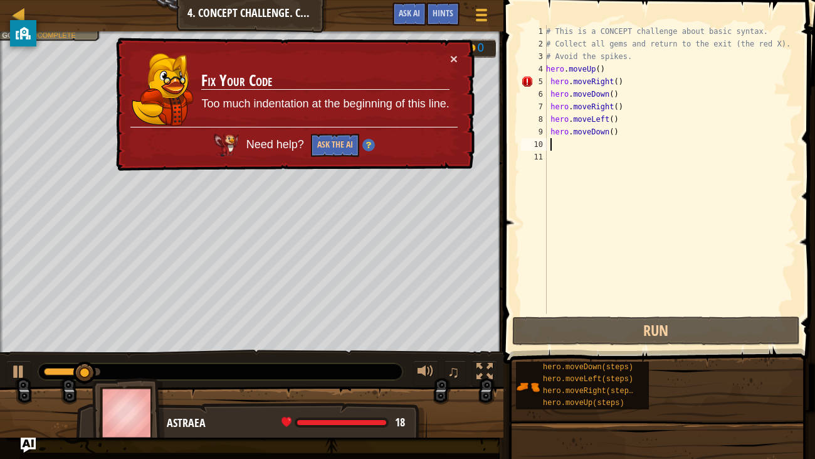
click at [452, 72] on div "× Fix Your Code Too much indentation at the beginning of this line. Need help? …" at bounding box center [294, 105] width 361 height 134
click at [454, 60] on button "×" at bounding box center [454, 58] width 8 height 13
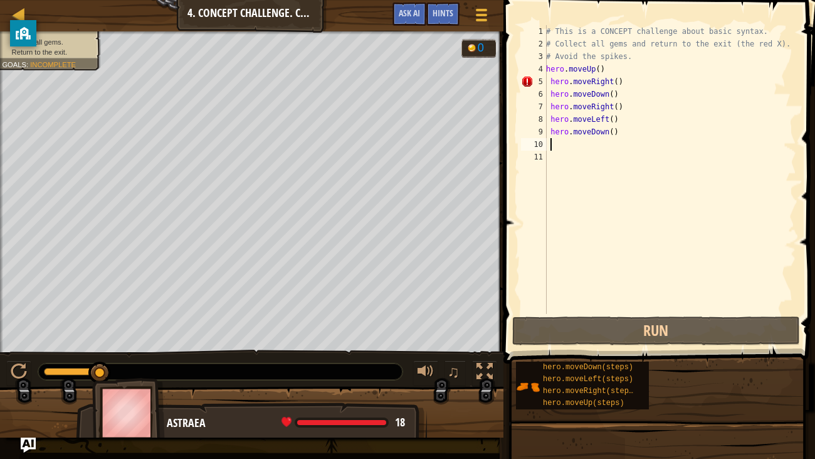
click at [631, 82] on div "# This is a CONCEPT challenge about basic syntax. # Collect all gems and return…" at bounding box center [670, 182] width 253 height 314
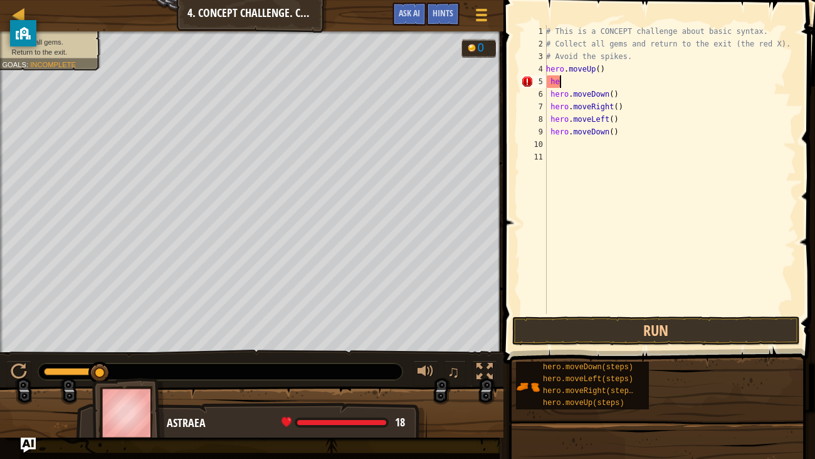
type textarea "h"
type textarea "y"
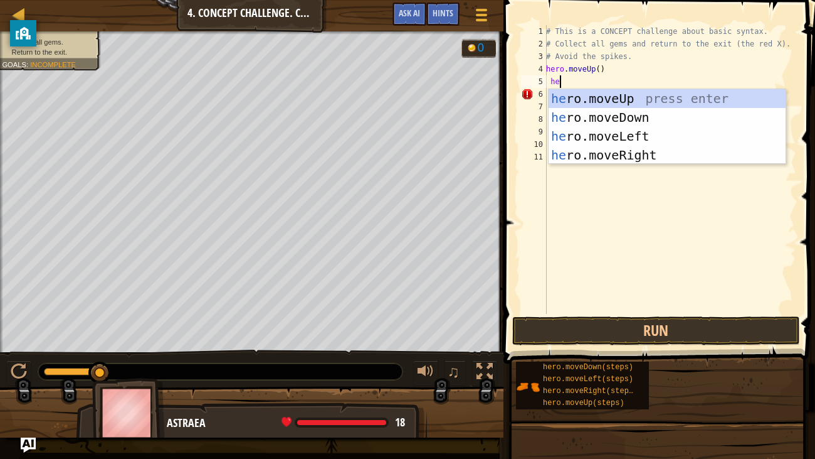
type textarea "her"
click at [611, 155] on div "her o.moveUp press enter her o.moveDown press enter her o.moveLeft press enter …" at bounding box center [667, 145] width 237 height 113
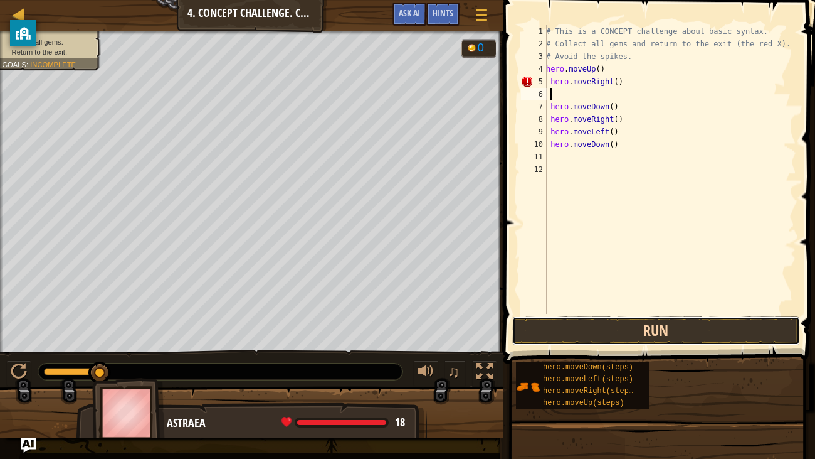
click at [617, 328] on button "Run" at bounding box center [656, 330] width 288 height 29
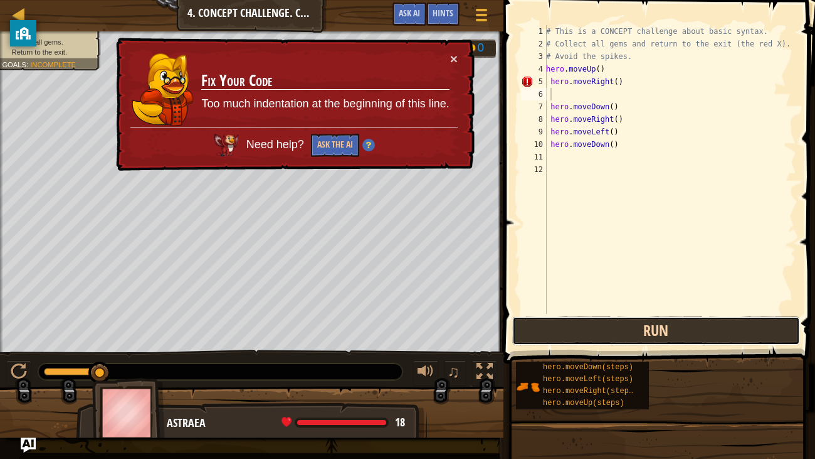
click at [617, 328] on button "Run" at bounding box center [656, 330] width 288 height 29
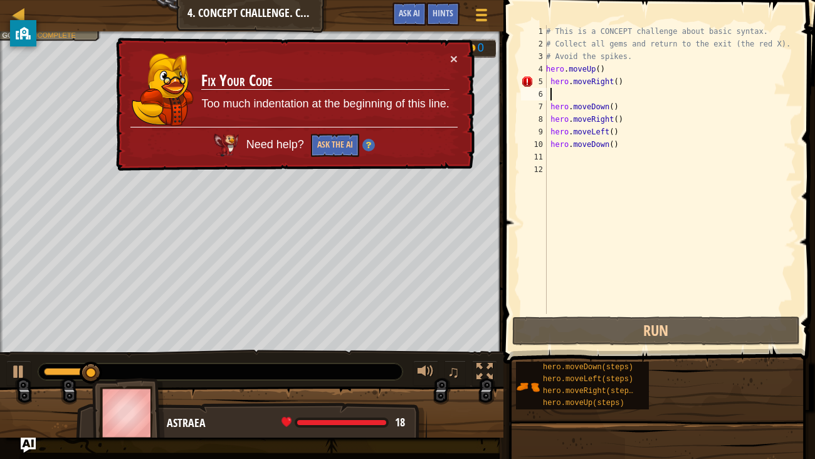
click at [630, 77] on div "# This is a CONCEPT challenge about basic syntax. # Collect all gems and return…" at bounding box center [670, 182] width 253 height 314
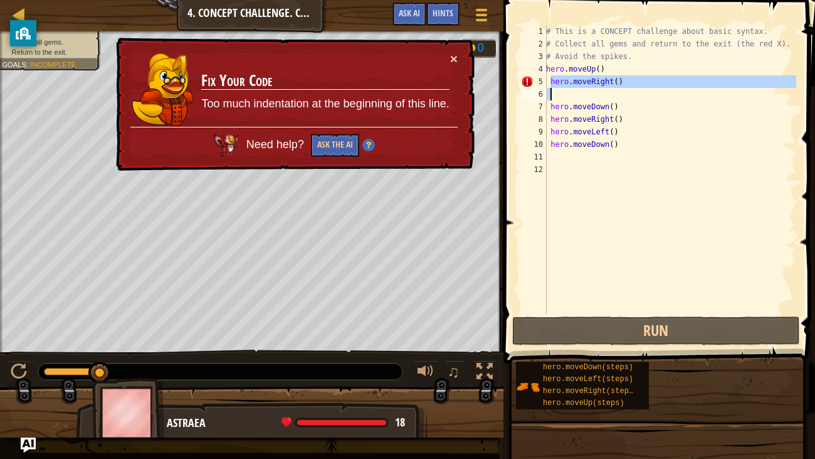
drag, startPoint x: 551, startPoint y: 81, endPoint x: 623, endPoint y: 96, distance: 73.7
click at [623, 96] on div "# This is a CONCEPT challenge about basic syntax. # Collect all gems and return…" at bounding box center [670, 182] width 253 height 314
type textarea "hero.moveRight()"
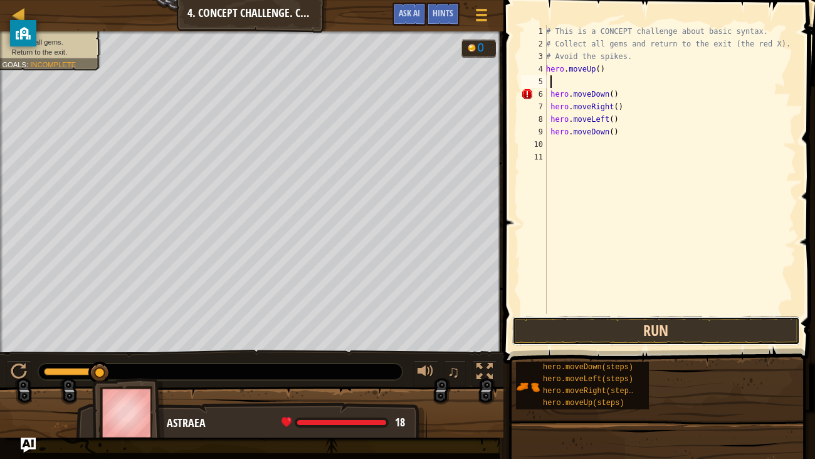
click at [682, 326] on button "Run" at bounding box center [656, 330] width 288 height 29
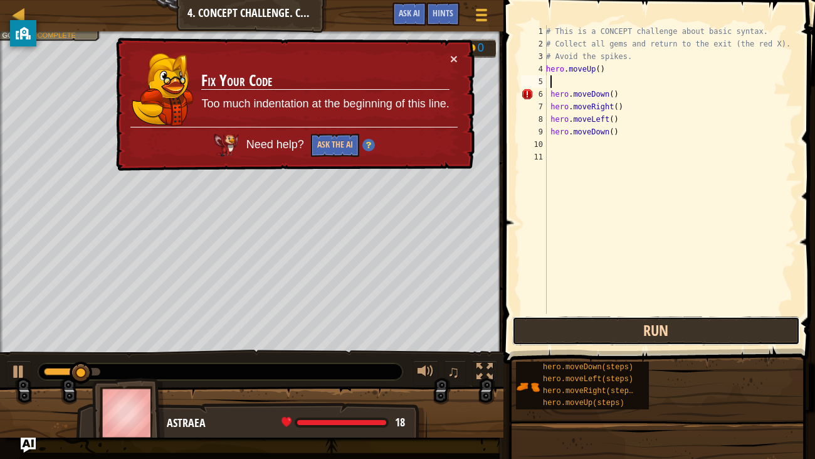
click at [682, 326] on button "Run" at bounding box center [656, 330] width 288 height 29
